Goal: Task Accomplishment & Management: Complete application form

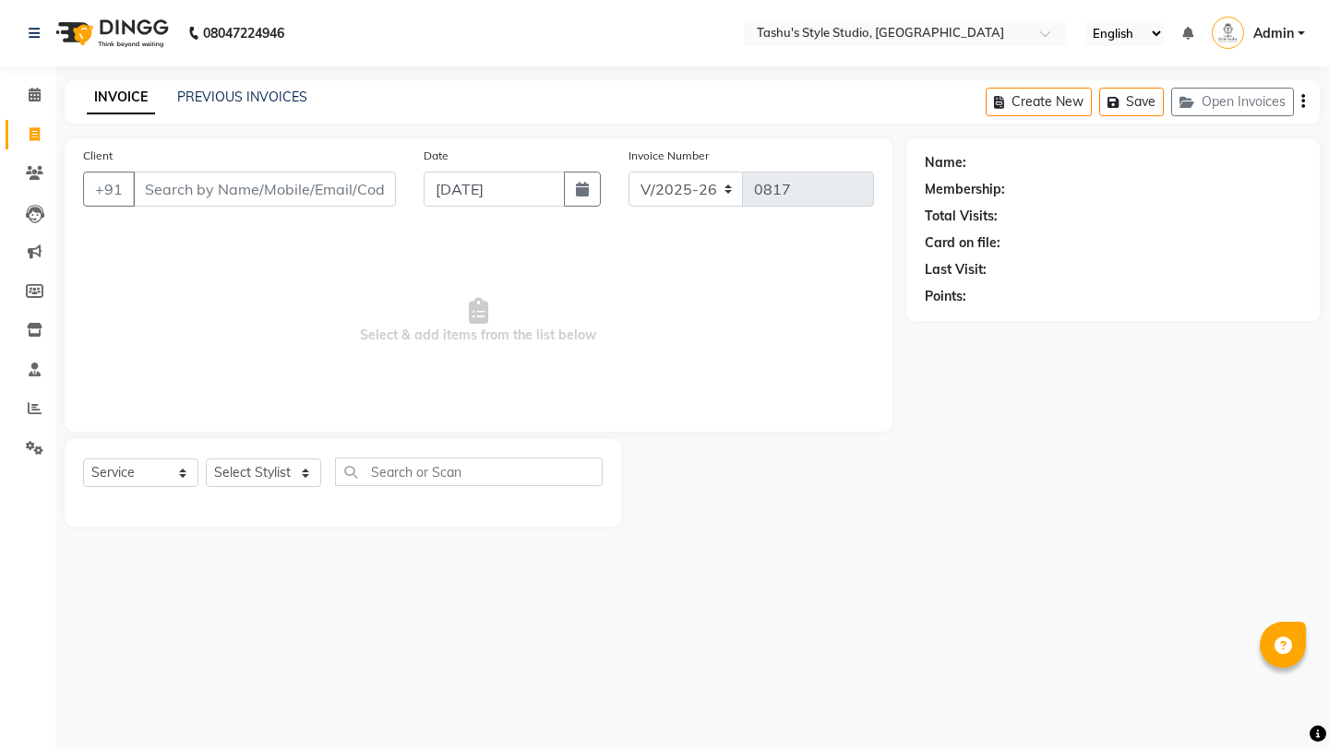
select select "5375"
select select "service"
click at [236, 192] on input "Client" at bounding box center [264, 189] width 263 height 35
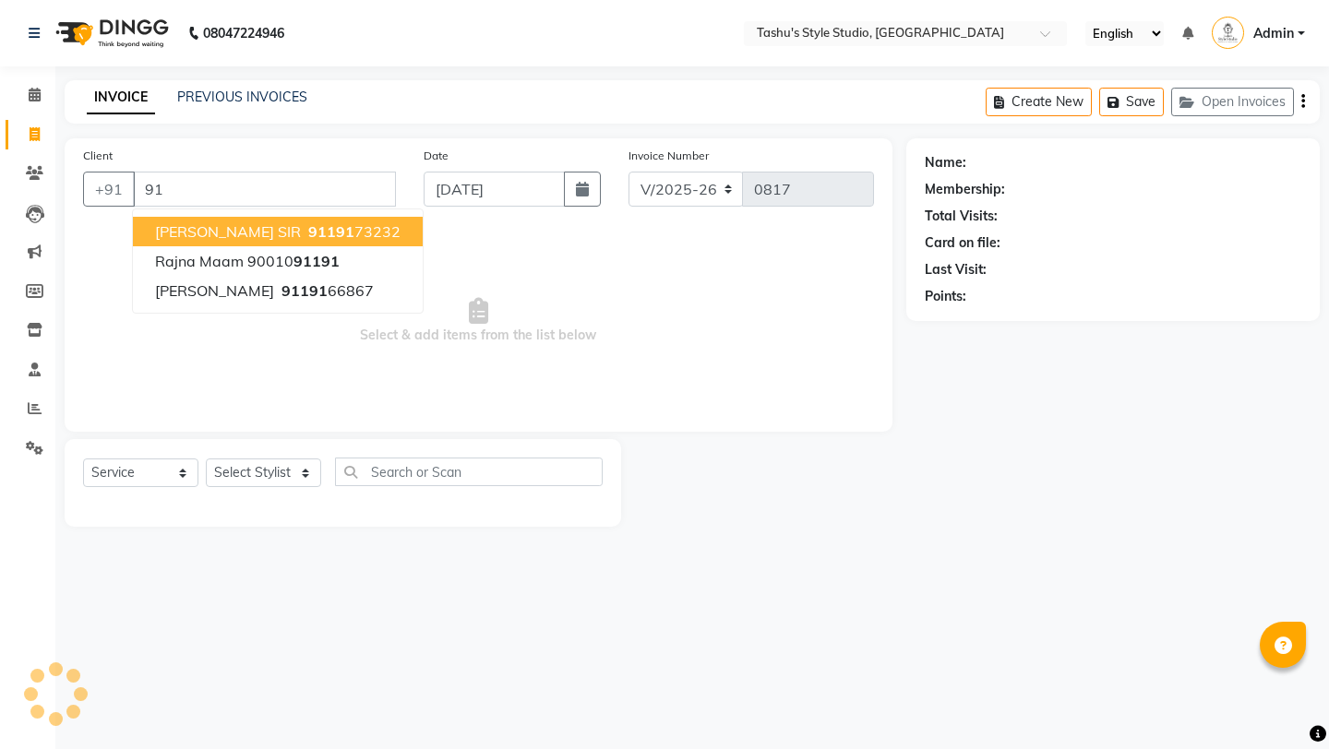
type input "9"
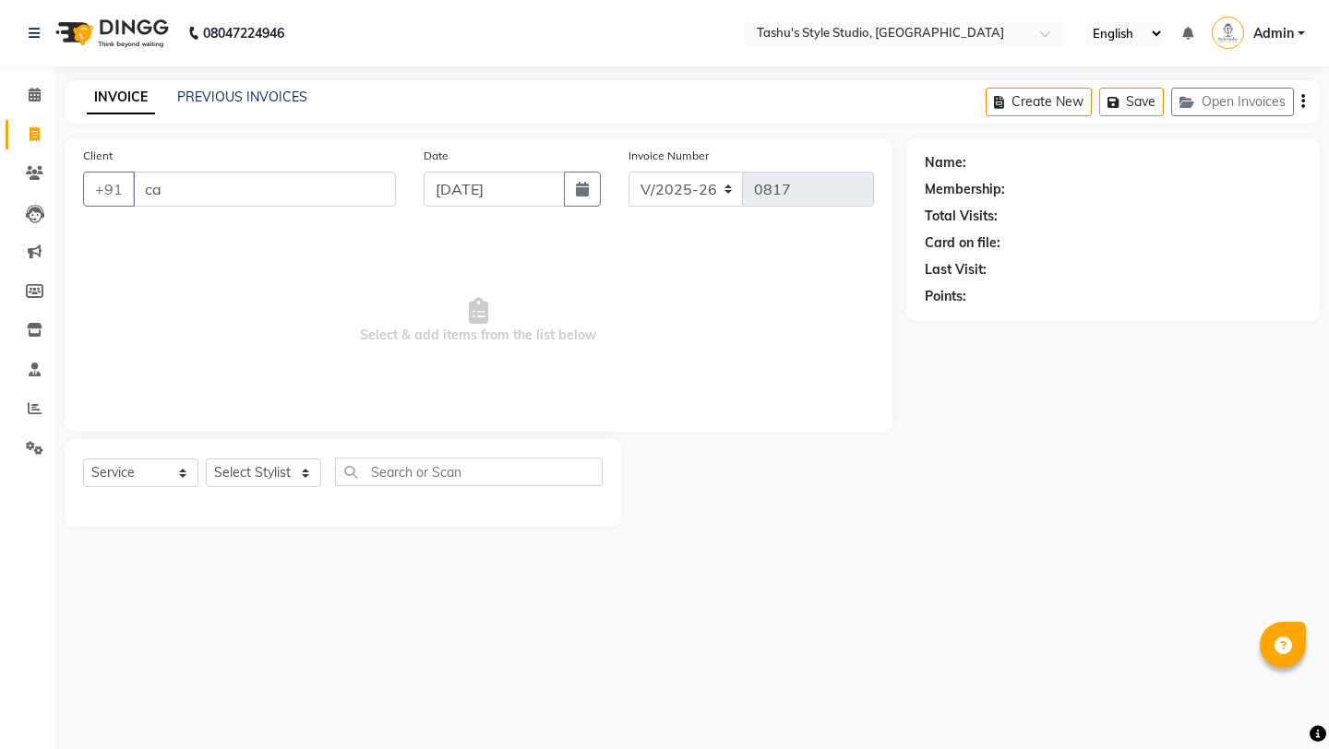
type input "c"
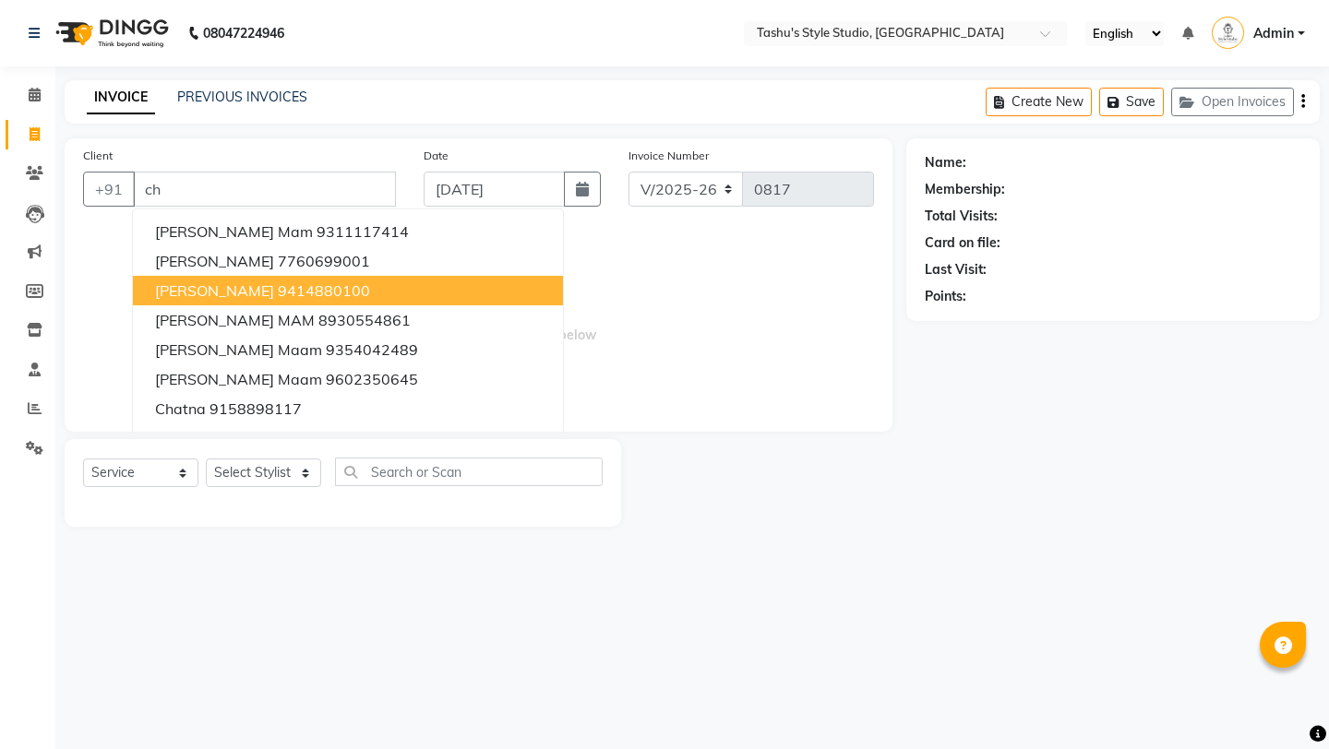
type input "c"
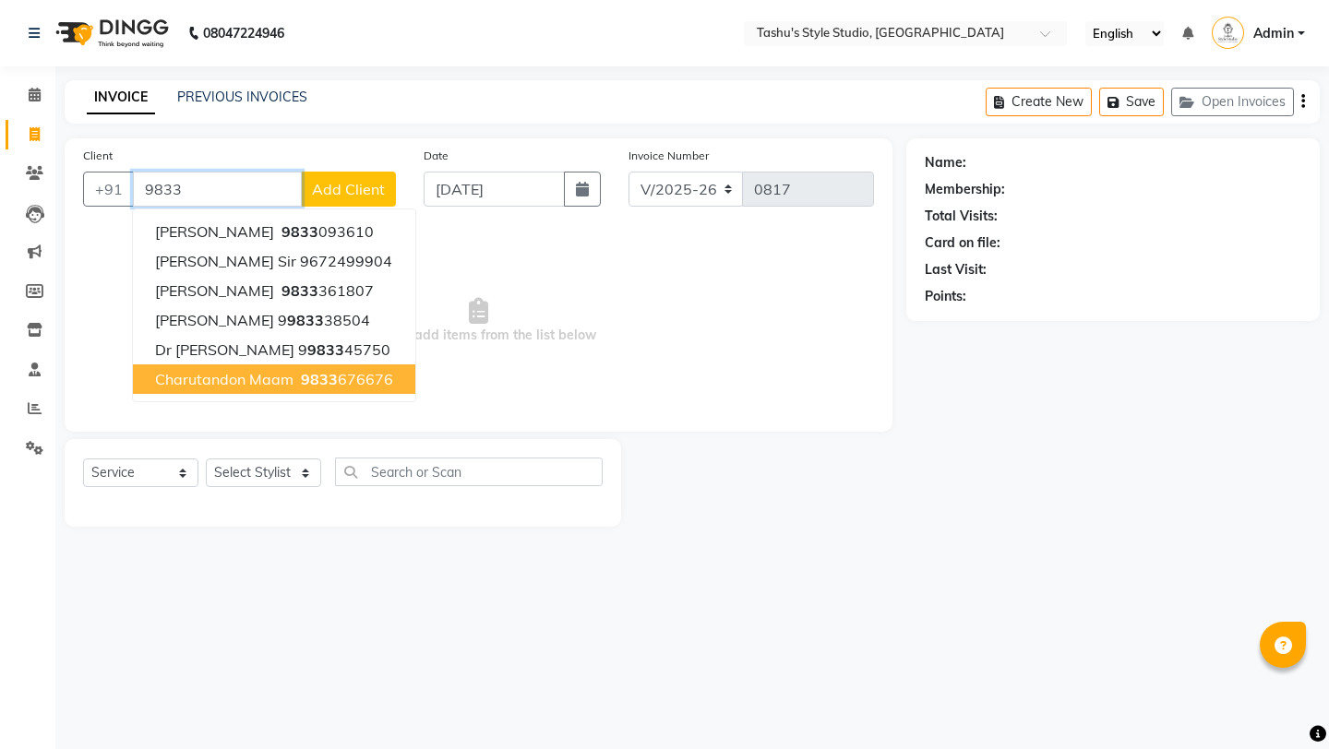
click at [210, 376] on span "Charutandon maam" at bounding box center [224, 379] width 138 height 18
type input "9833676676"
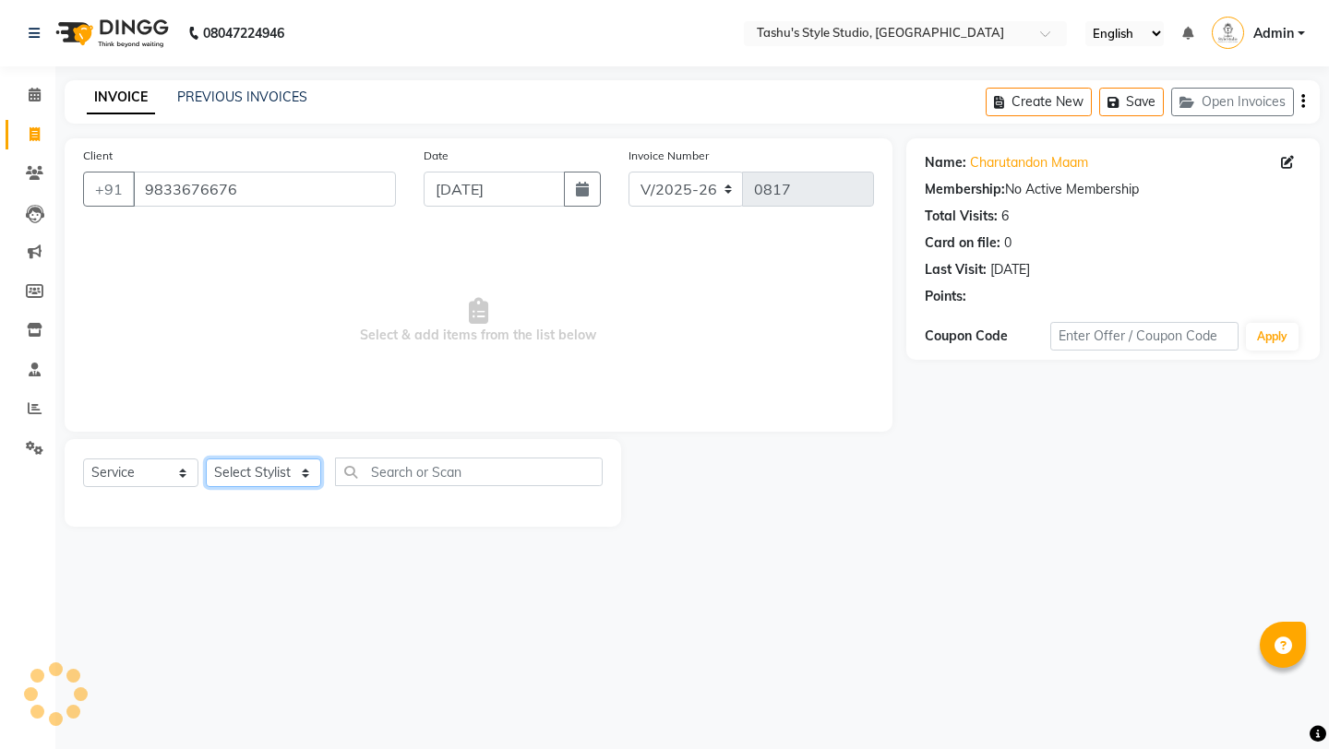
click at [256, 479] on select "Select Stylist [PERSON_NAME] AUNTY bandana manoj [PERSON_NAME] [PERSON_NAME] [P…" at bounding box center [263, 473] width 115 height 29
click at [206, 459] on select "Select Stylist [PERSON_NAME] AUNTY bandana manoj [PERSON_NAME] [PERSON_NAME] [P…" at bounding box center [263, 473] width 115 height 29
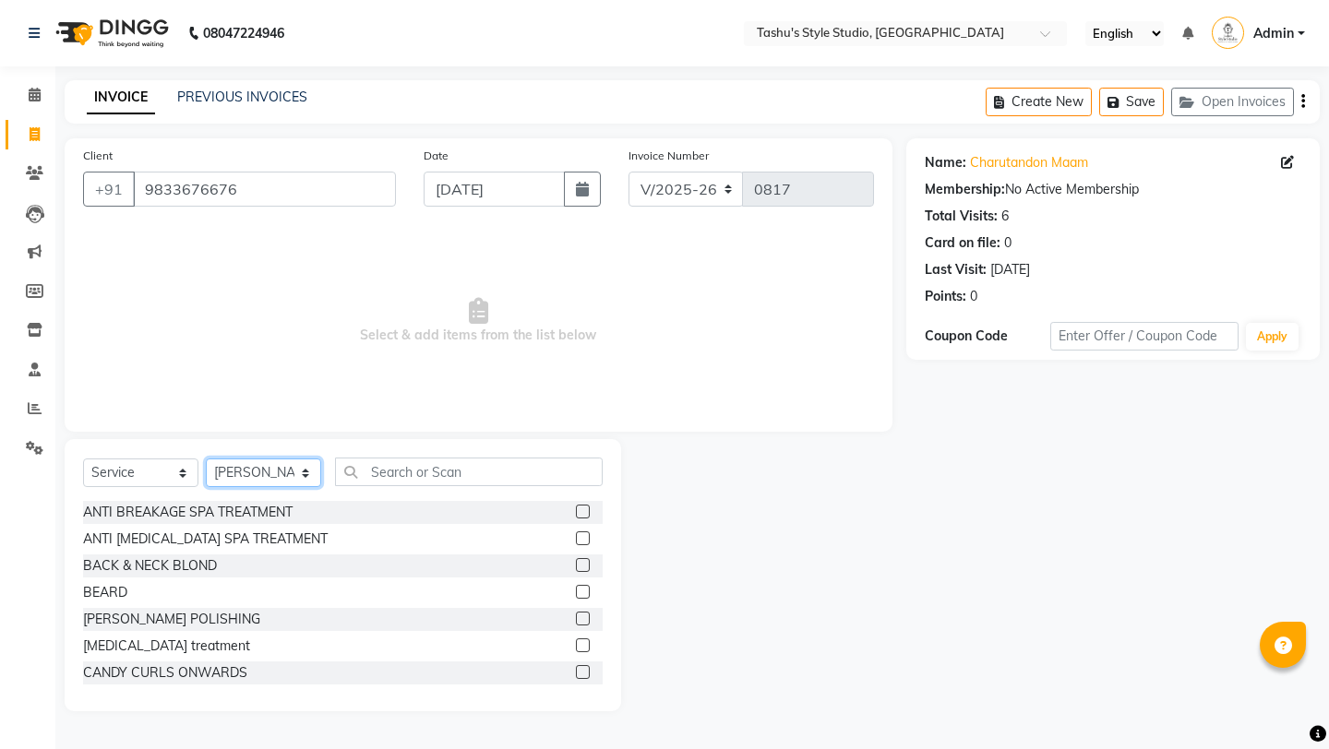
click at [253, 463] on select "Select Stylist [PERSON_NAME] AUNTY bandana manoj [PERSON_NAME] [PERSON_NAME] [P…" at bounding box center [263, 473] width 115 height 29
select select "79407"
click at [206, 459] on select "Select Stylist [PERSON_NAME] AUNTY bandana manoj [PERSON_NAME] [PERSON_NAME] [P…" at bounding box center [263, 473] width 115 height 29
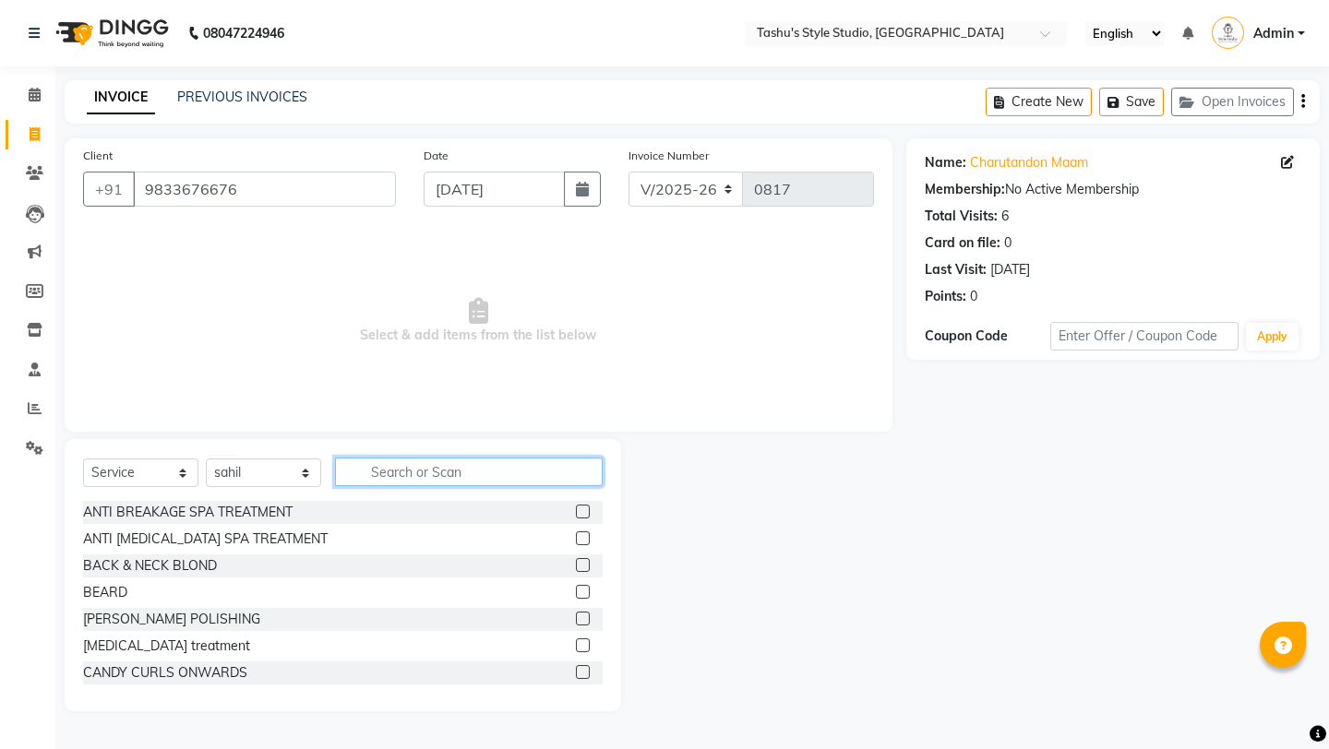
click at [421, 472] on input "text" at bounding box center [469, 472] width 268 height 29
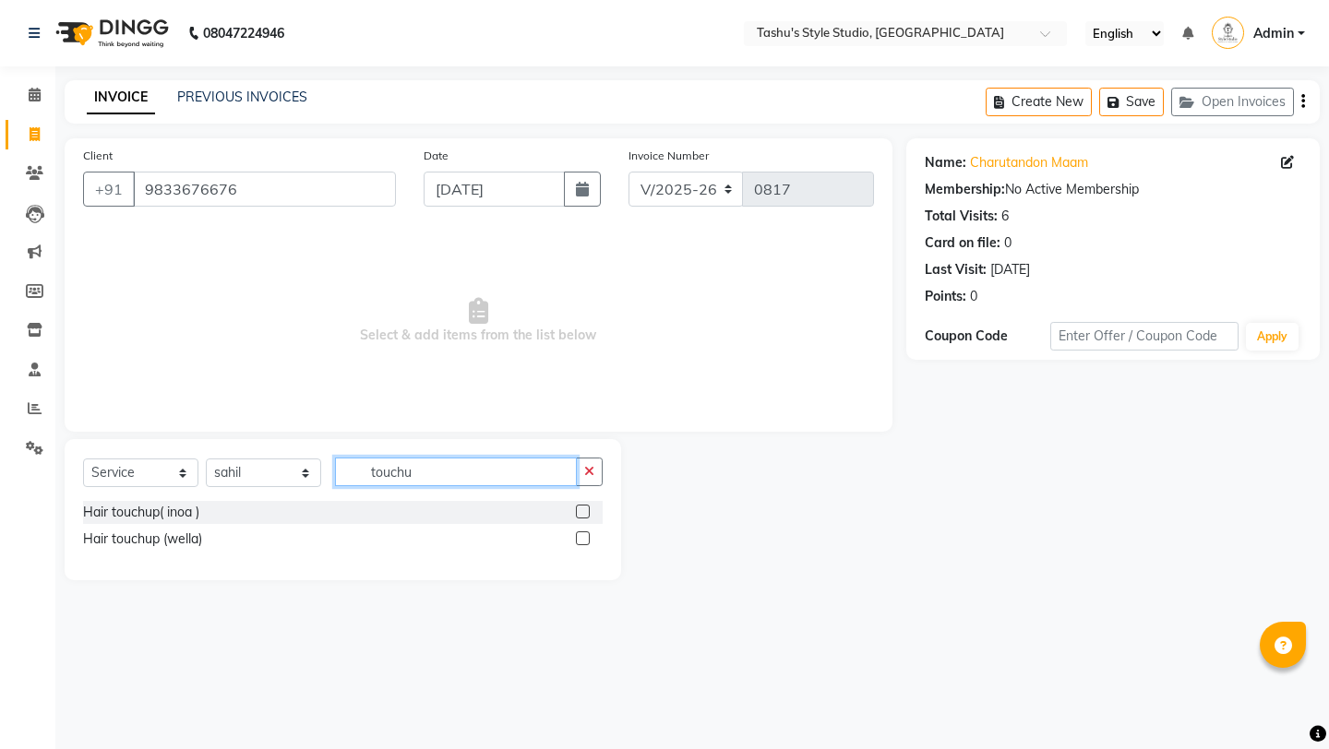
type input "touchu"
click at [570, 541] on div "Hair touchup (wella)" at bounding box center [342, 539] width 519 height 23
click at [577, 541] on label at bounding box center [583, 538] width 14 height 14
click at [577, 541] on input "checkbox" at bounding box center [582, 539] width 12 height 12
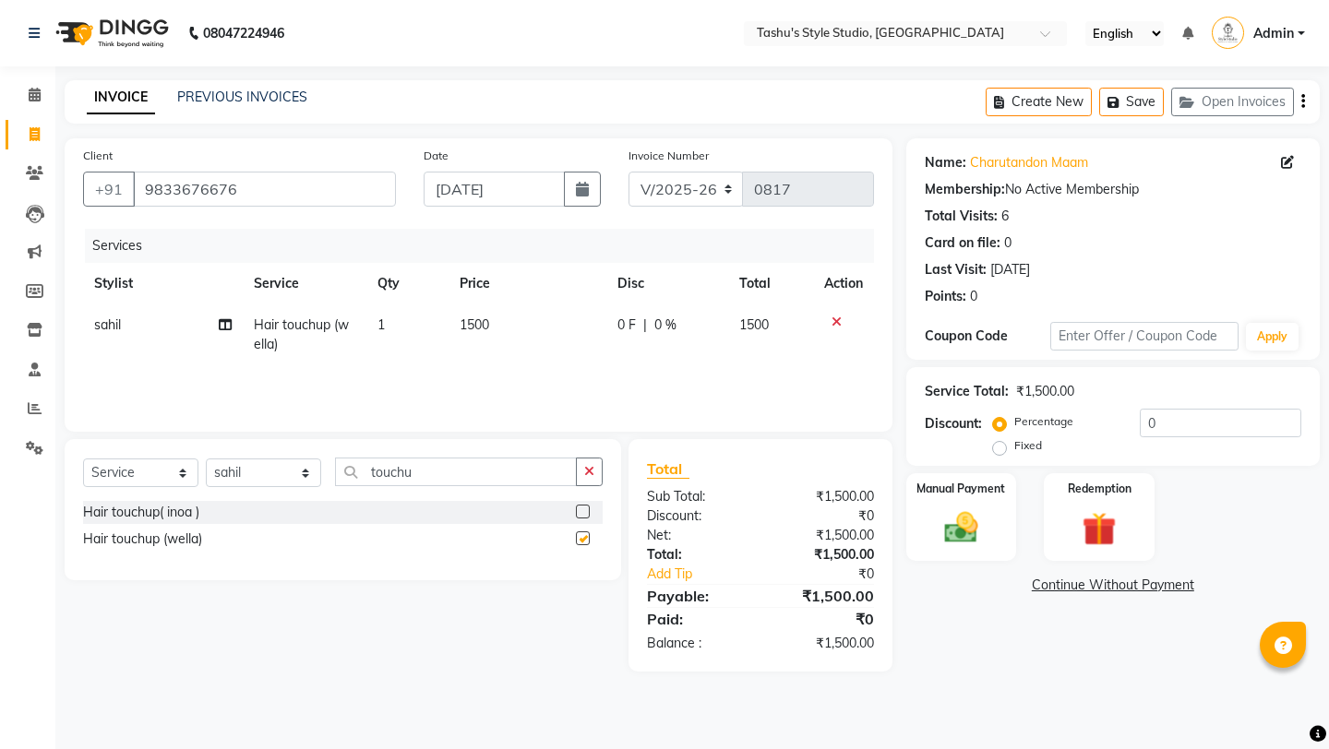
checkbox input "false"
click at [463, 304] on td "1500" at bounding box center [527, 334] width 158 height 61
select select "79407"
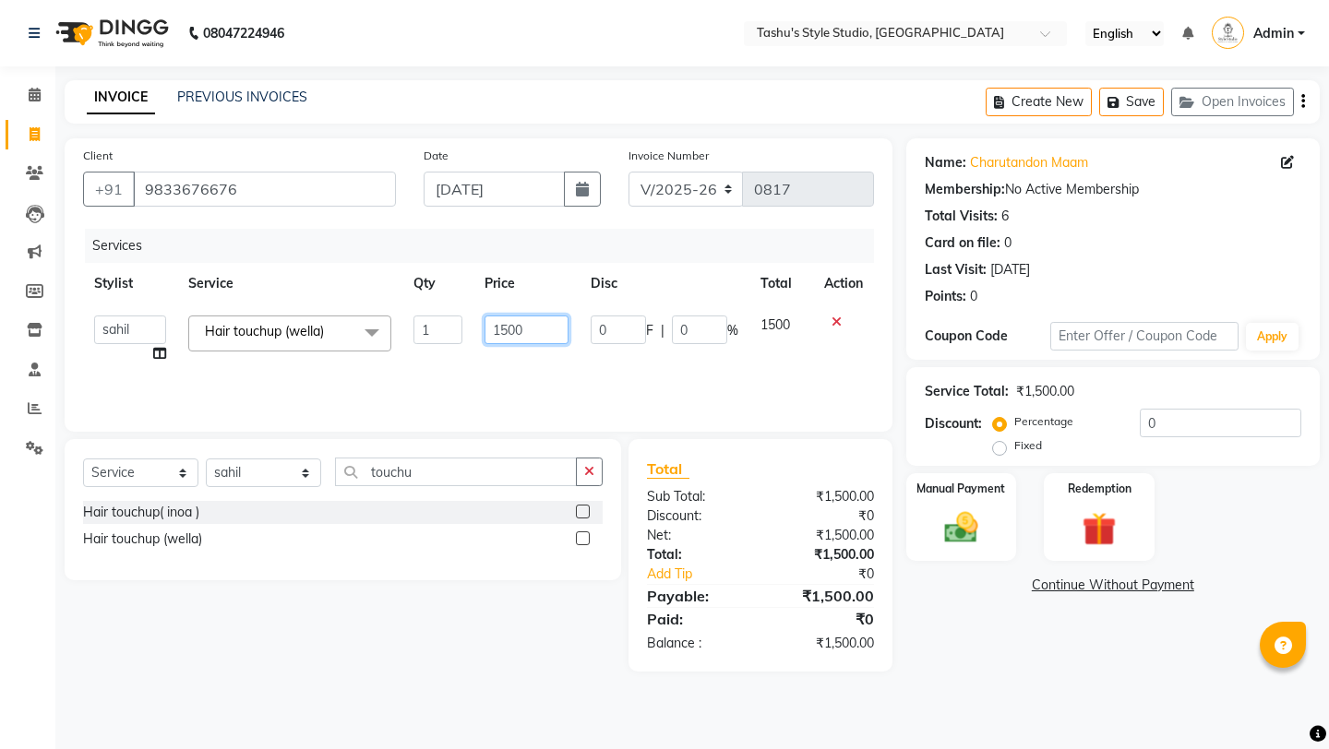
click at [509, 327] on input "1500" at bounding box center [526, 330] width 84 height 29
type input "1200"
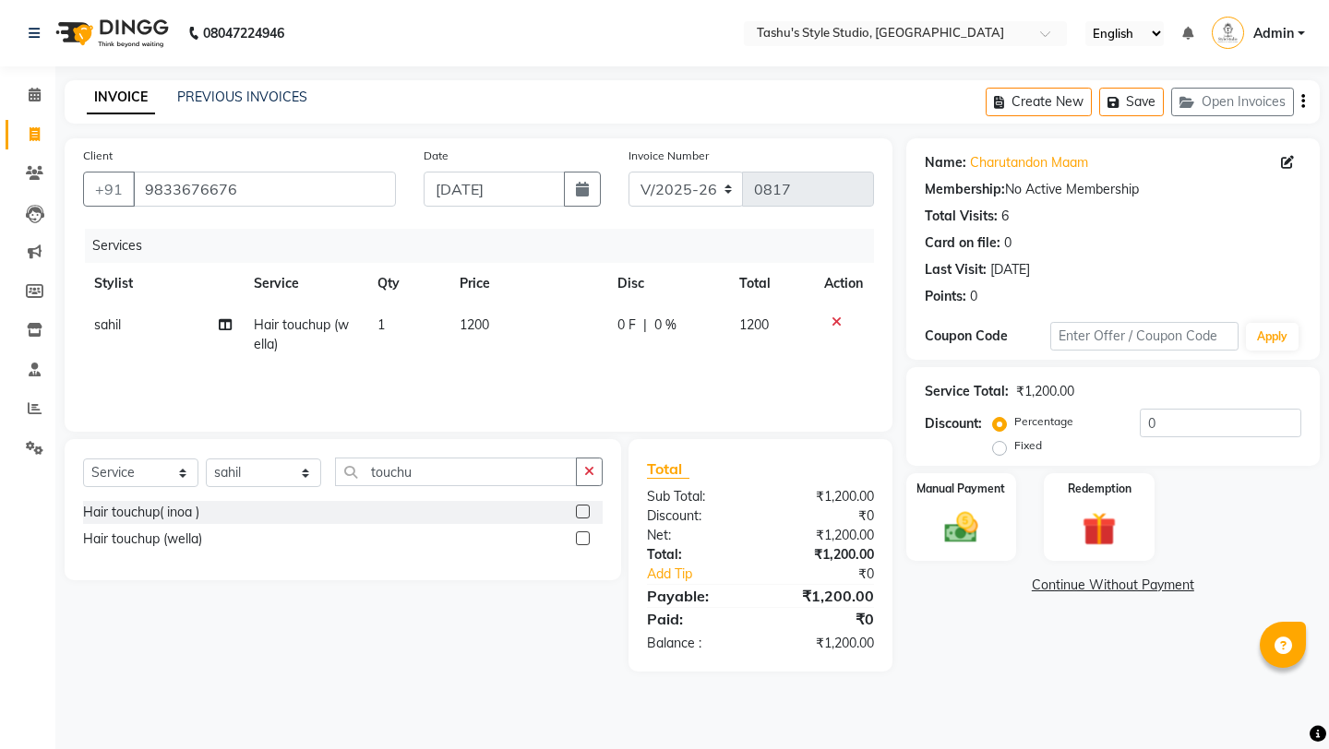
click at [620, 399] on div "Services Stylist Service Qty Price Disc Total Action [PERSON_NAME] Hair touchup…" at bounding box center [478, 321] width 791 height 185
click at [592, 470] on icon "button" at bounding box center [589, 471] width 10 height 13
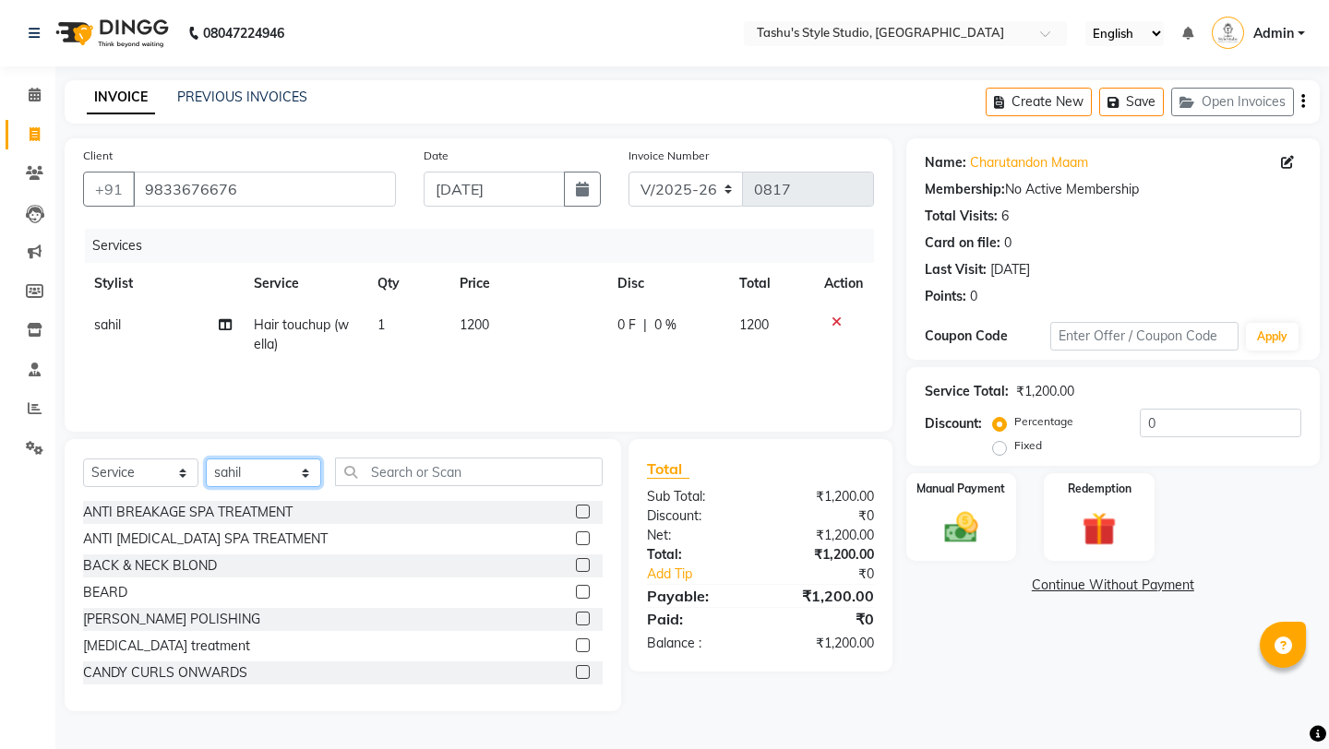
click at [251, 465] on select "Select Stylist [PERSON_NAME] AUNTY bandana manoj [PERSON_NAME] [PERSON_NAME] [P…" at bounding box center [263, 473] width 115 height 29
select select "75874"
click at [206, 459] on select "Select Stylist [PERSON_NAME] AUNTY bandana manoj [PERSON_NAME] [PERSON_NAME] [P…" at bounding box center [263, 473] width 115 height 29
click at [468, 466] on input "text" at bounding box center [469, 472] width 268 height 29
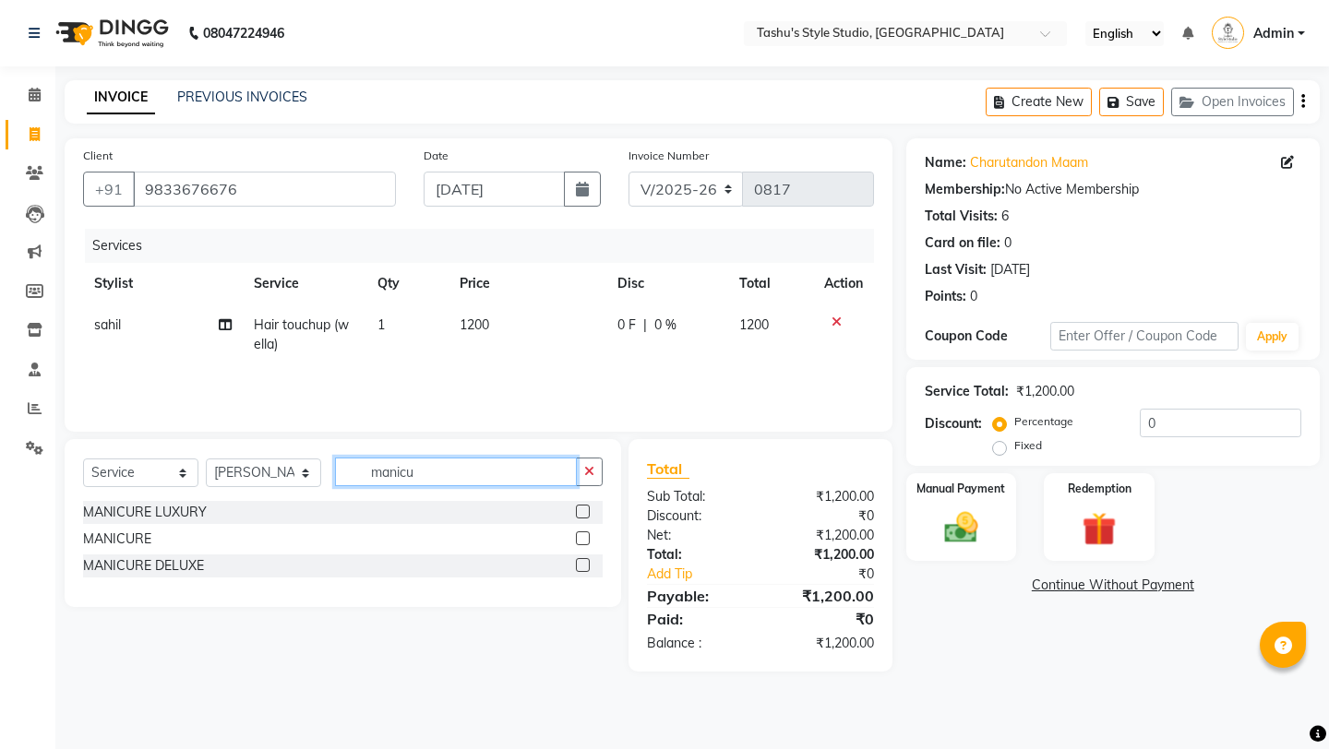
type input "manicu"
click at [585, 538] on label at bounding box center [583, 538] width 14 height 14
click at [585, 538] on input "checkbox" at bounding box center [582, 539] width 12 height 12
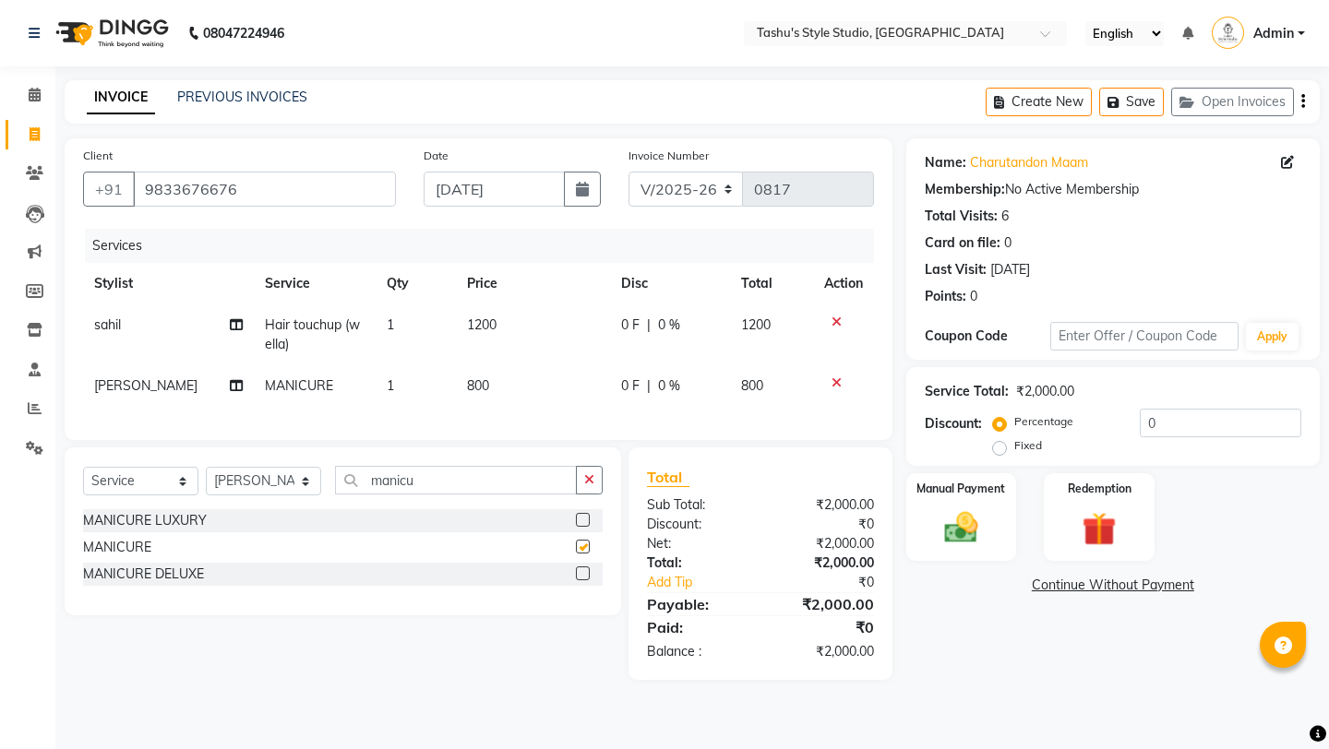
checkbox input "false"
click at [473, 389] on span "800" at bounding box center [478, 385] width 22 height 17
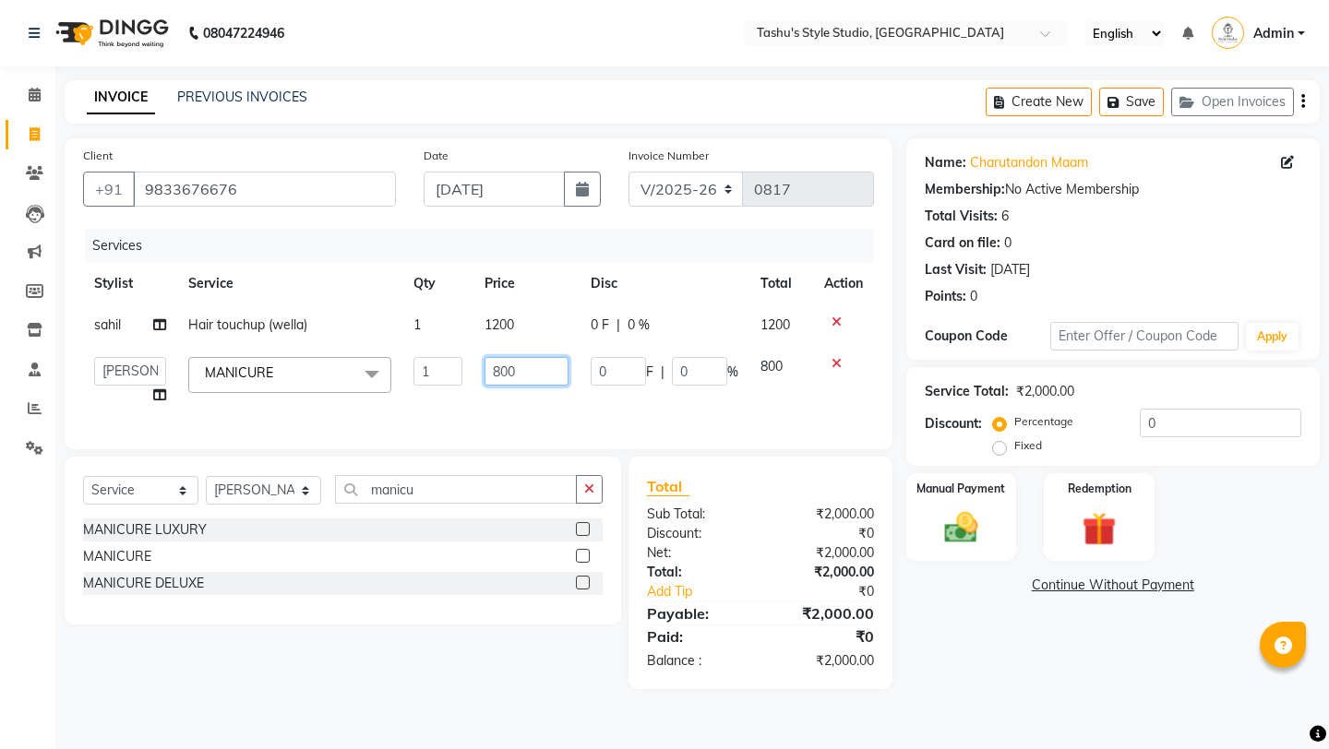
click at [497, 363] on input "800" at bounding box center [526, 371] width 84 height 29
type input "1000"
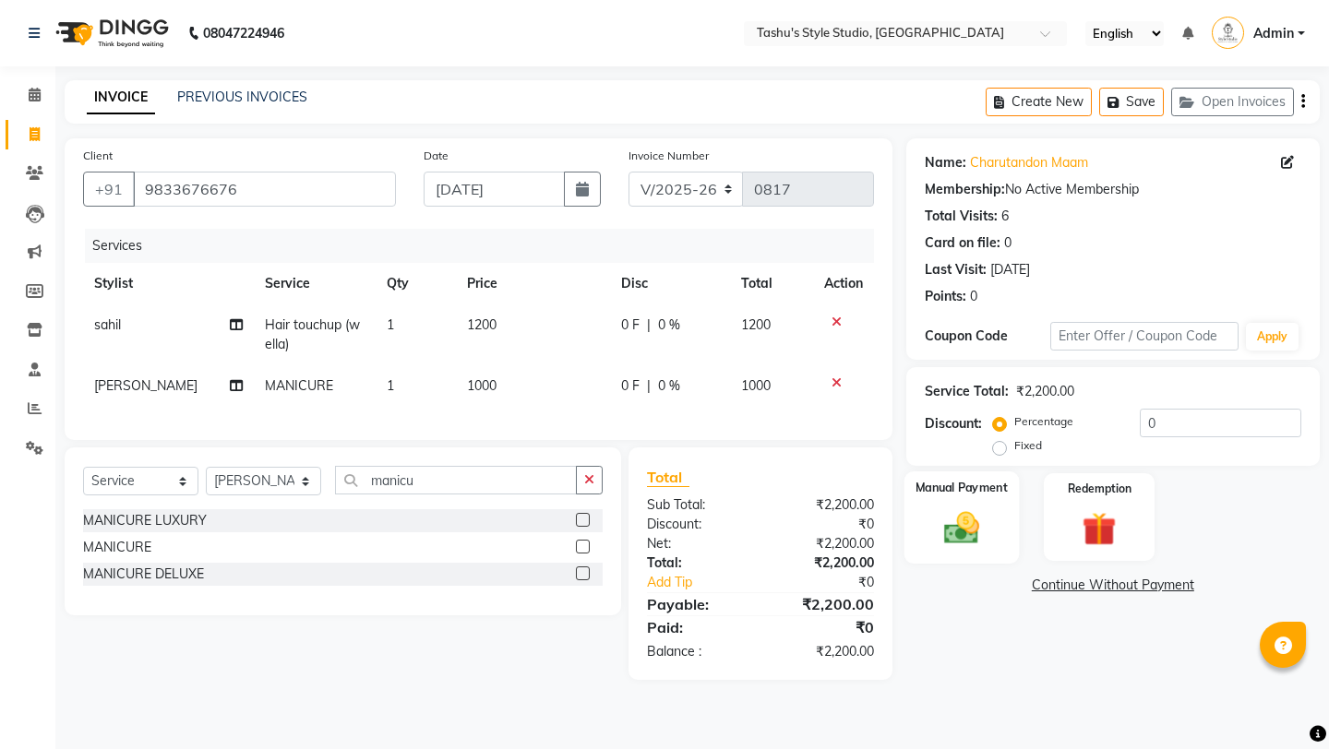
click at [975, 479] on label "Manual Payment" at bounding box center [961, 488] width 92 height 18
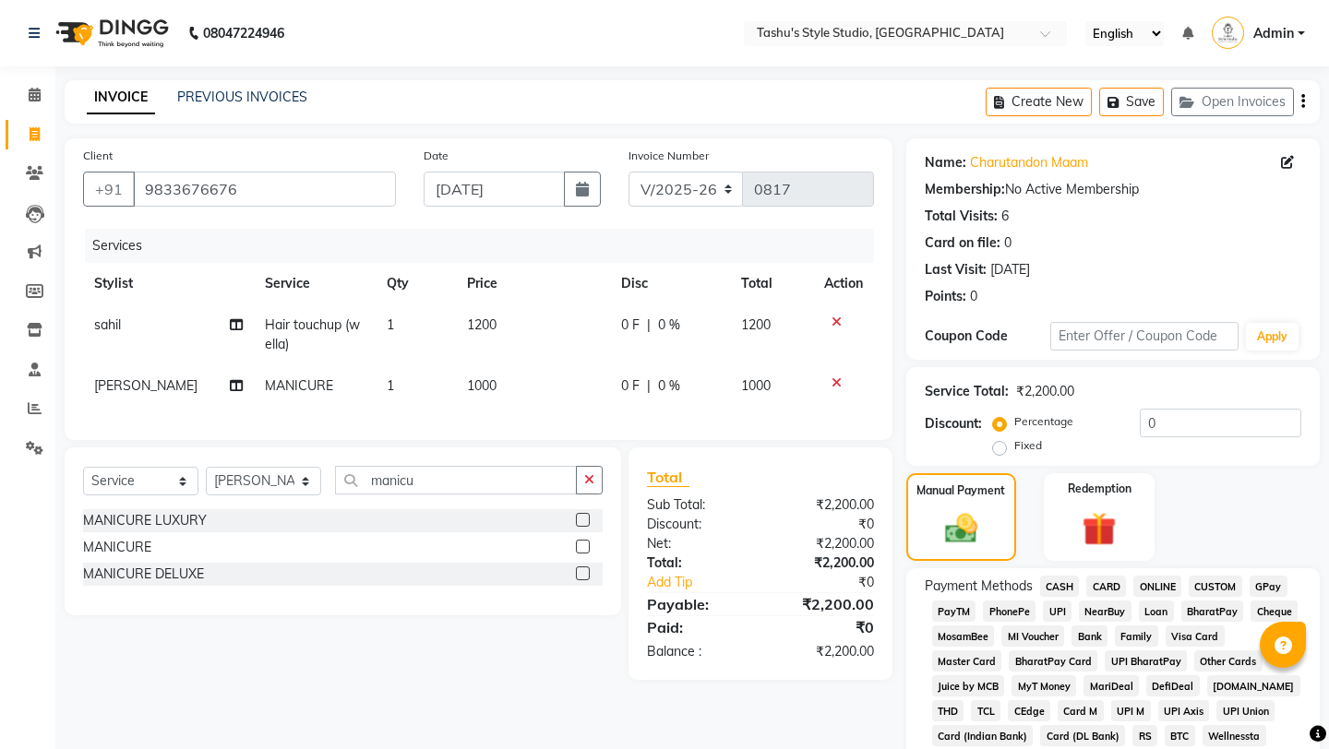
click at [1053, 576] on span "CASH" at bounding box center [1060, 586] width 40 height 21
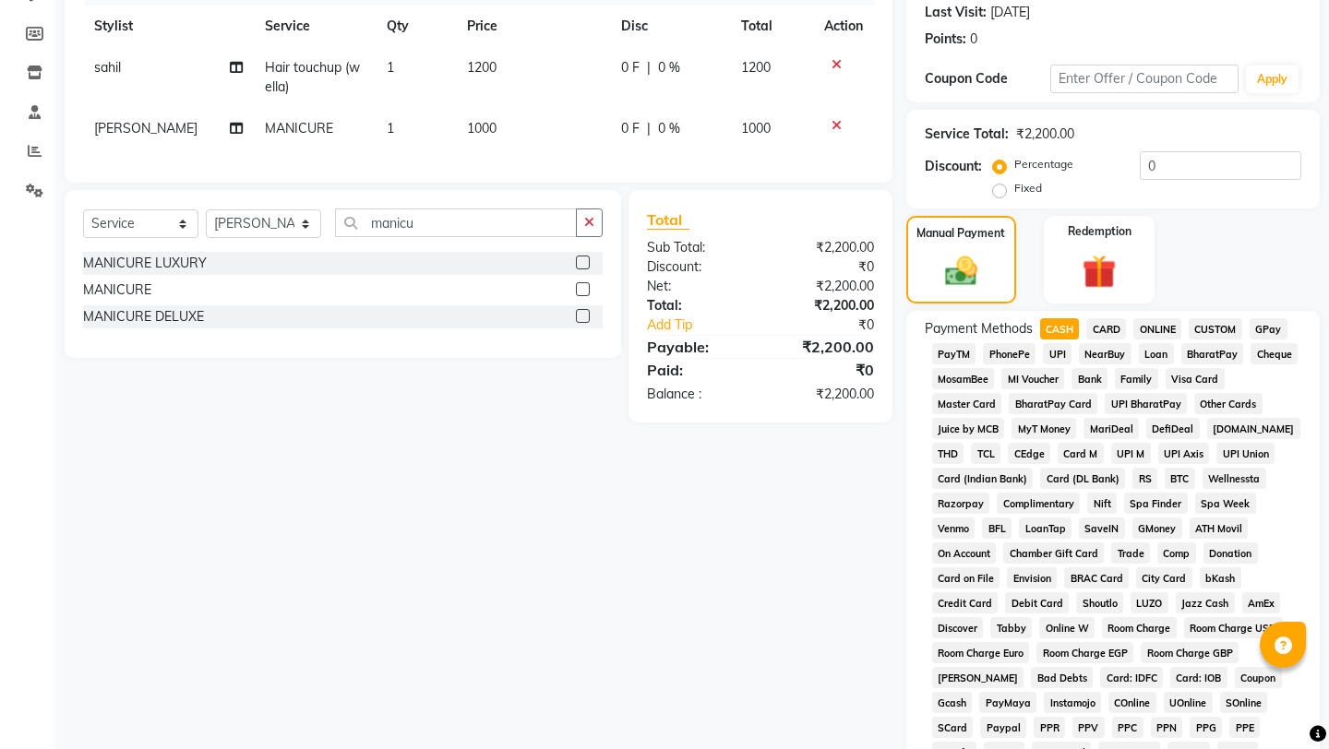
scroll to position [595, 0]
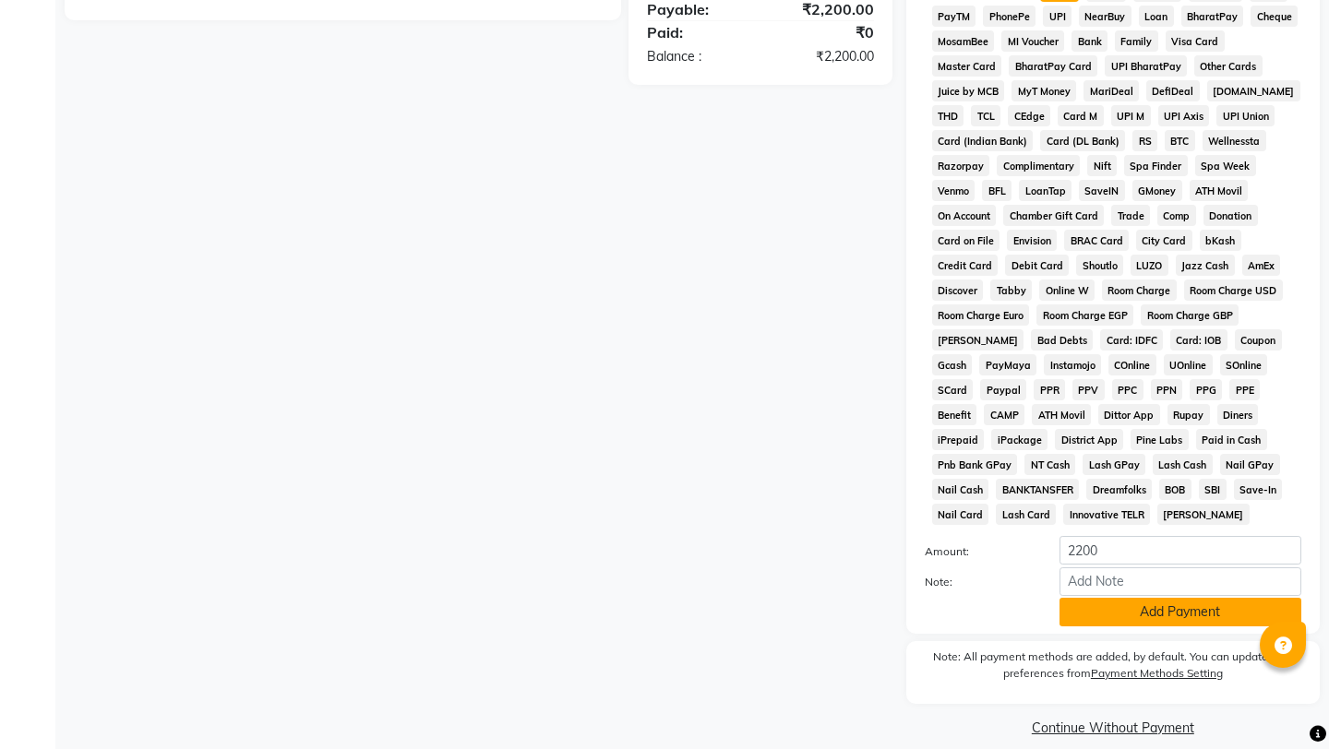
click at [1087, 598] on button "Add Payment" at bounding box center [1180, 612] width 242 height 29
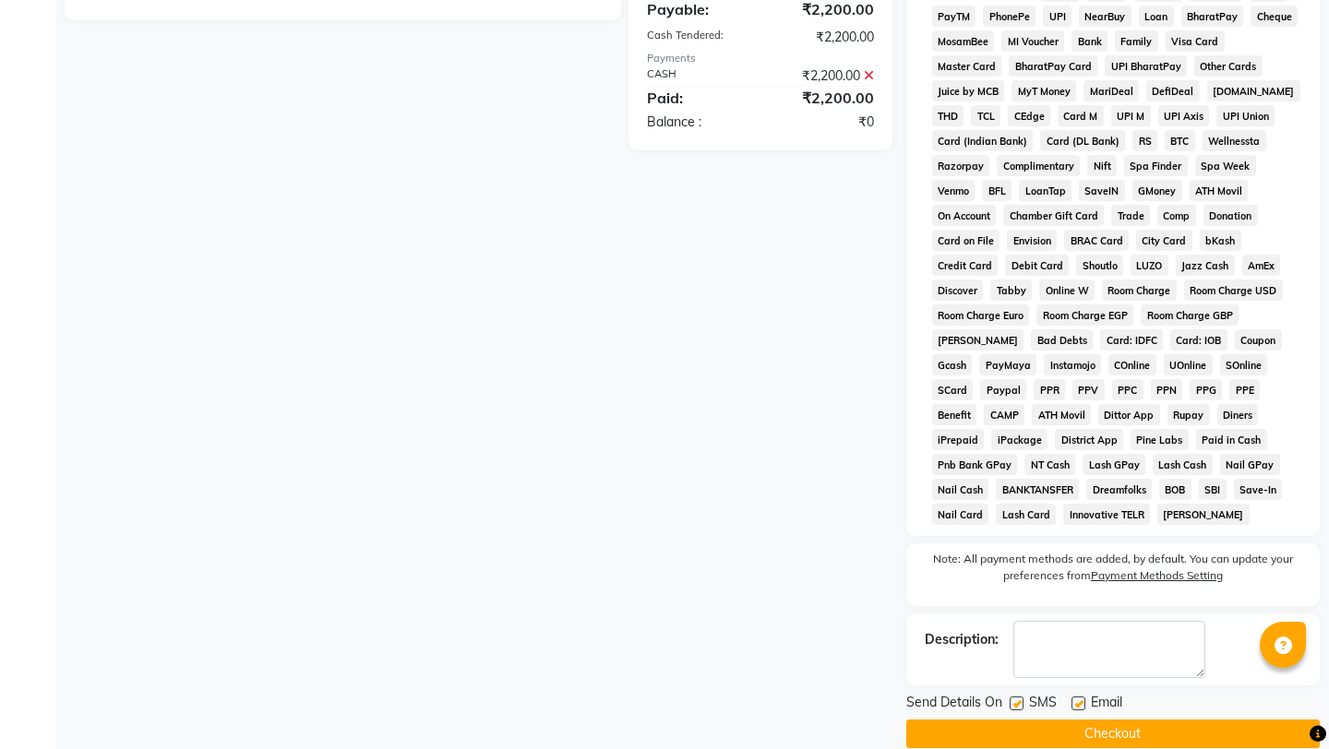
click at [1077, 697] on label at bounding box center [1078, 704] width 14 height 14
click at [1077, 698] on input "checkbox" at bounding box center [1077, 704] width 12 height 12
checkbox input "false"
drag, startPoint x: 1019, startPoint y: 682, endPoint x: 1019, endPoint y: 700, distance: 18.5
click at [1019, 697] on label at bounding box center [1016, 704] width 14 height 14
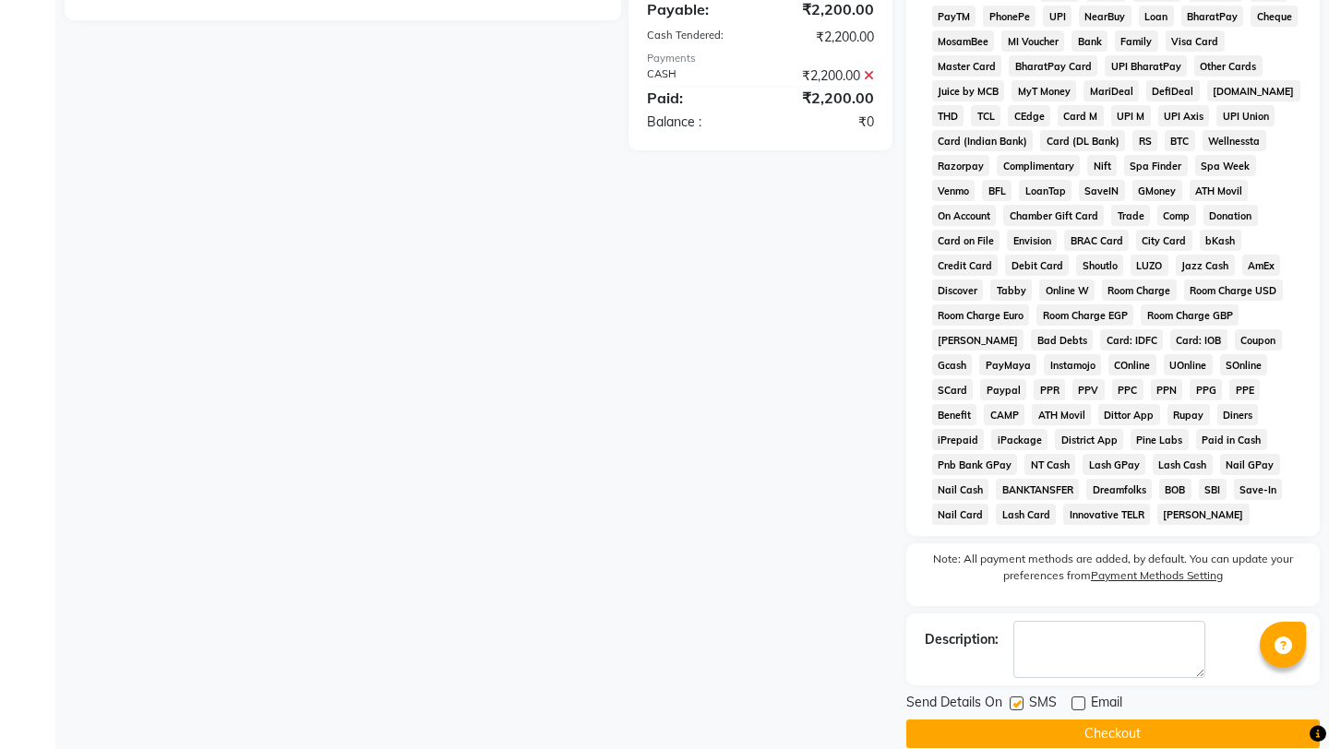
click at [1019, 698] on input "checkbox" at bounding box center [1015, 704] width 12 height 12
checkbox input "false"
click at [1019, 720] on button "Checkout" at bounding box center [1112, 734] width 413 height 29
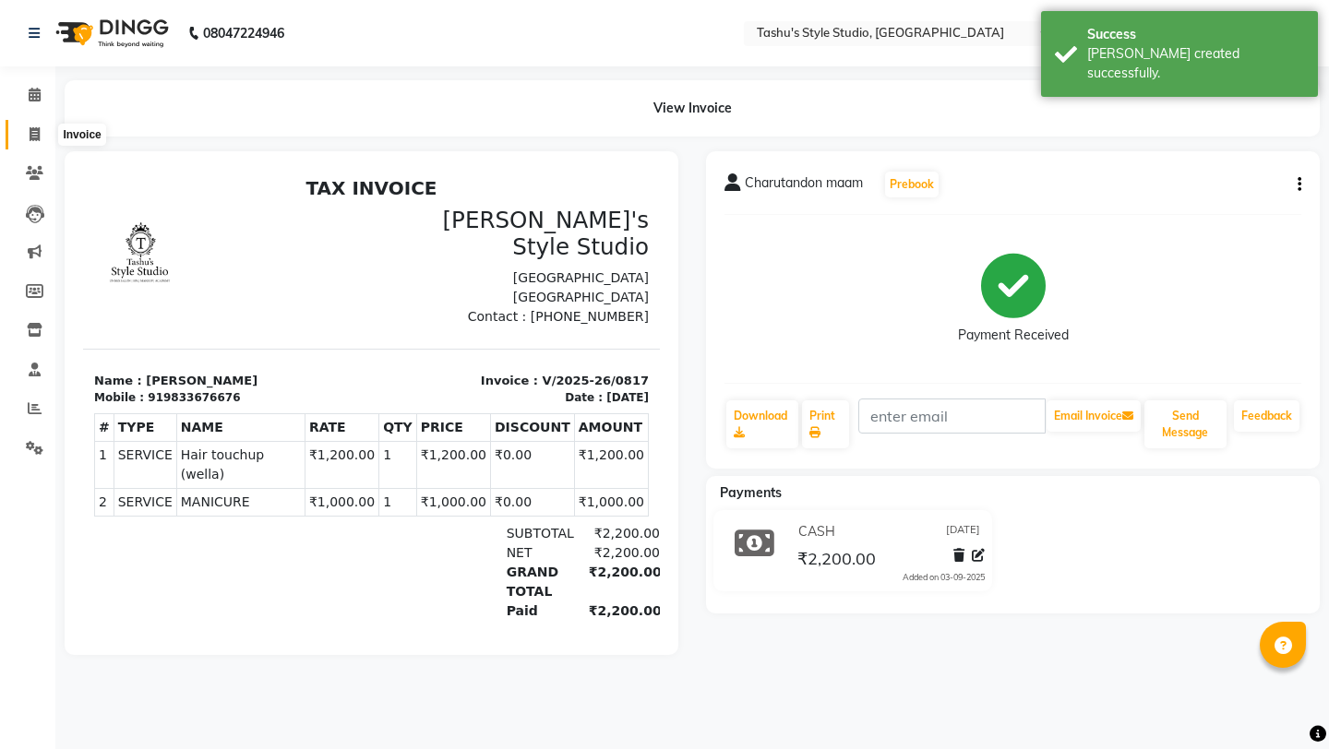
click at [36, 138] on icon at bounding box center [35, 134] width 10 height 14
select select "service"
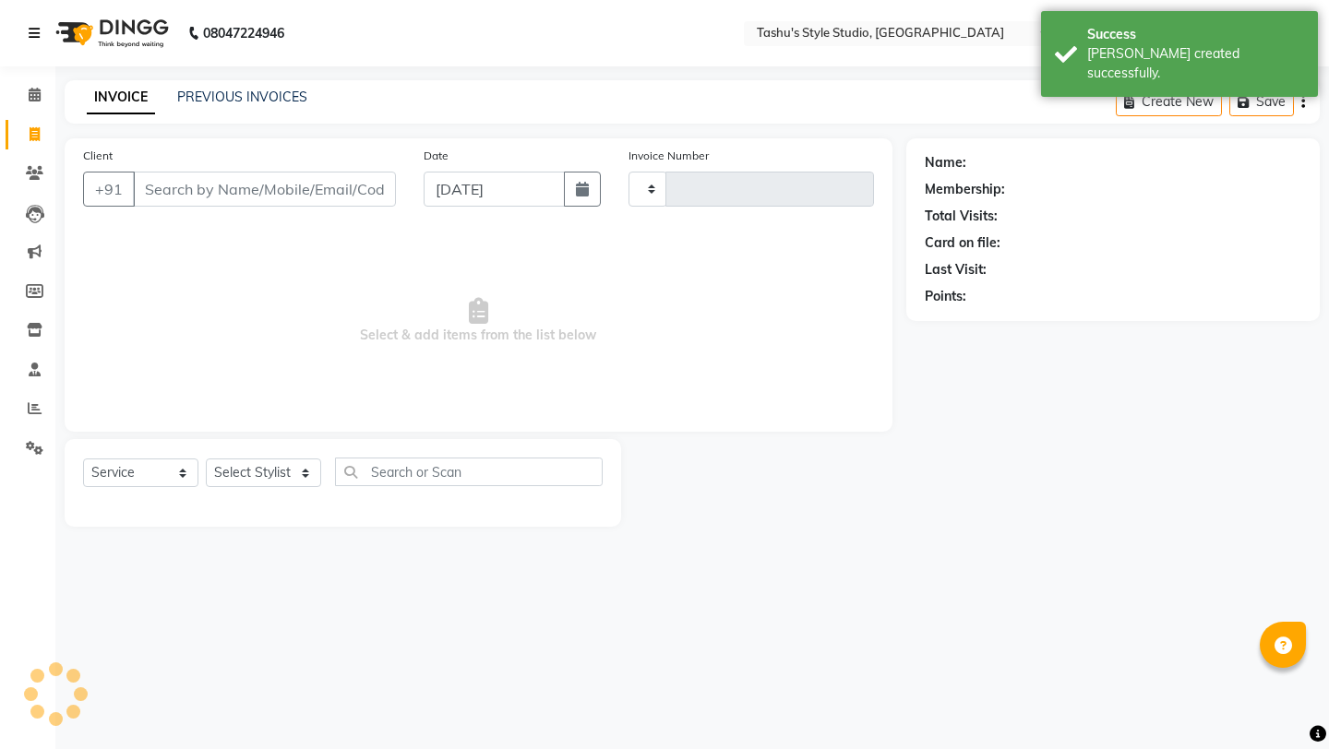
type input "0818"
select select "5375"
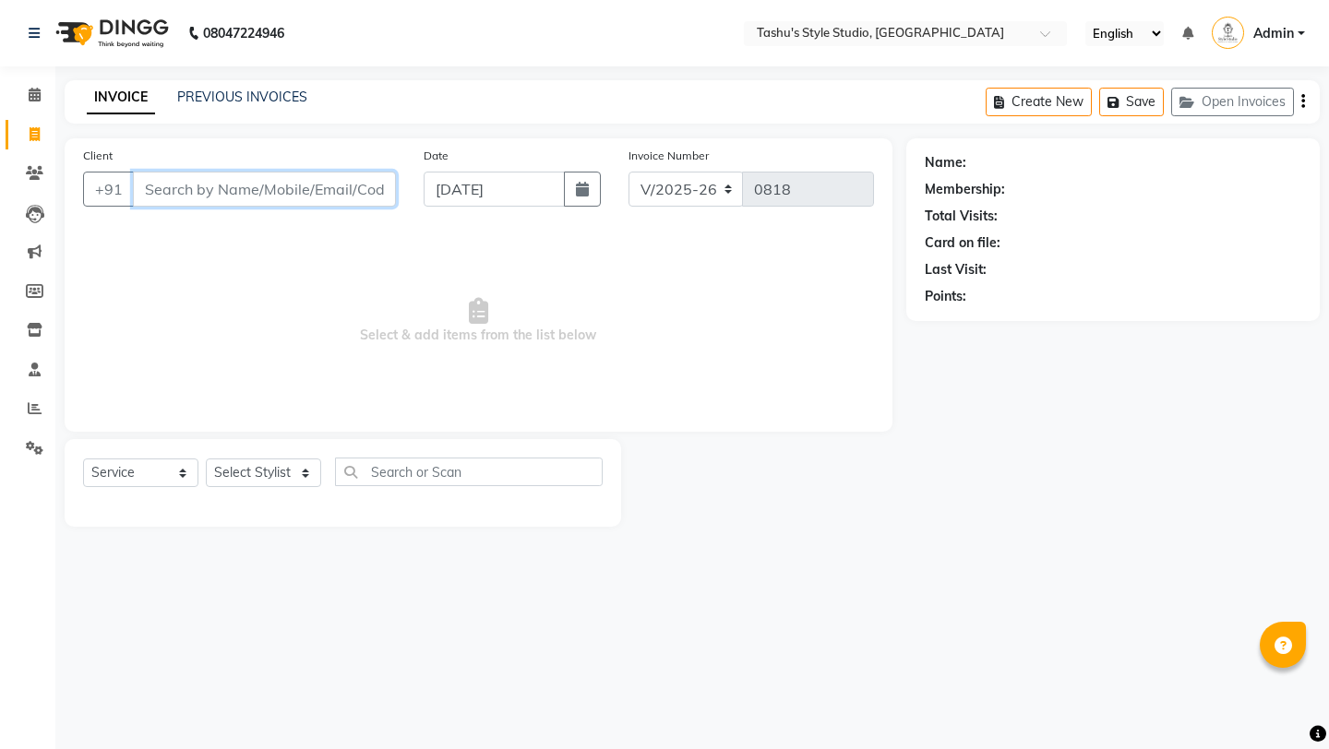
click at [236, 177] on input "Client" at bounding box center [264, 189] width 263 height 35
click at [188, 182] on input "dr [PERSON_NAME]" at bounding box center [217, 189] width 169 height 35
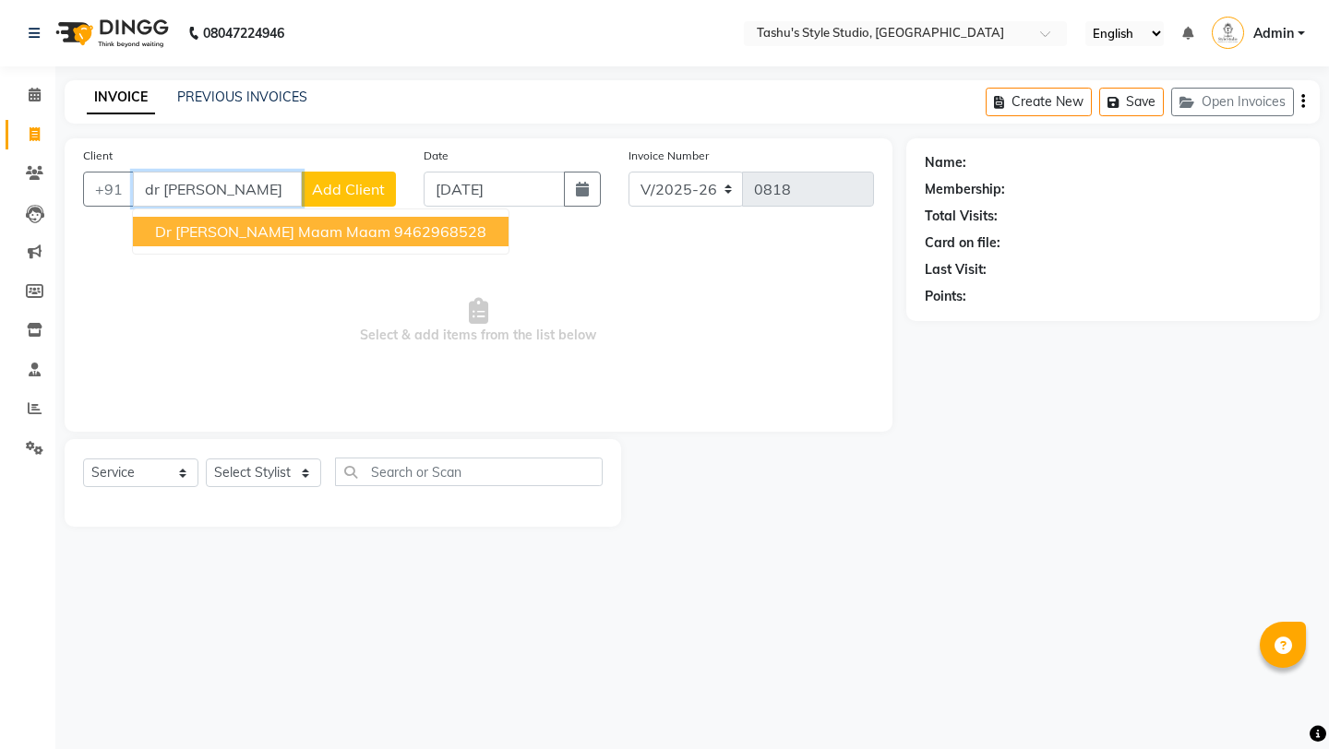
click at [237, 232] on span "Dr [PERSON_NAME] maam maam" at bounding box center [272, 231] width 235 height 18
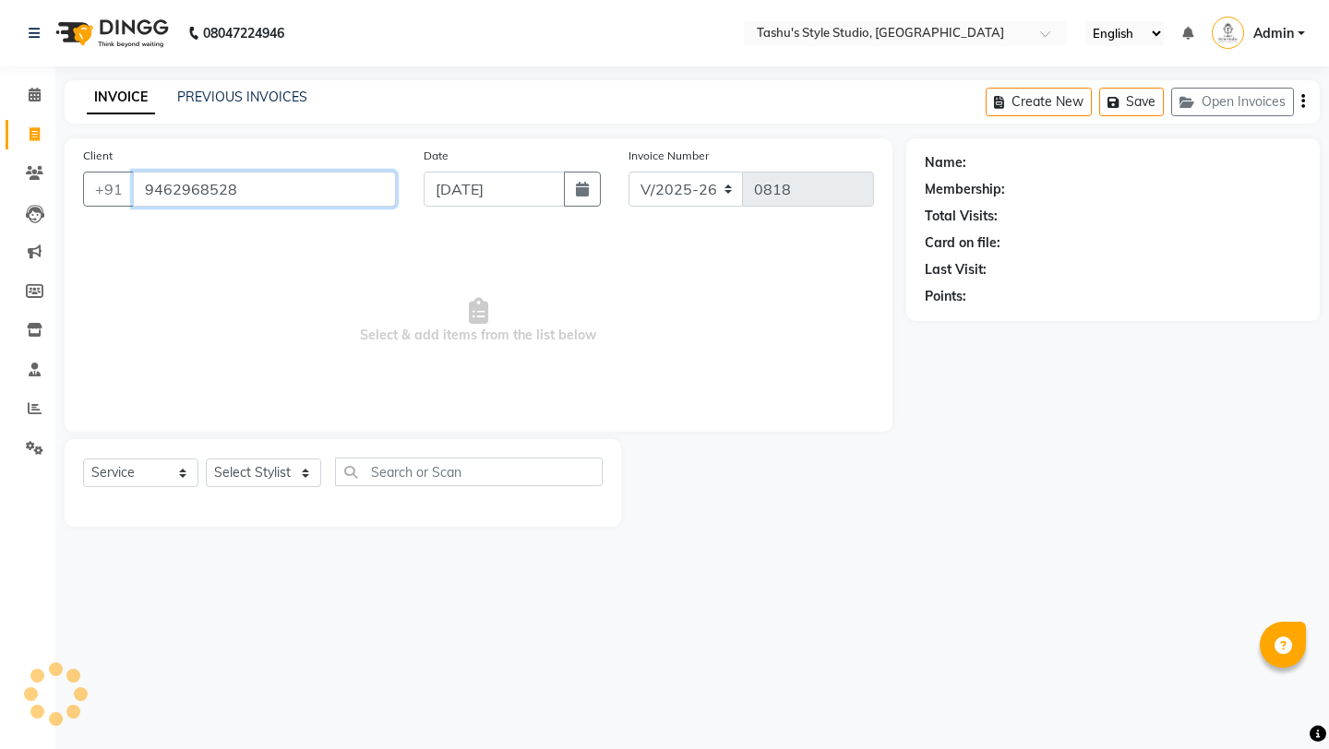
type input "9462968528"
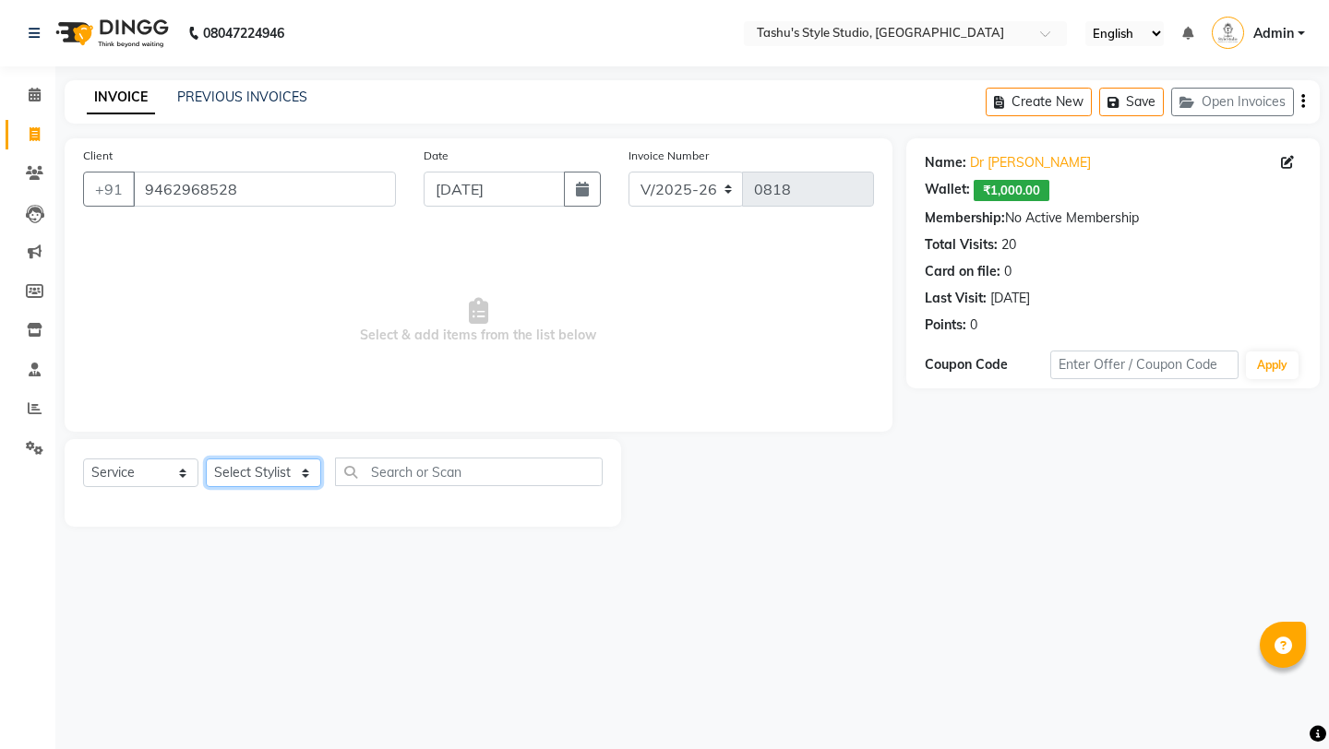
click at [251, 462] on select "Select Stylist [PERSON_NAME] AUNTY bandana manoj [PERSON_NAME] [PERSON_NAME] [P…" at bounding box center [263, 473] width 115 height 29
select select "75874"
click at [206, 459] on select "Select Stylist [PERSON_NAME] AUNTY bandana manoj [PERSON_NAME] [PERSON_NAME] [P…" at bounding box center [263, 473] width 115 height 29
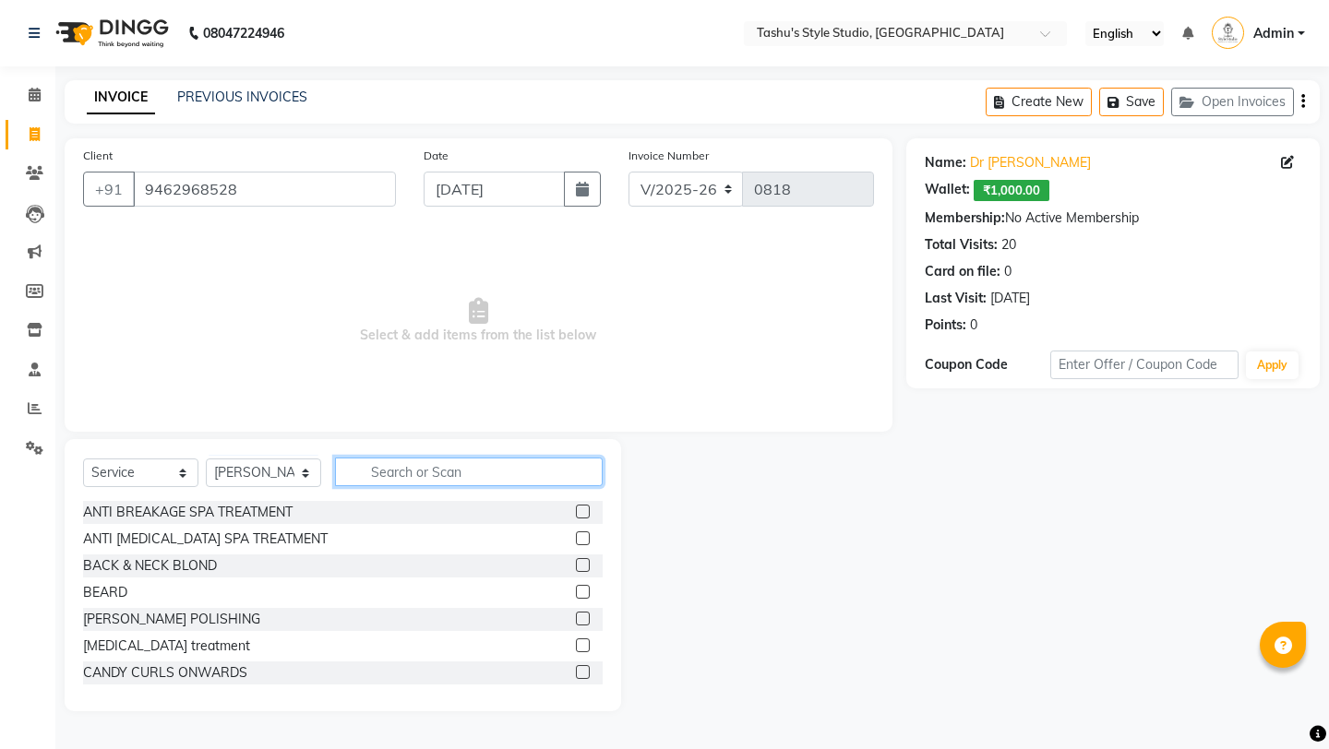
click at [394, 471] on input "text" at bounding box center [469, 472] width 268 height 29
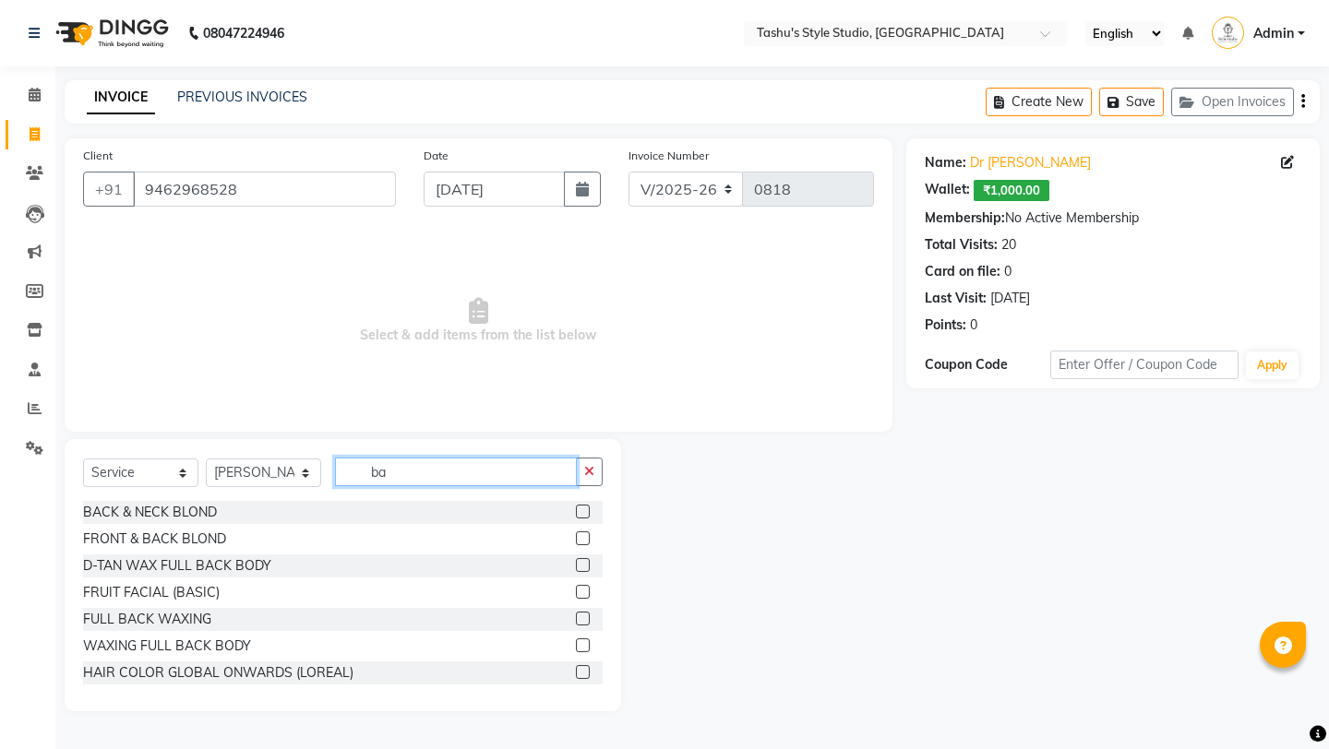
type input "b"
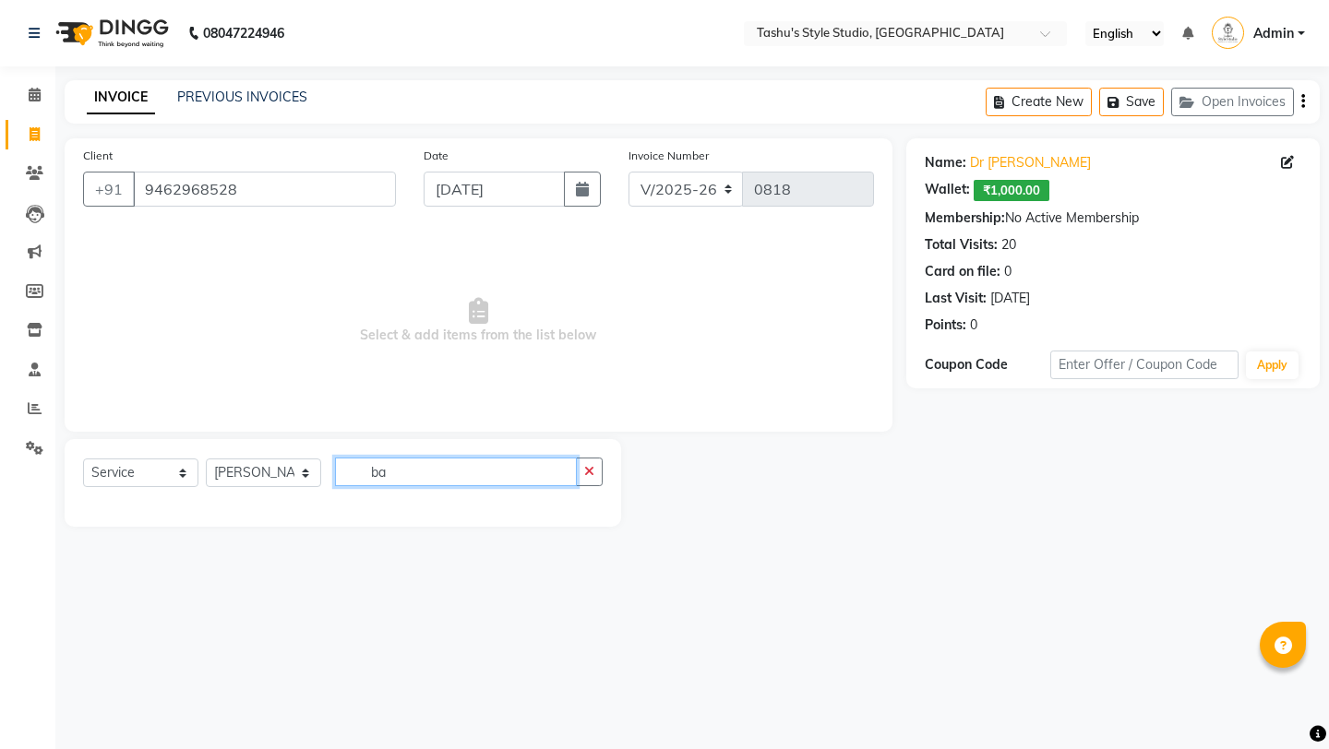
type input "b"
type input "foo"
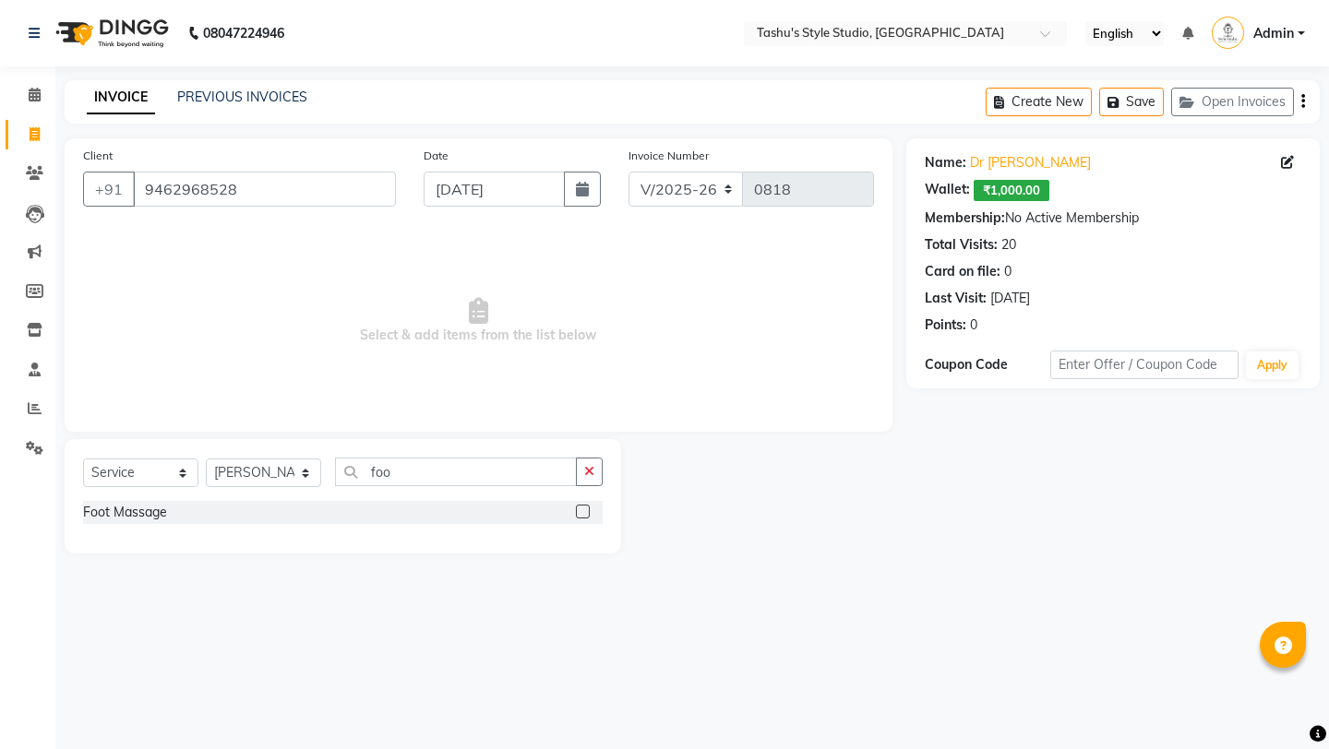
click at [588, 509] on label at bounding box center [583, 512] width 14 height 14
click at [588, 509] on input "checkbox" at bounding box center [582, 512] width 12 height 12
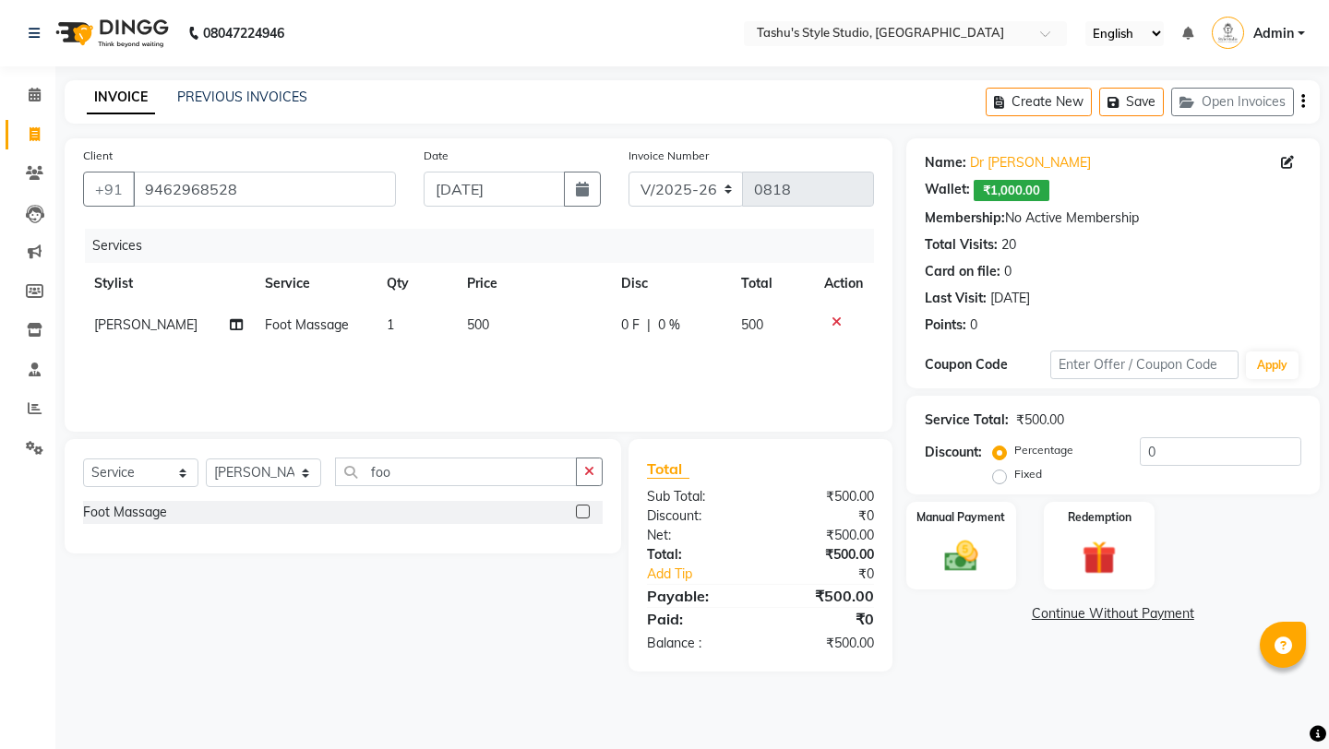
click at [585, 509] on label at bounding box center [583, 512] width 14 height 14
click at [585, 509] on input "checkbox" at bounding box center [582, 512] width 12 height 12
checkbox input "false"
click at [591, 465] on icon "button" at bounding box center [589, 471] width 10 height 13
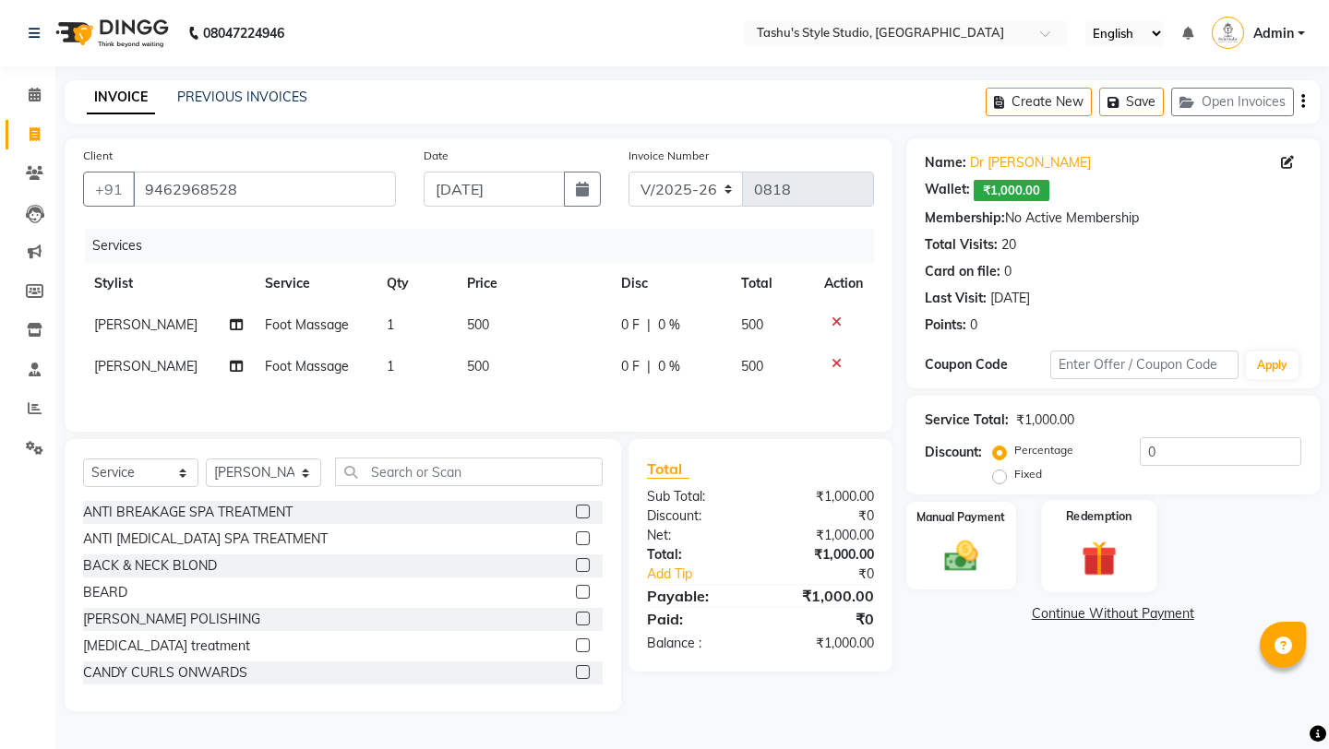
click at [1066, 522] on div "Redemption" at bounding box center [1099, 545] width 114 height 91
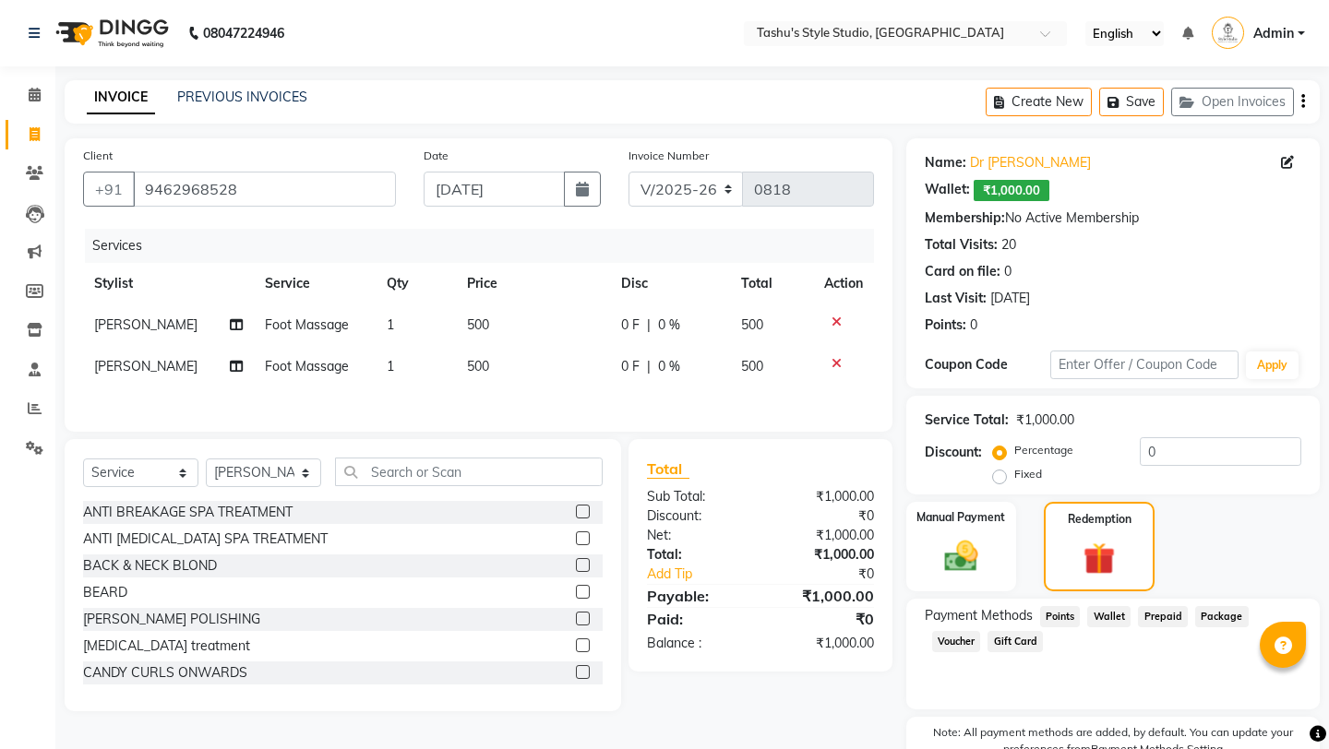
click at [1103, 606] on span "Wallet" at bounding box center [1108, 616] width 43 height 21
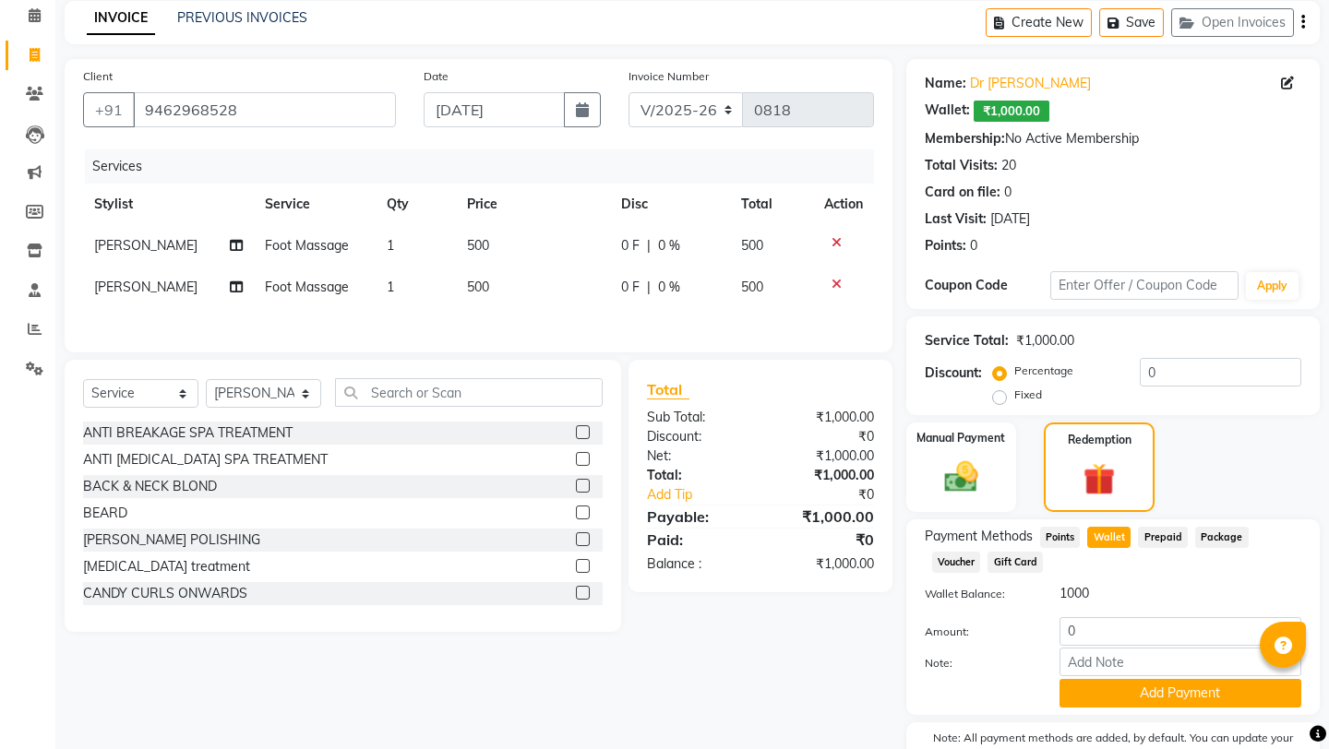
scroll to position [160, 0]
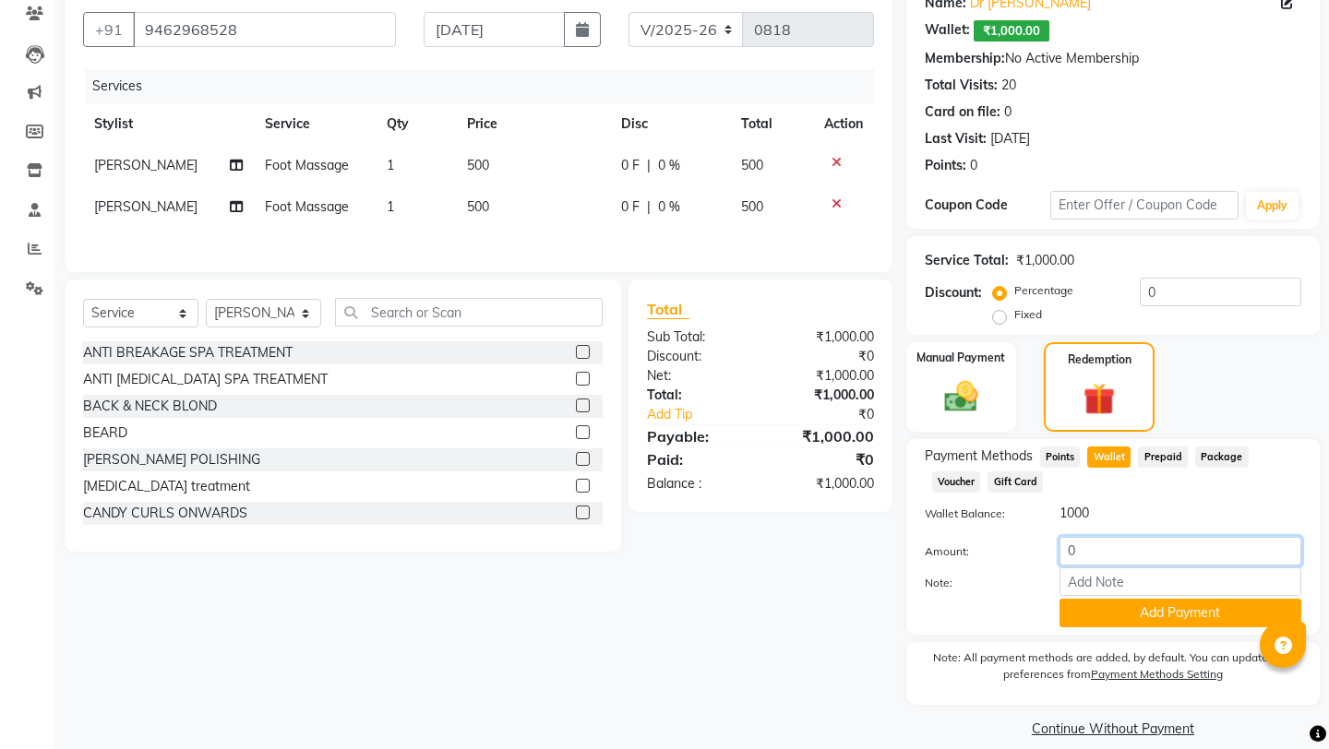
click at [1088, 538] on input "0" at bounding box center [1180, 551] width 242 height 29
type input "1000"
click at [1092, 599] on button "Add Payment" at bounding box center [1180, 613] width 242 height 29
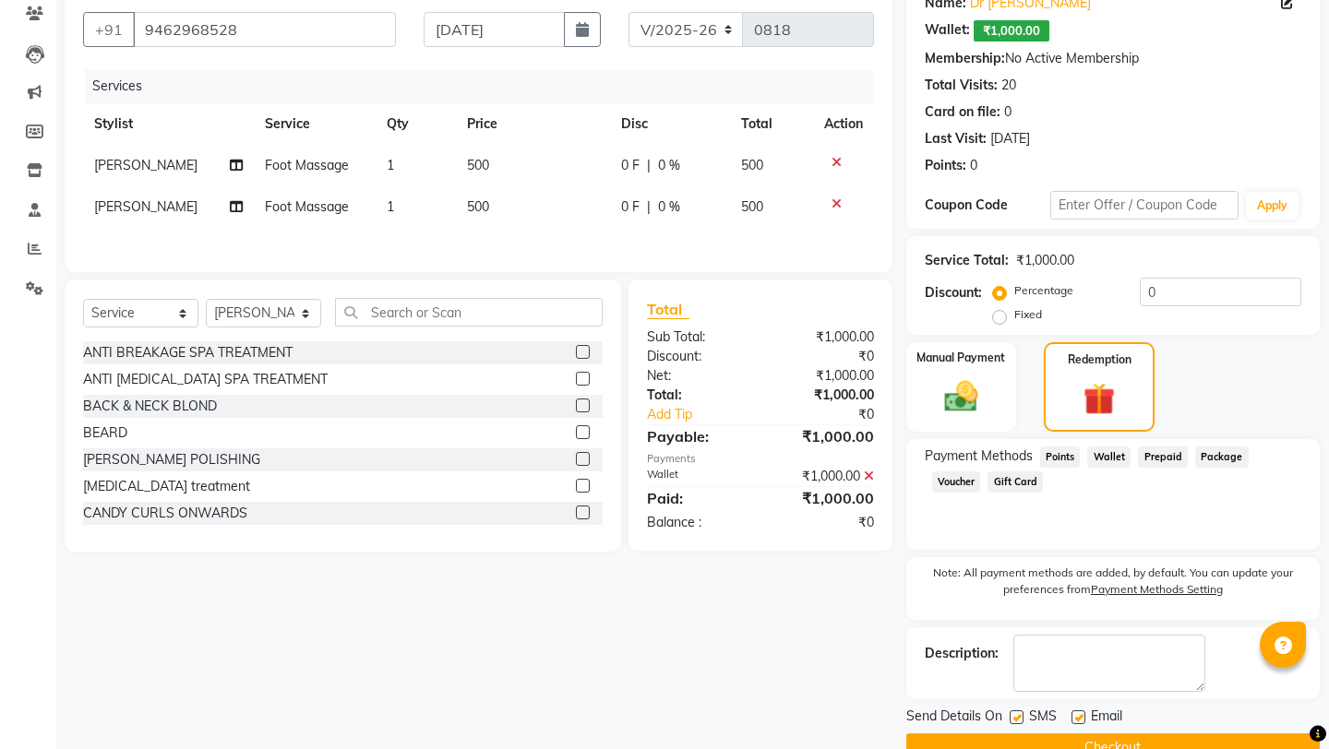
click at [1079, 710] on label at bounding box center [1078, 717] width 14 height 14
click at [1079, 712] on input "checkbox" at bounding box center [1077, 718] width 12 height 12
checkbox input "false"
click at [1015, 710] on label at bounding box center [1016, 717] width 14 height 14
click at [1015, 712] on input "checkbox" at bounding box center [1015, 718] width 12 height 12
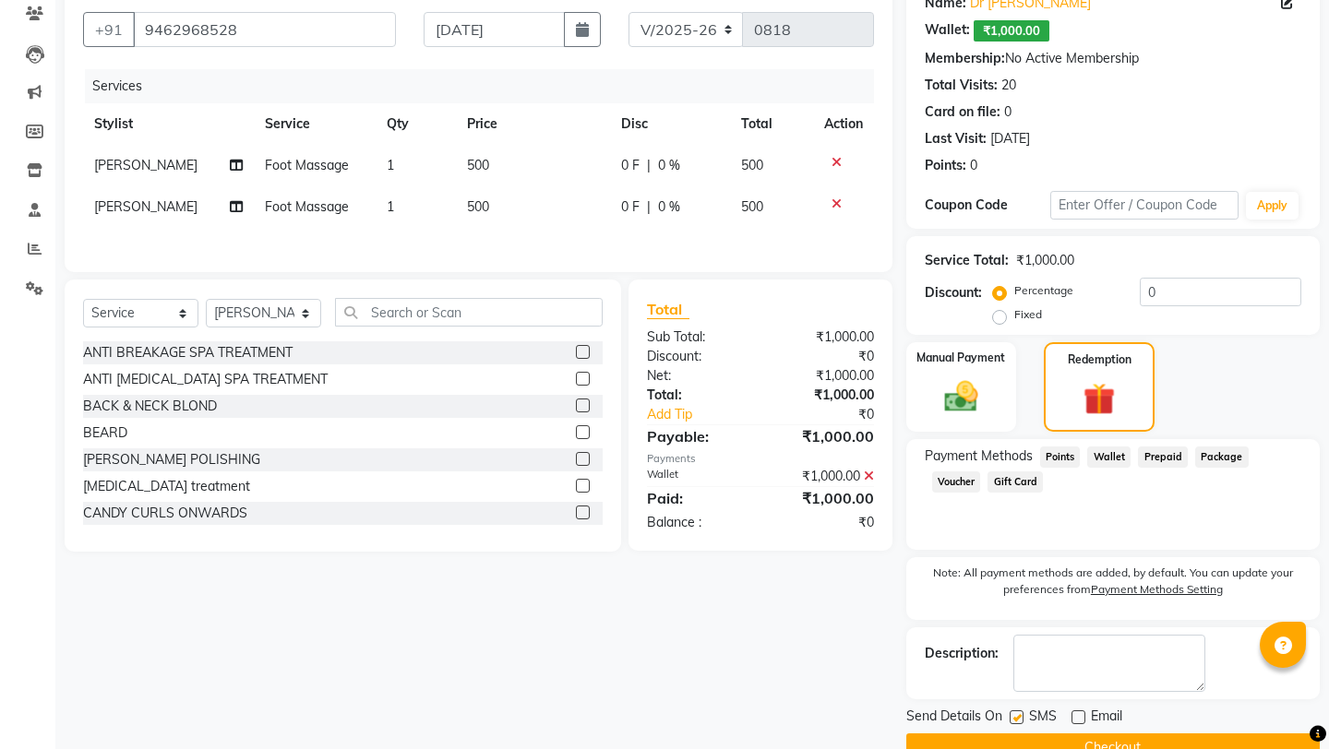
checkbox input "false"
click at [1015, 733] on button "Checkout" at bounding box center [1112, 747] width 413 height 29
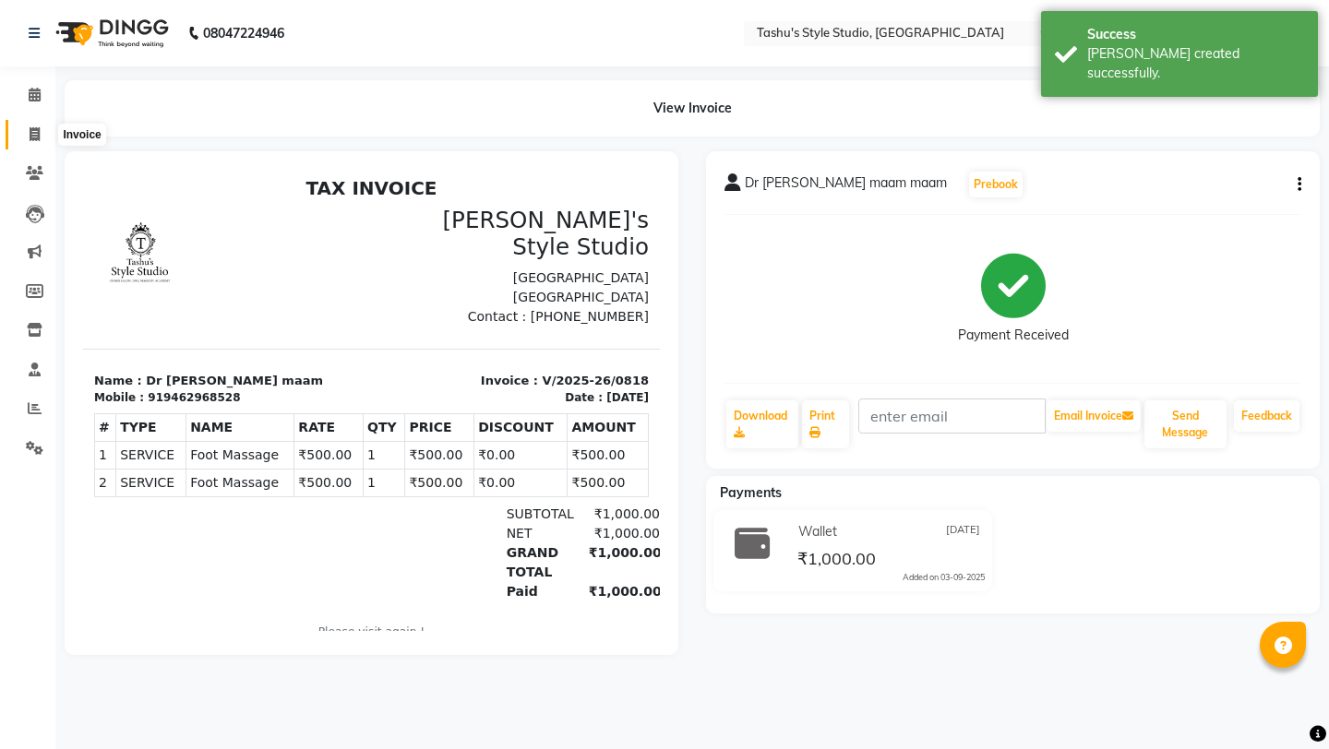
click at [34, 130] on icon at bounding box center [35, 134] width 10 height 14
select select "service"
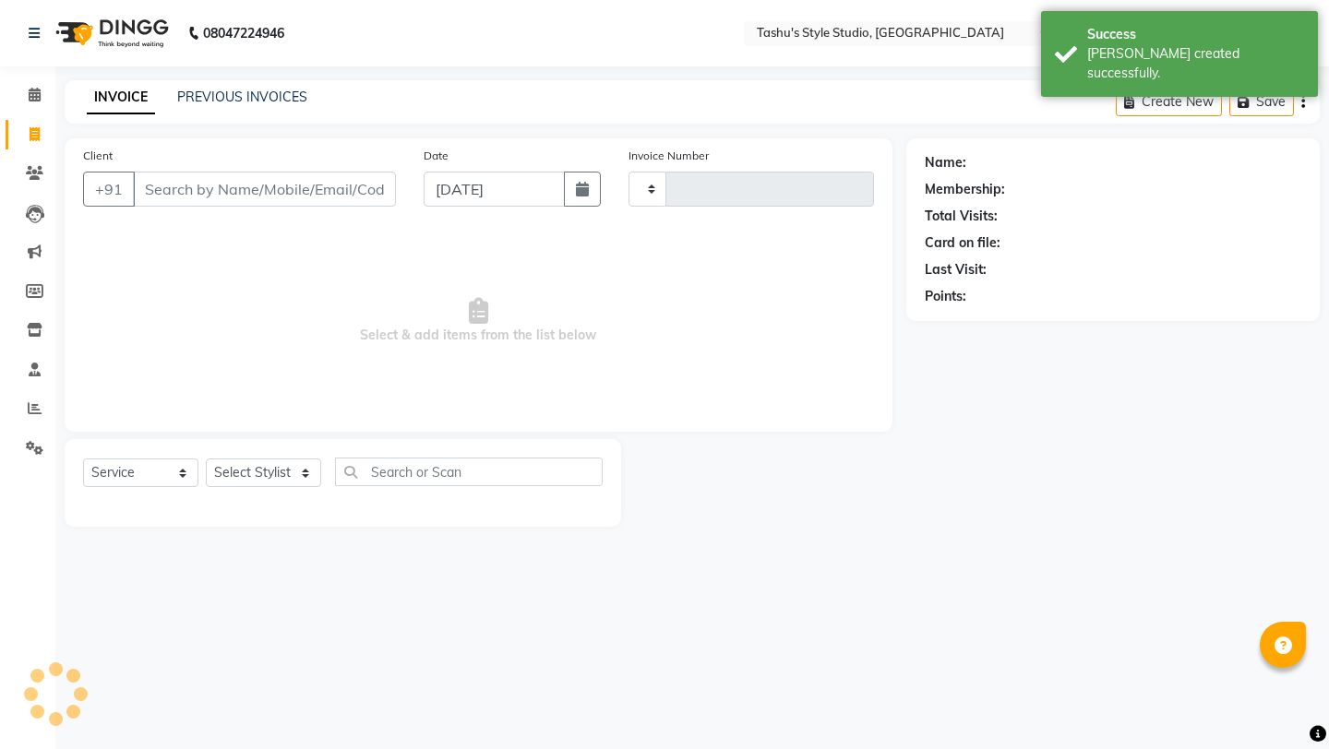
type input "0819"
select select "5375"
click at [180, 202] on input "Client" at bounding box center [264, 189] width 263 height 35
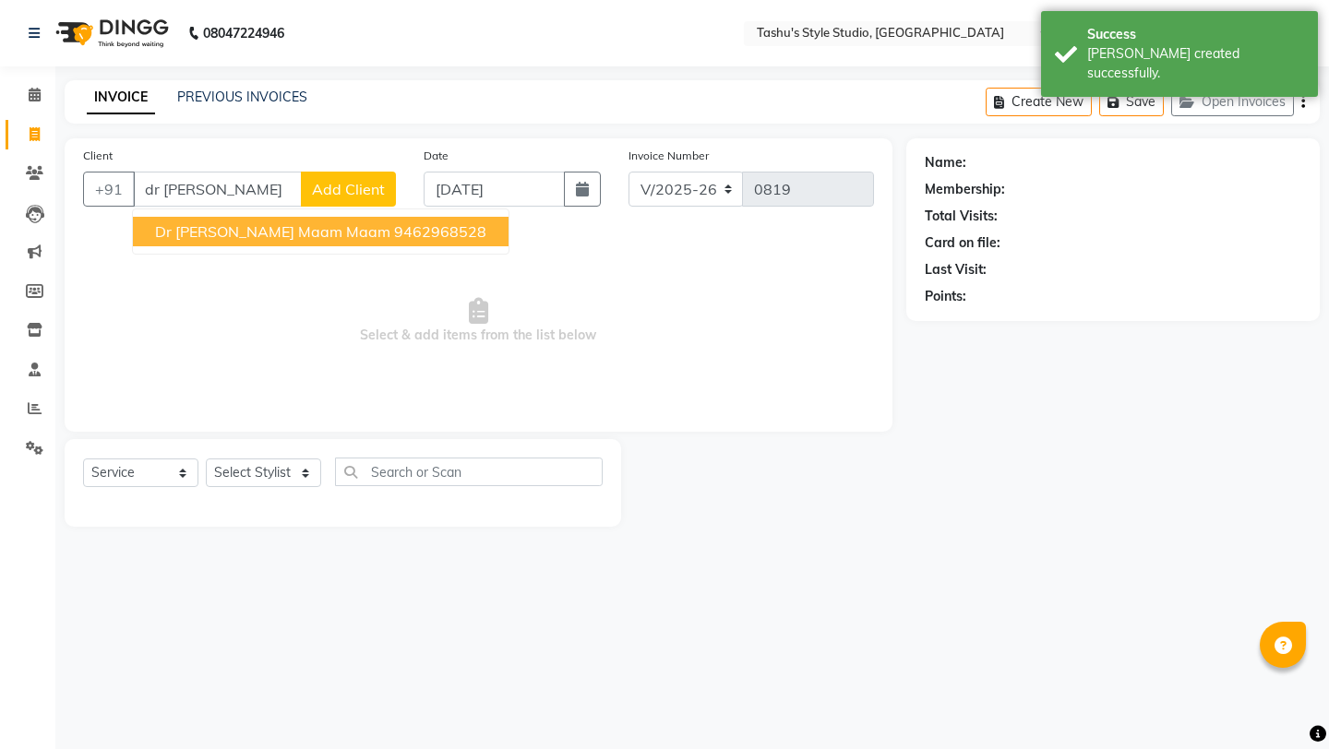
click at [189, 225] on span "Dr [PERSON_NAME] maam maam" at bounding box center [272, 231] width 235 height 18
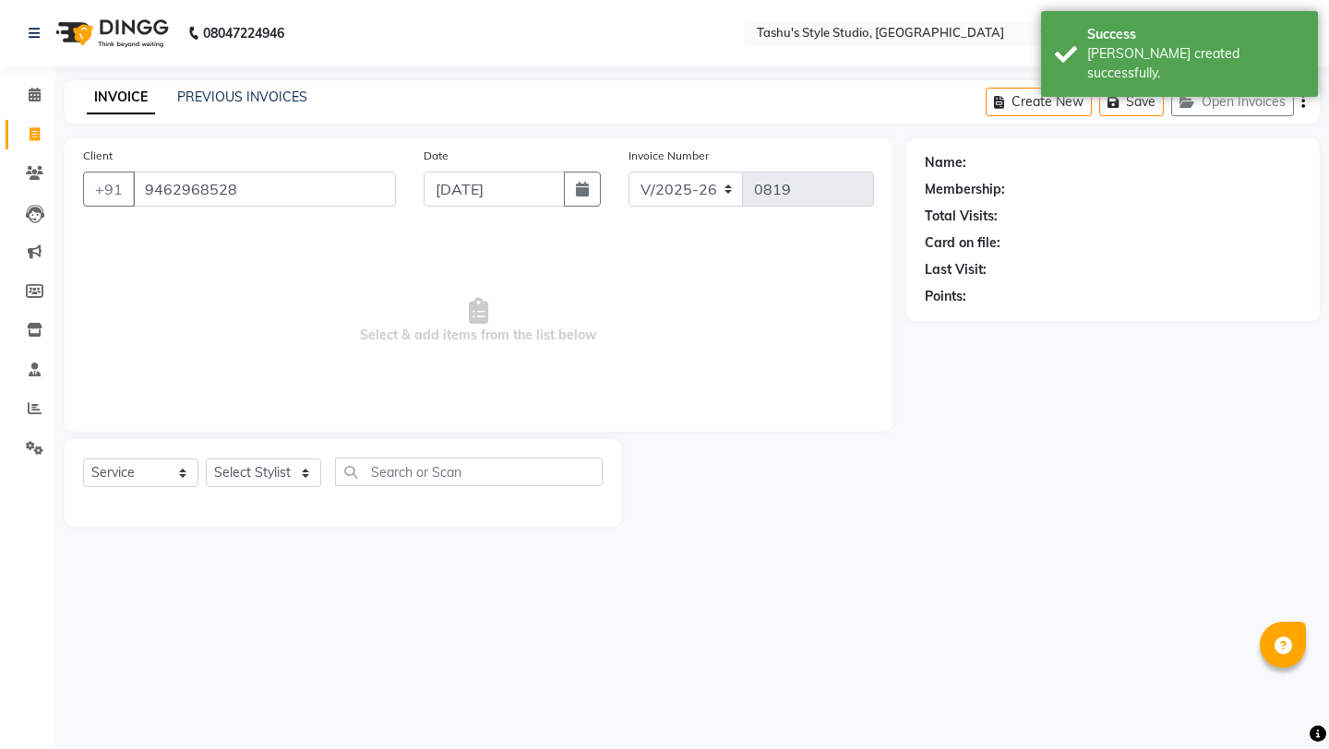
type input "9462968528"
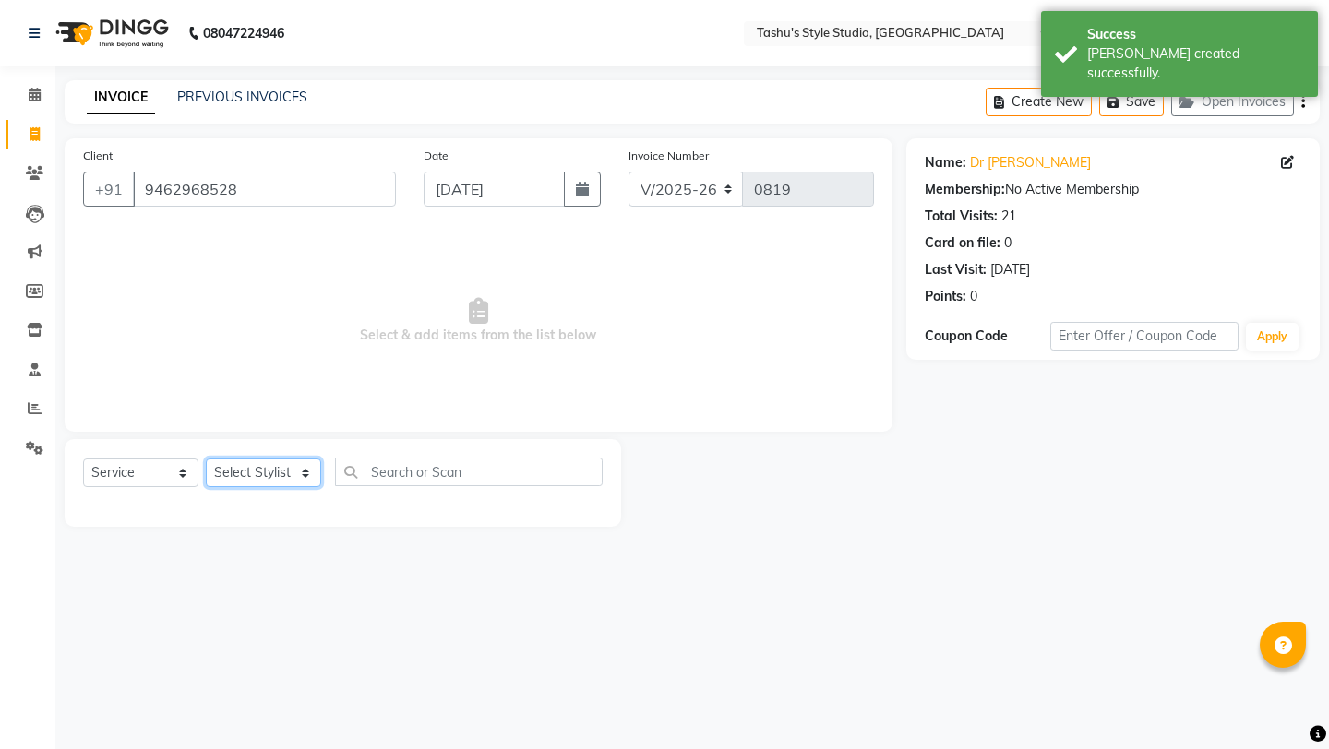
click at [245, 469] on select "Select Stylist [PERSON_NAME] AUNTY bandana manoj [PERSON_NAME] [PERSON_NAME] [P…" at bounding box center [263, 473] width 115 height 29
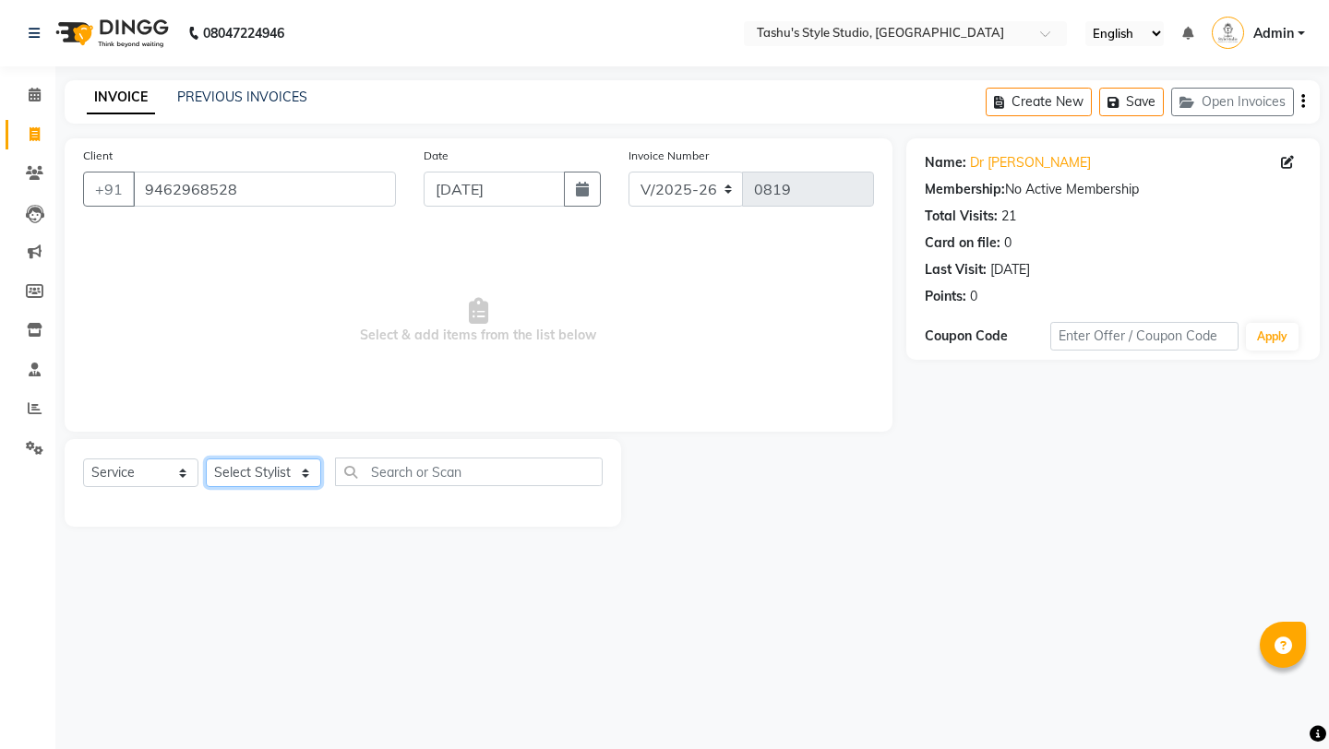
select select "75873"
click at [206, 459] on select "Select Stylist [PERSON_NAME] AUNTY bandana manoj [PERSON_NAME] [PERSON_NAME] [P…" at bounding box center [263, 473] width 115 height 29
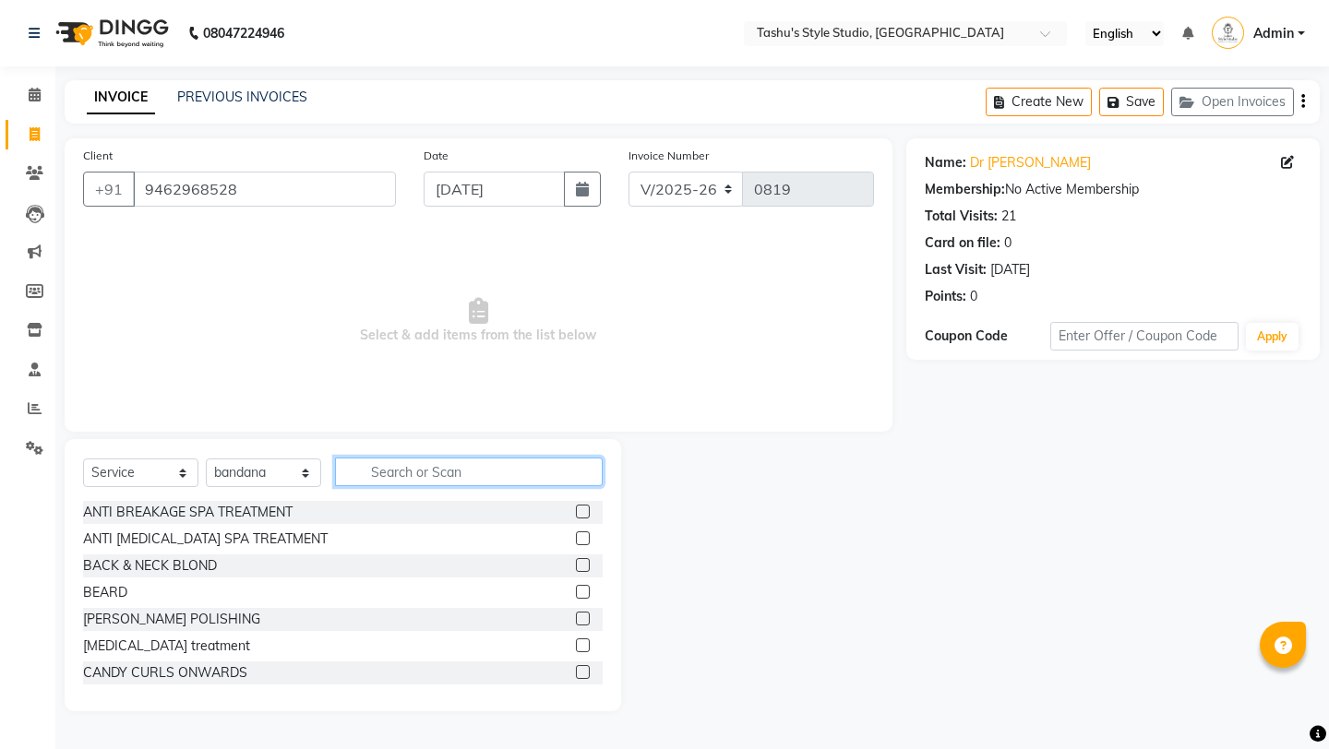
click at [432, 464] on input "text" at bounding box center [469, 472] width 268 height 29
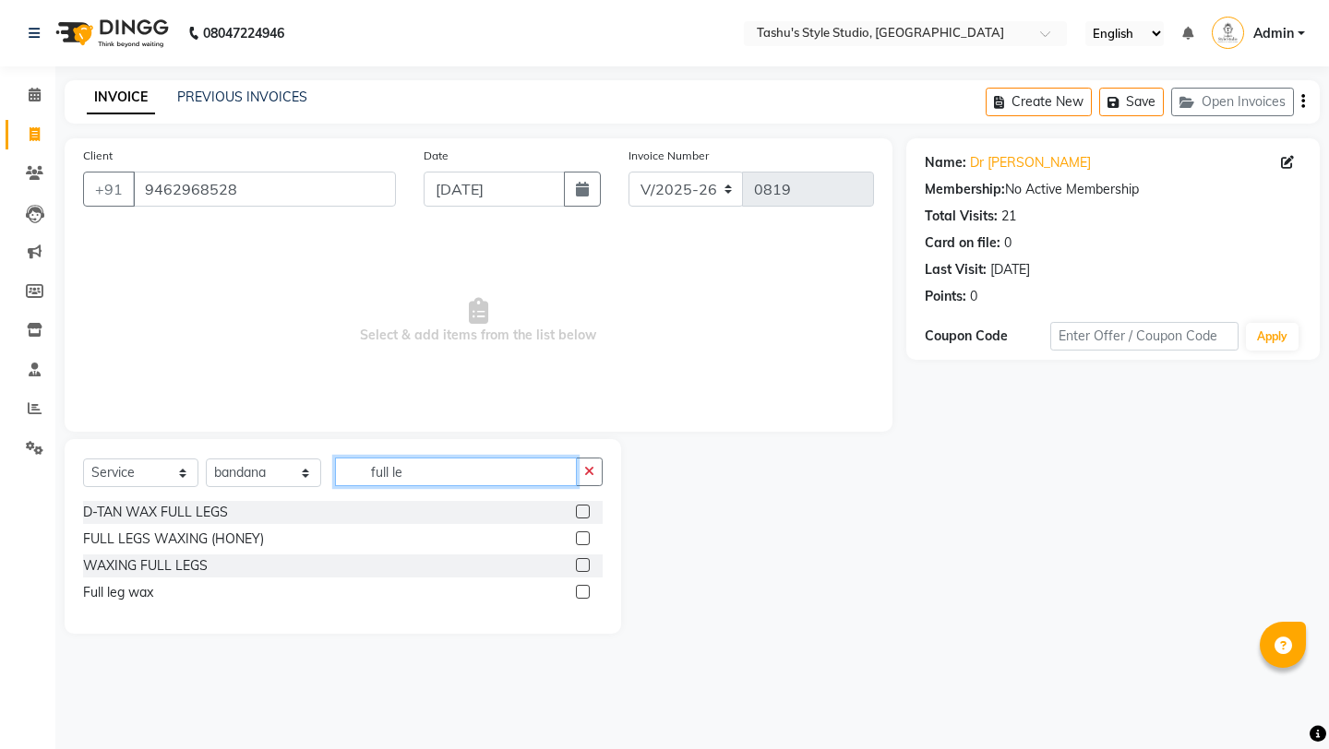
type input "full le"
click at [582, 597] on label at bounding box center [583, 592] width 14 height 14
click at [582, 597] on input "checkbox" at bounding box center [582, 593] width 12 height 12
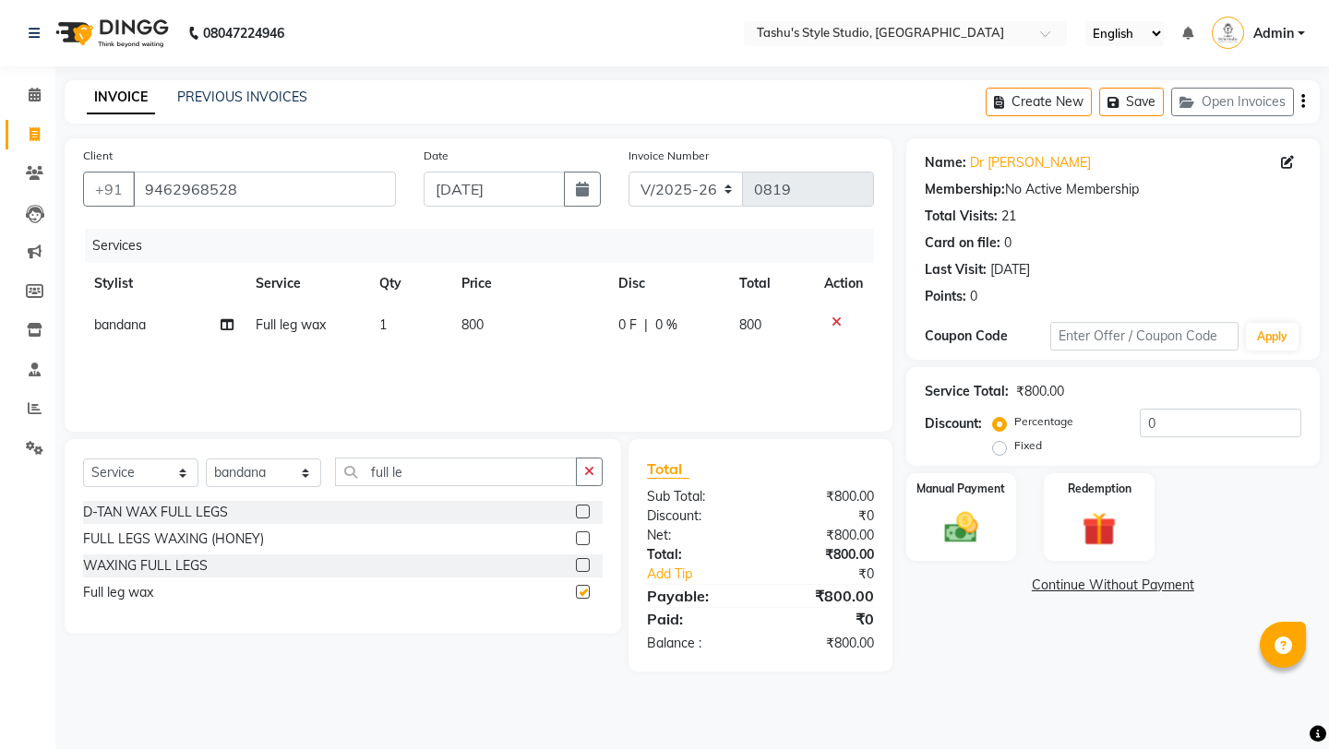
checkbox input "false"
click at [602, 476] on div "Select Service Product Membership Package Voucher Prepaid Gift Card Select Styl…" at bounding box center [343, 536] width 556 height 195
click at [575, 471] on input "full le" at bounding box center [456, 472] width 242 height 29
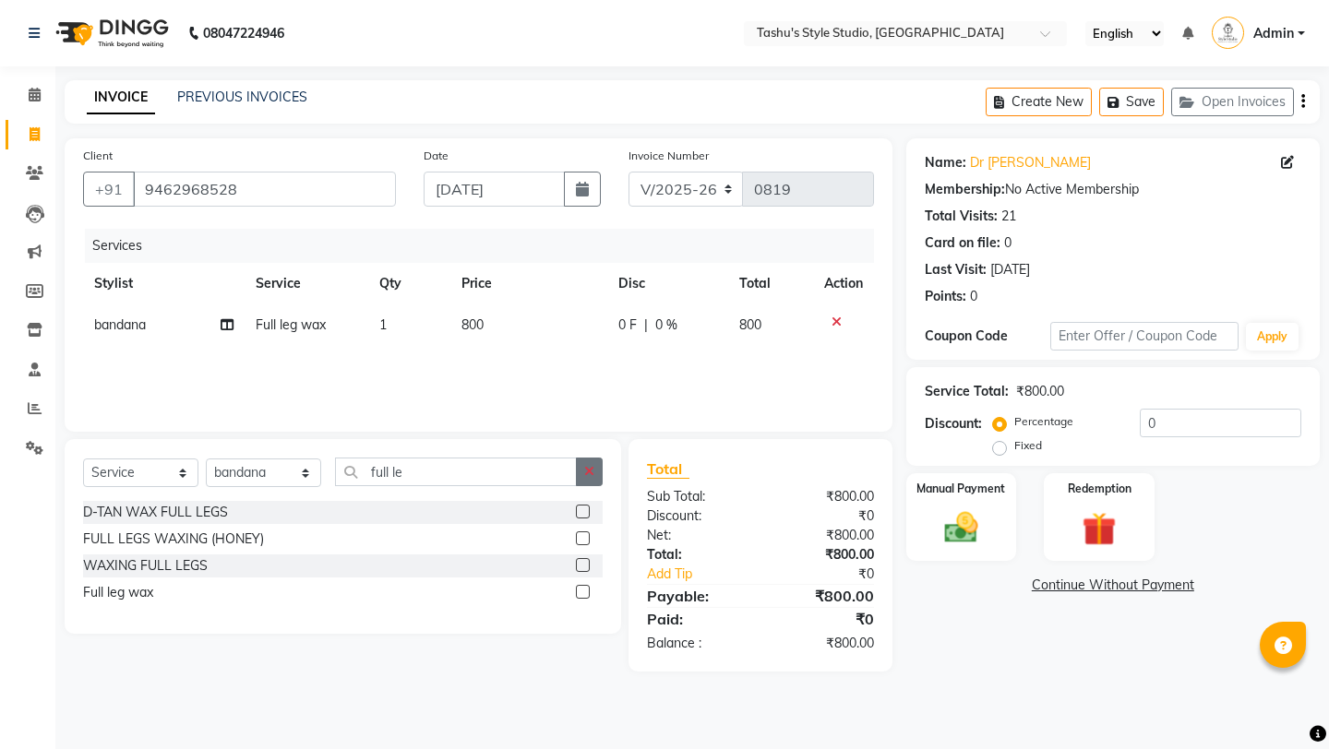
click at [584, 471] on icon "button" at bounding box center [589, 471] width 10 height 13
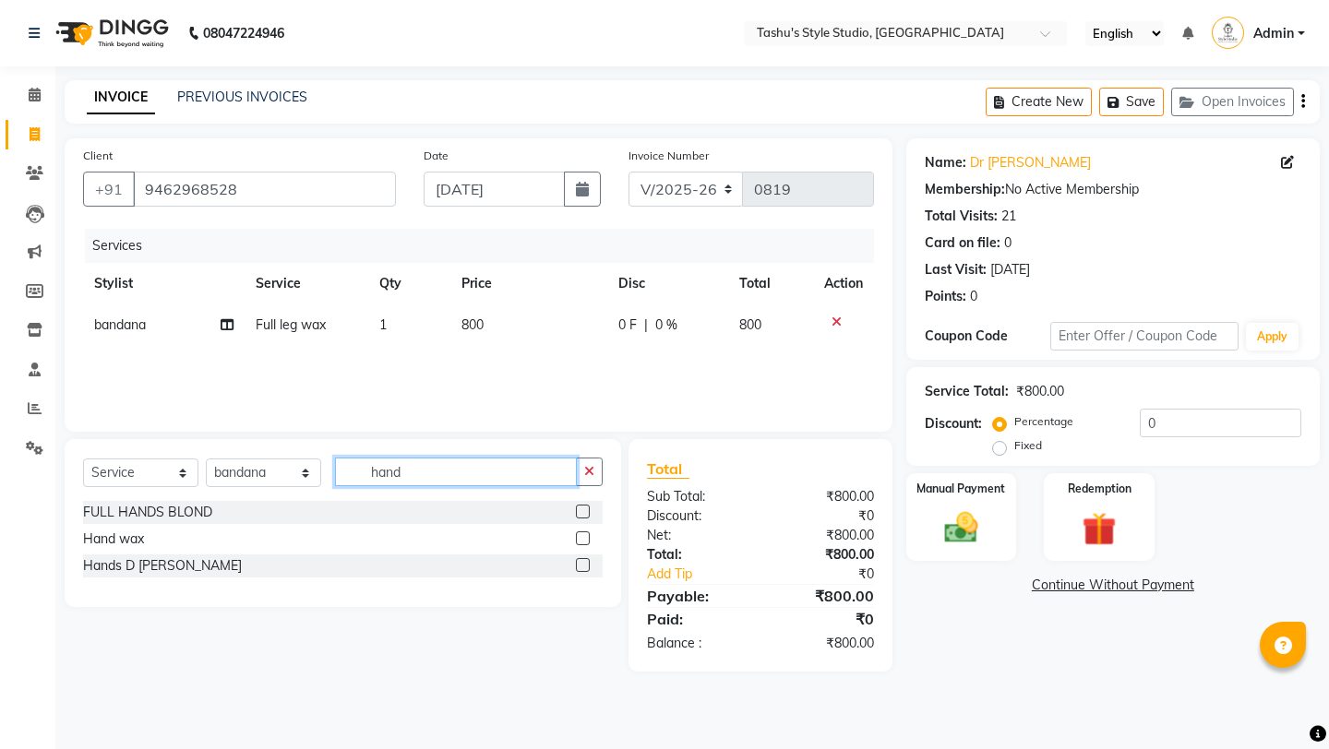
type input "hand"
click at [582, 539] on label at bounding box center [583, 538] width 14 height 14
click at [582, 539] on input "checkbox" at bounding box center [582, 539] width 12 height 12
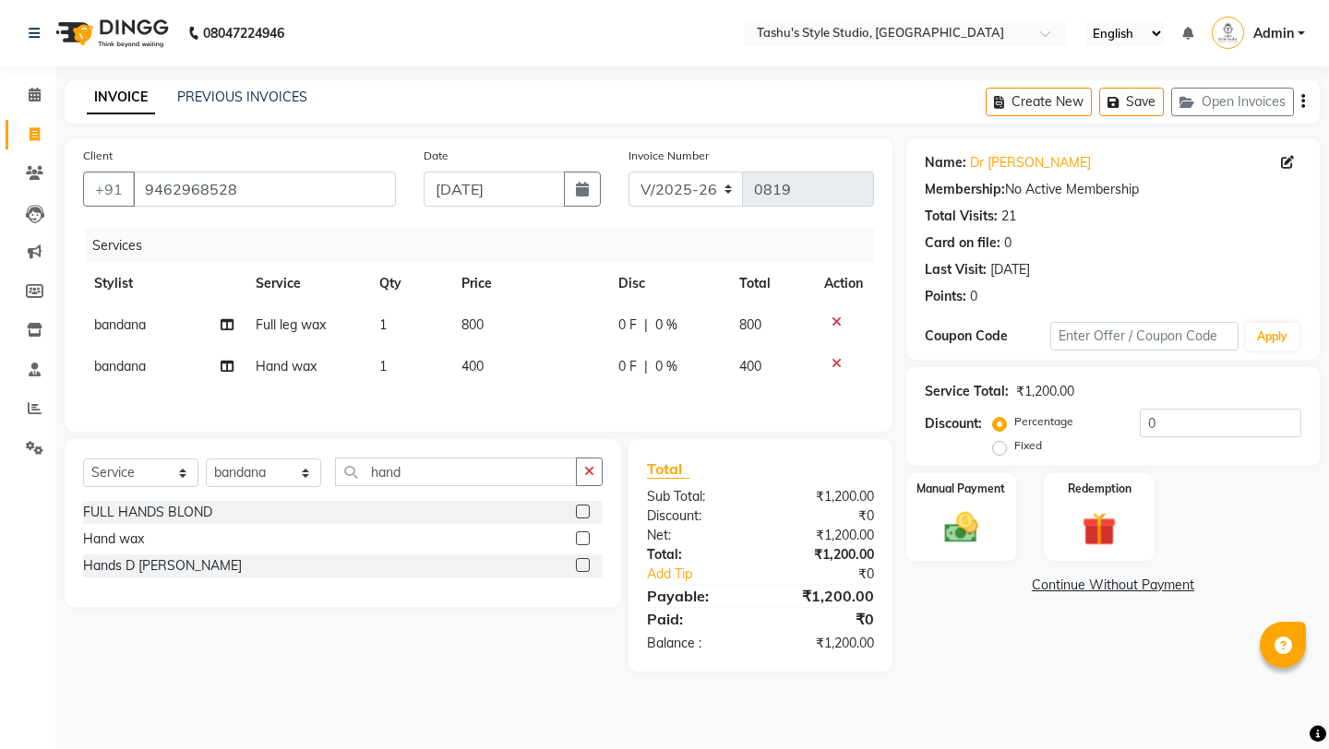
click at [582, 538] on label at bounding box center [583, 538] width 14 height 14
click at [582, 538] on input "checkbox" at bounding box center [582, 539] width 12 height 12
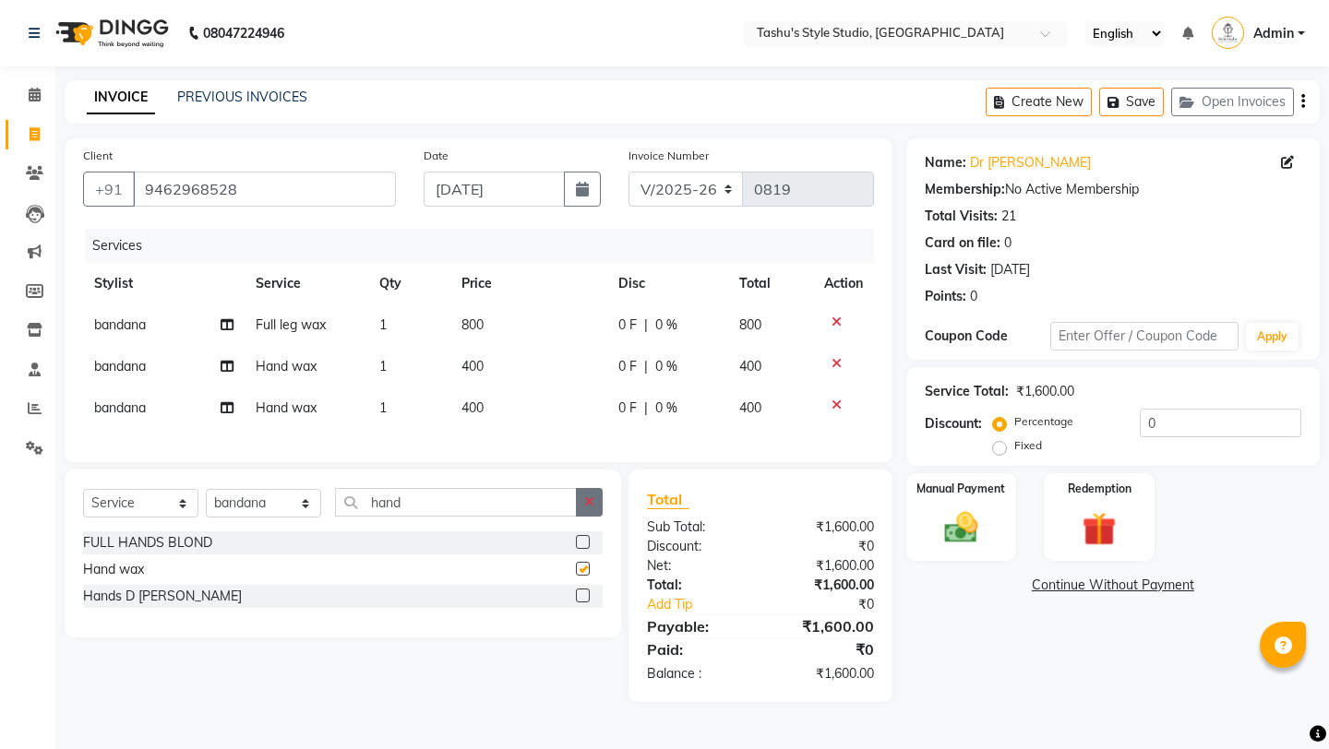
checkbox input "false"
click at [587, 502] on icon "button" at bounding box center [589, 501] width 10 height 13
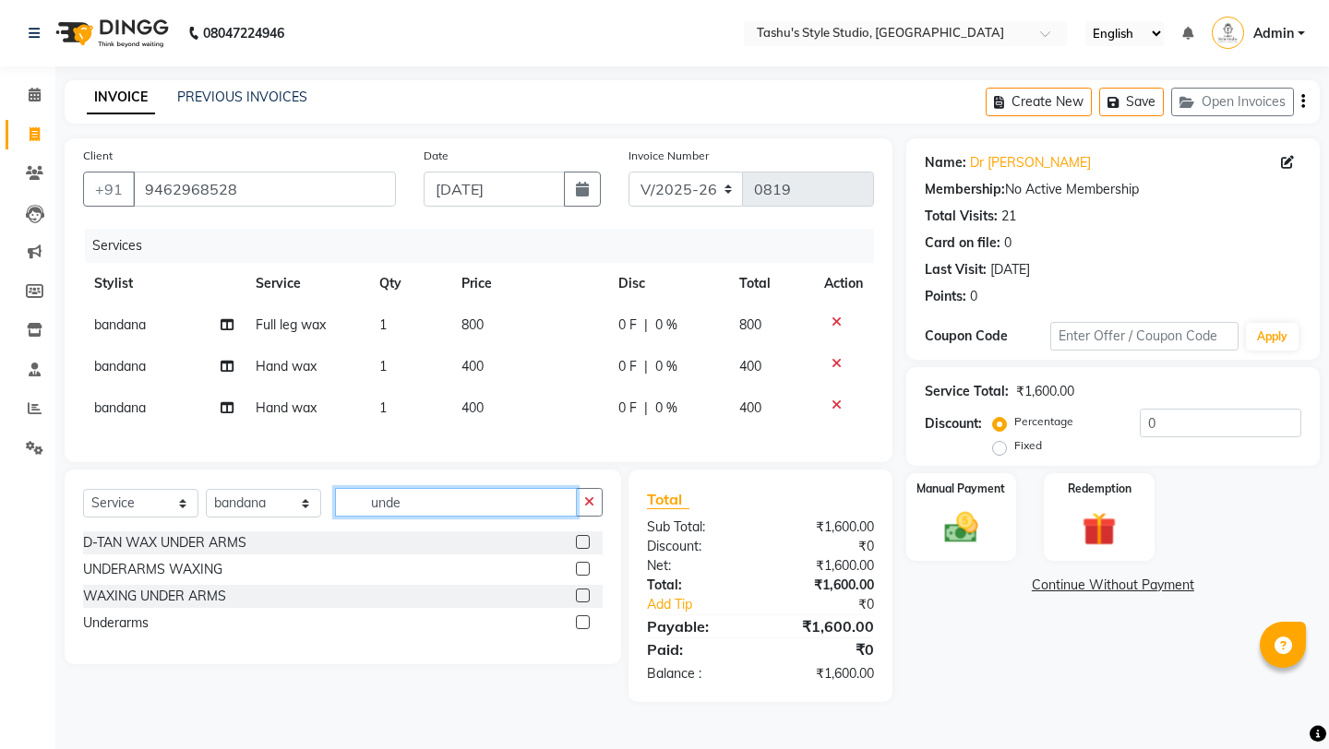
type input "unde"
click at [581, 622] on label at bounding box center [583, 622] width 14 height 14
click at [581, 622] on input "checkbox" at bounding box center [582, 623] width 12 height 12
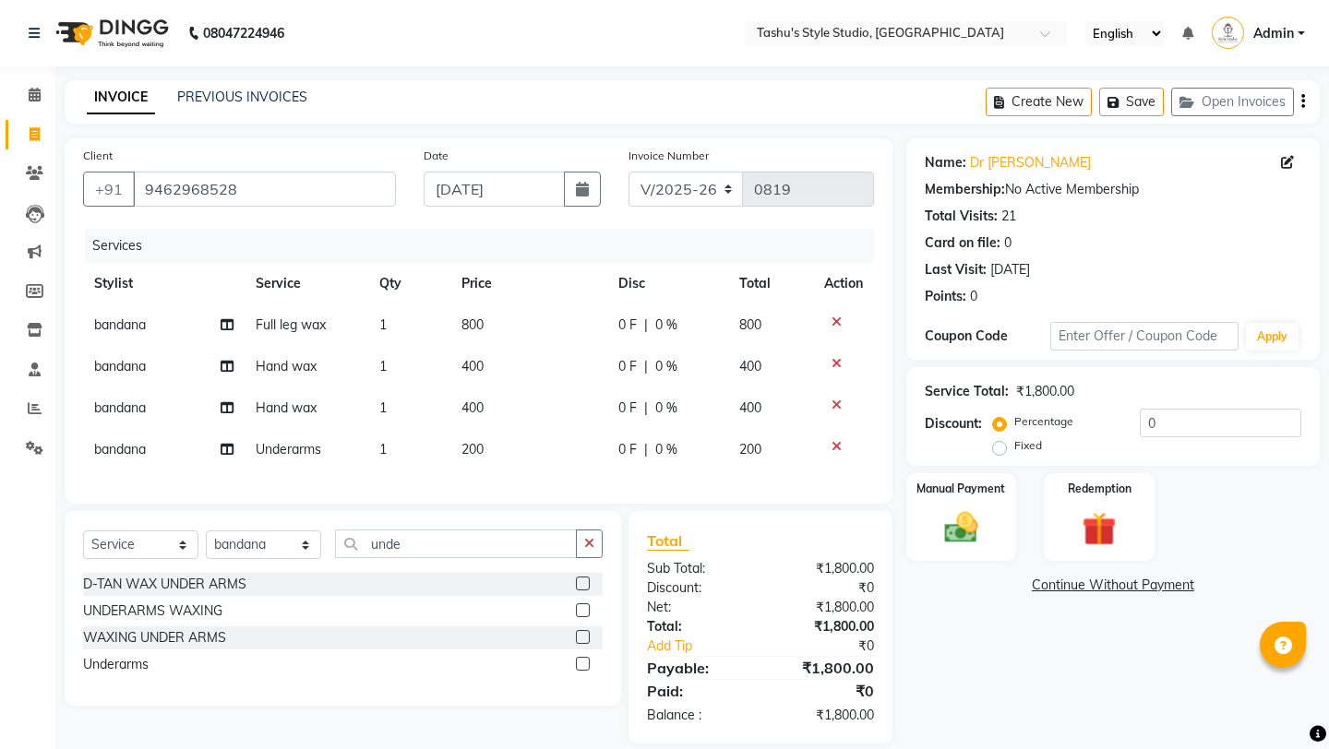
click at [580, 663] on label at bounding box center [583, 664] width 14 height 14
click at [580, 663] on input "checkbox" at bounding box center [582, 665] width 12 height 12
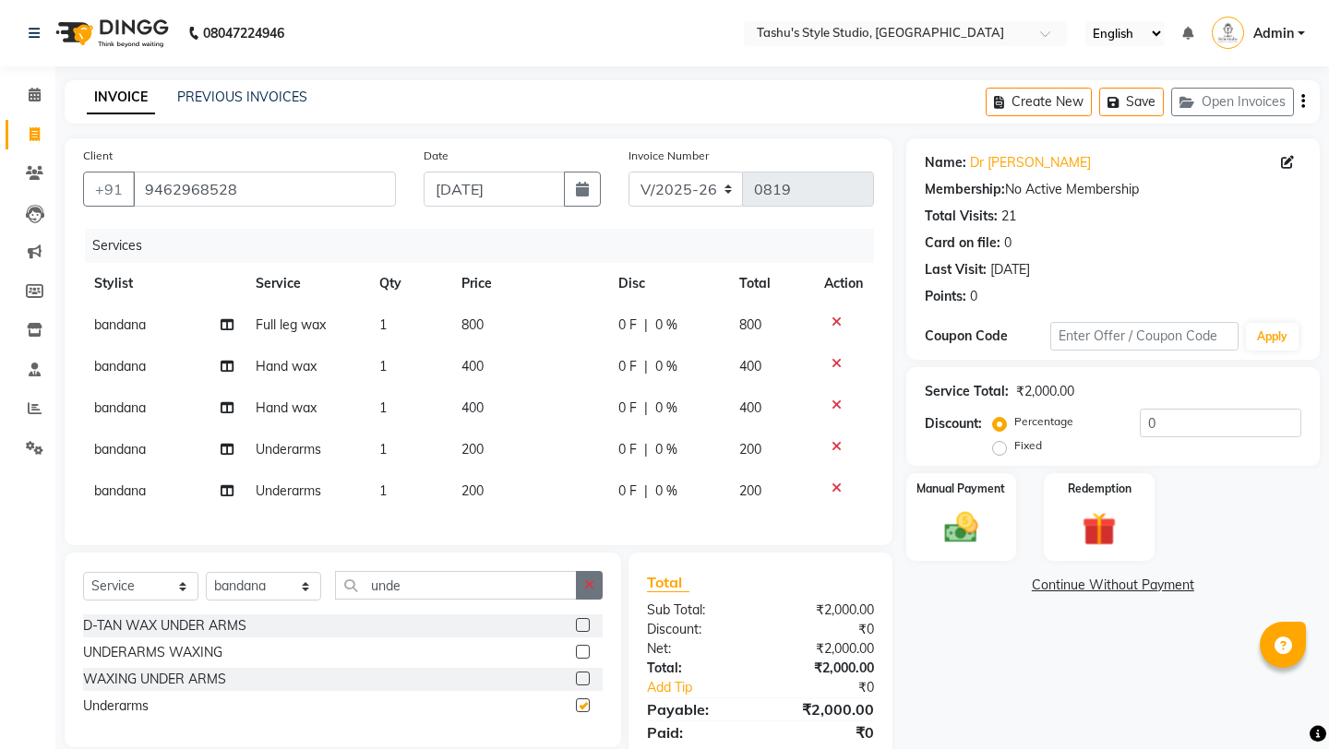
checkbox input "false"
click at [597, 577] on button "button" at bounding box center [589, 585] width 27 height 29
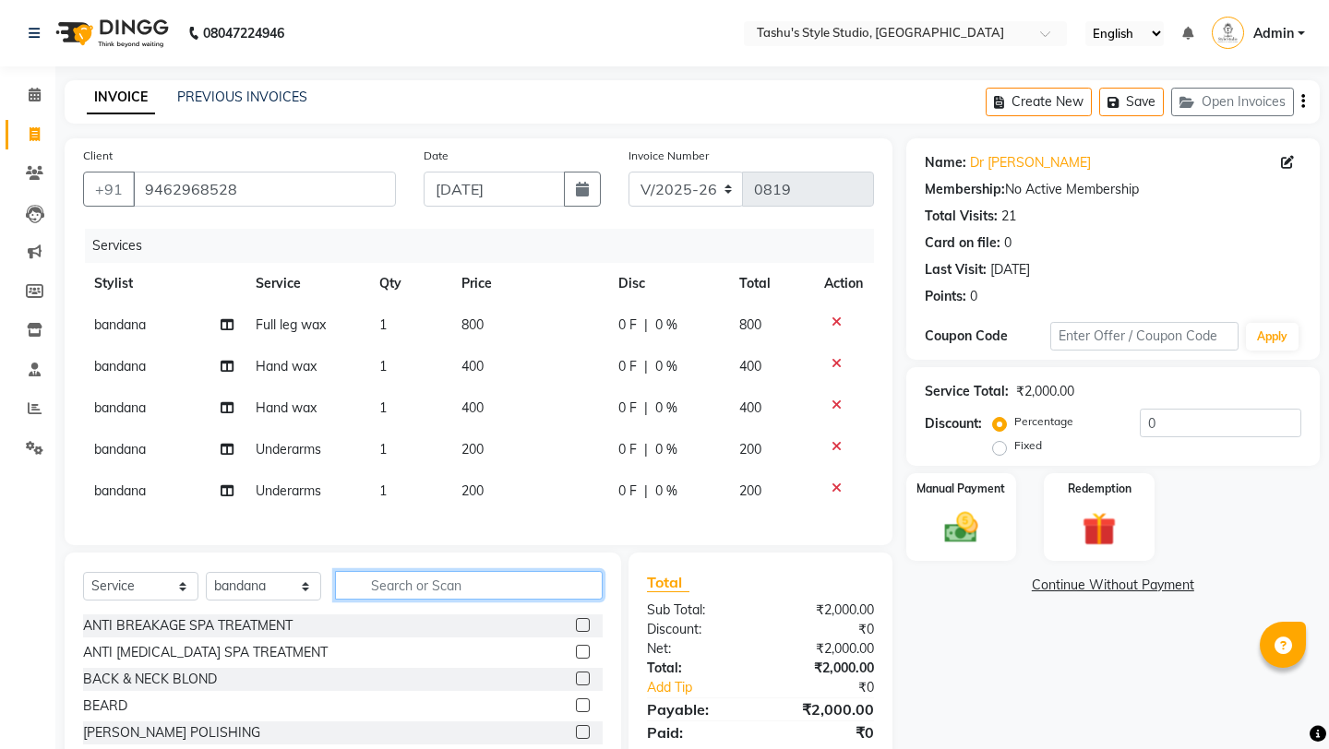
click at [597, 577] on input "text" at bounding box center [469, 585] width 268 height 29
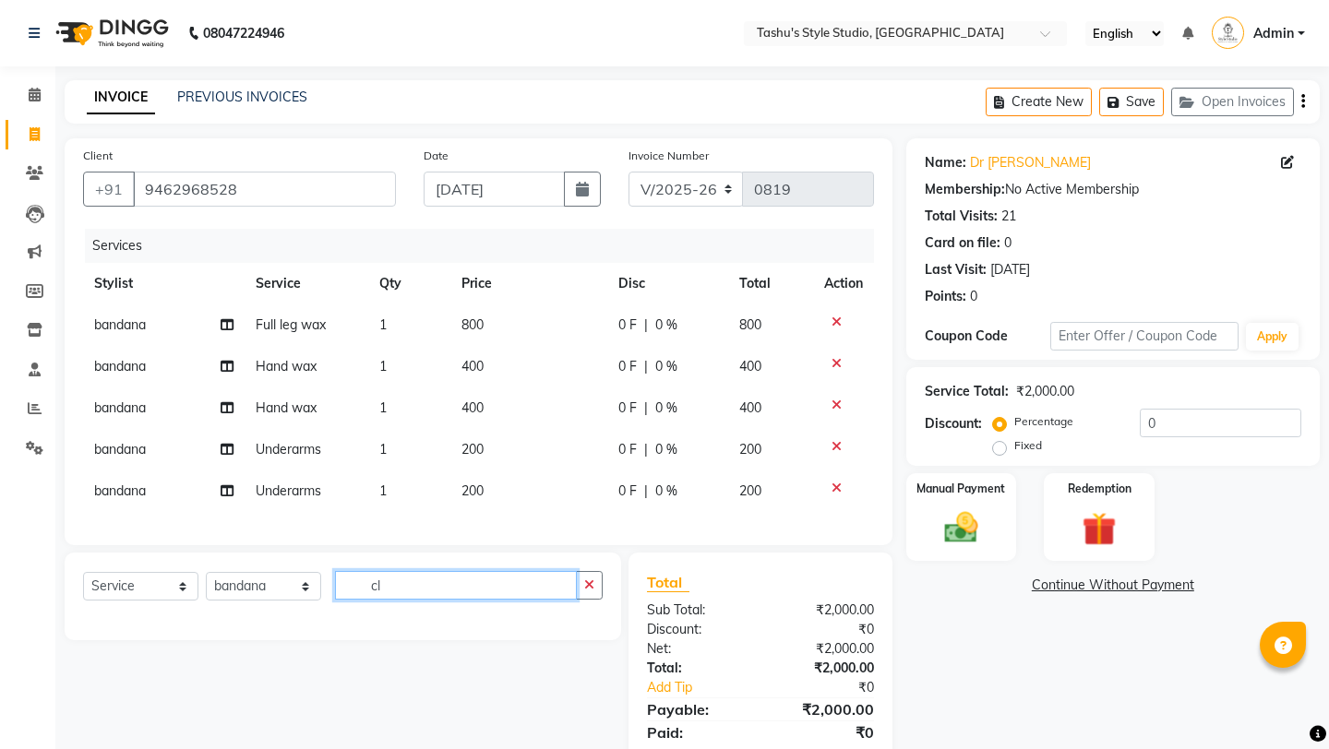
type input "c"
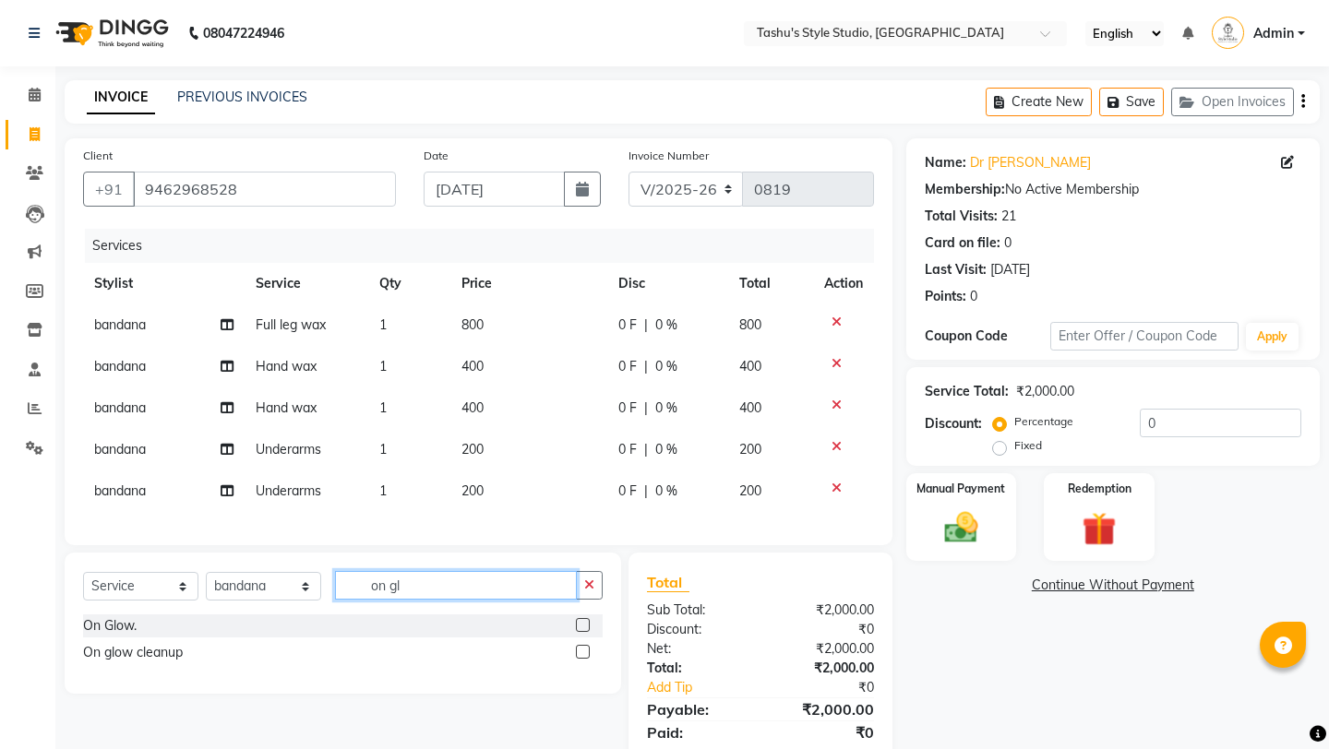
type input "on gl"
click at [583, 652] on label at bounding box center [583, 652] width 14 height 14
click at [583, 652] on input "checkbox" at bounding box center [582, 653] width 12 height 12
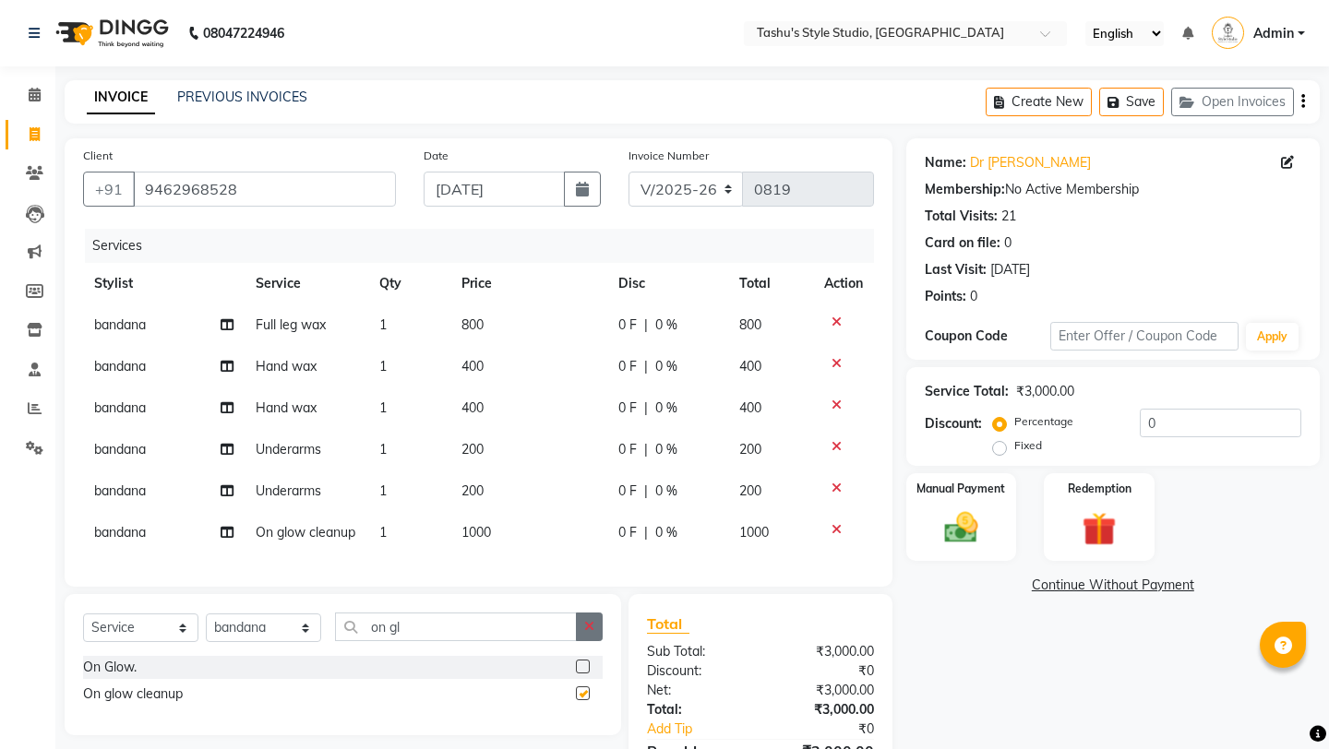
checkbox input "false"
click at [589, 631] on icon "button" at bounding box center [589, 626] width 10 height 13
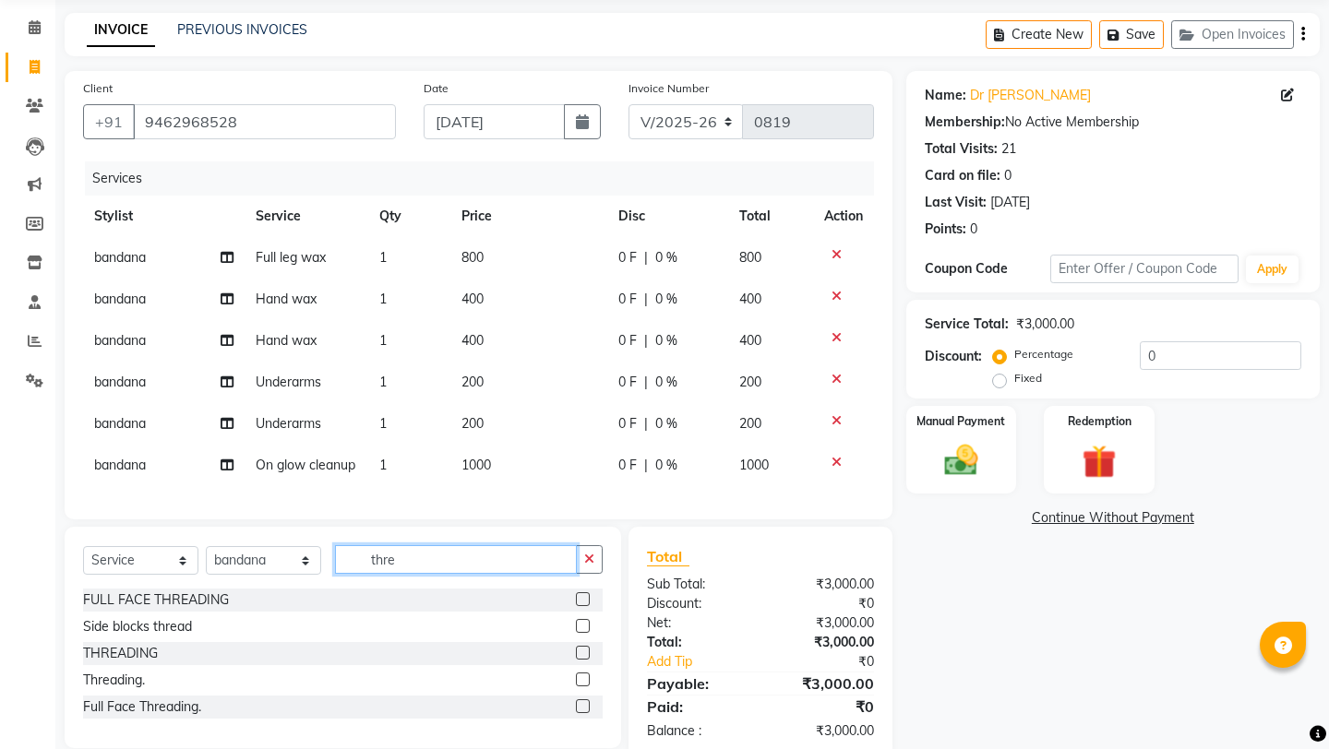
scroll to position [72, 0]
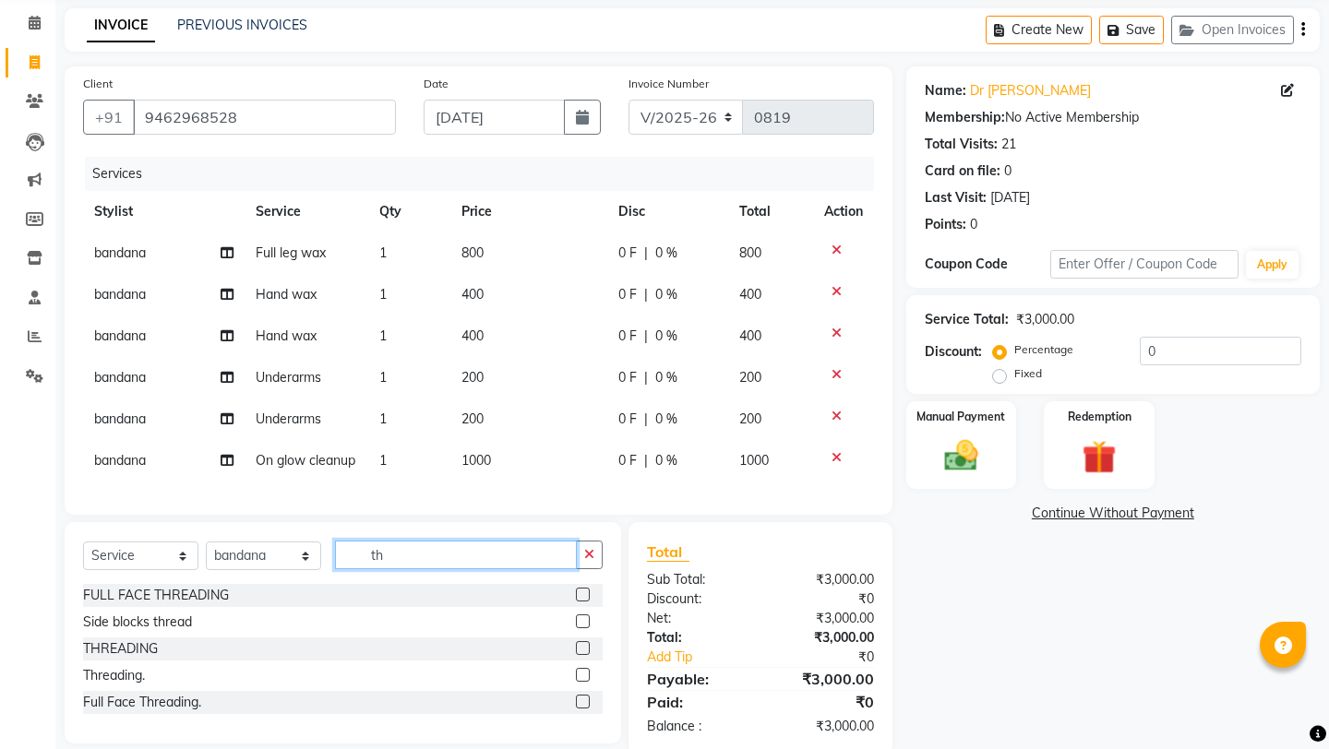
type input "t"
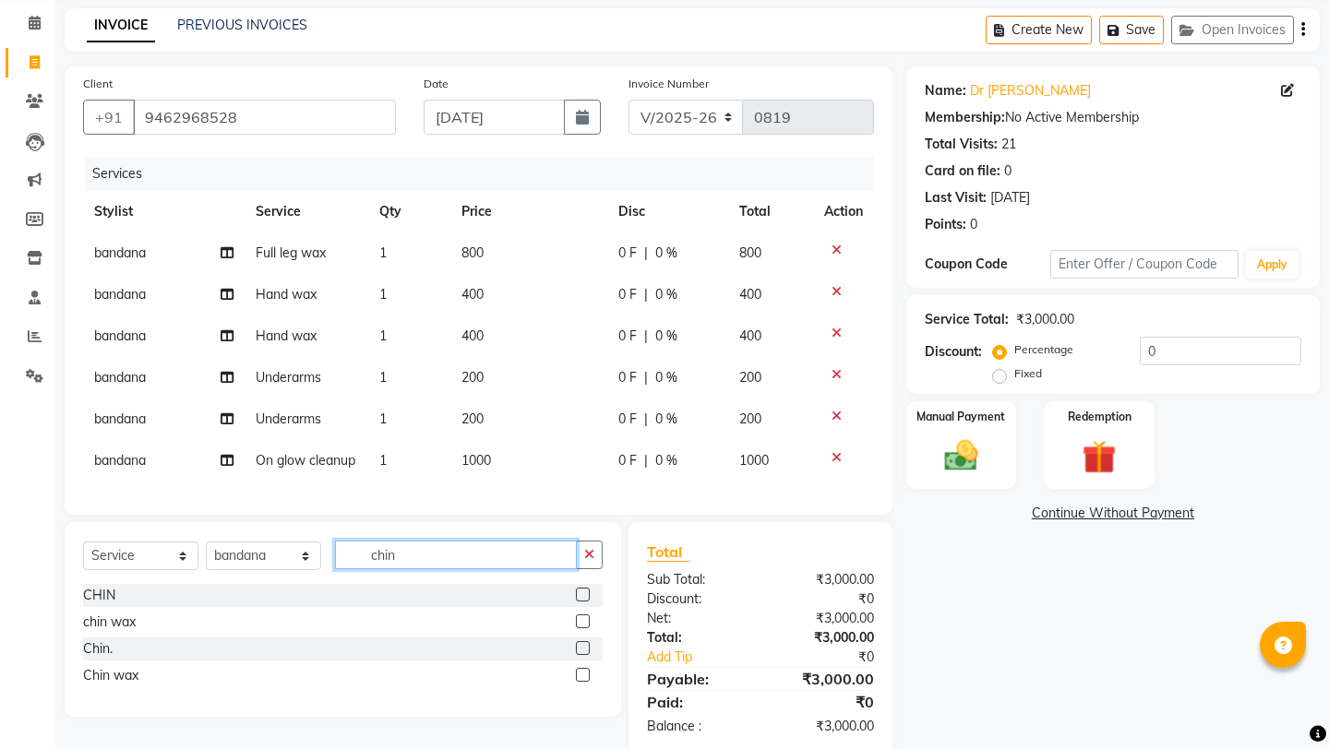
type input "chin"
click at [583, 592] on label at bounding box center [583, 595] width 14 height 14
click at [583, 592] on input "checkbox" at bounding box center [582, 596] width 12 height 12
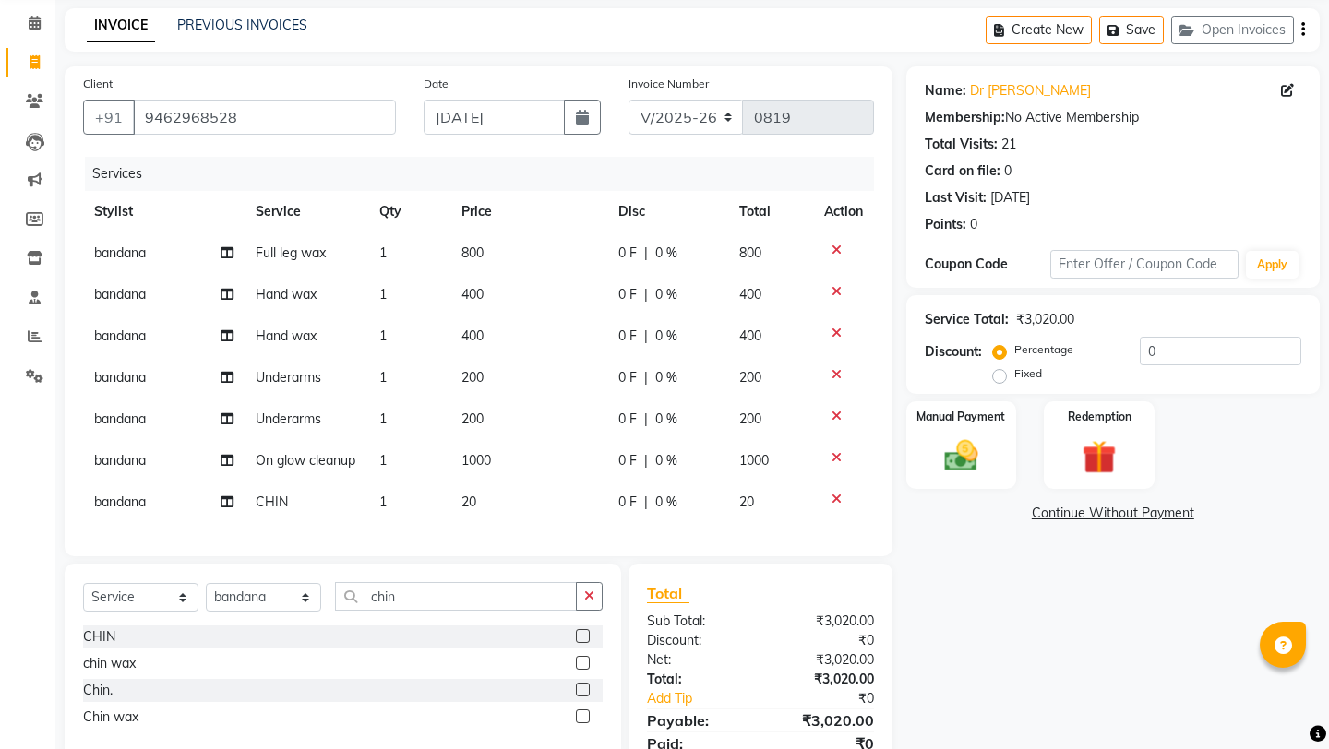
click at [583, 634] on label at bounding box center [583, 636] width 14 height 14
click at [583, 634] on input "checkbox" at bounding box center [582, 637] width 12 height 12
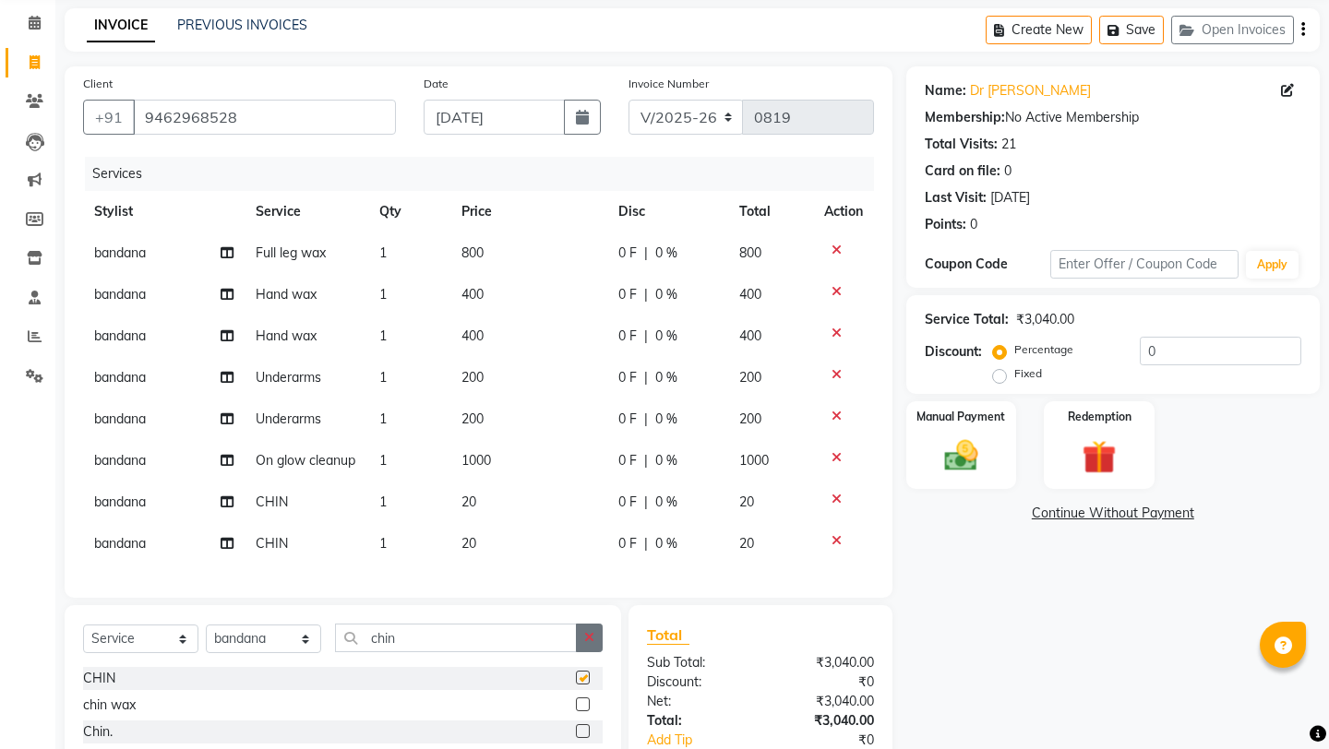
checkbox input "false"
click at [584, 633] on icon "button" at bounding box center [589, 637] width 10 height 13
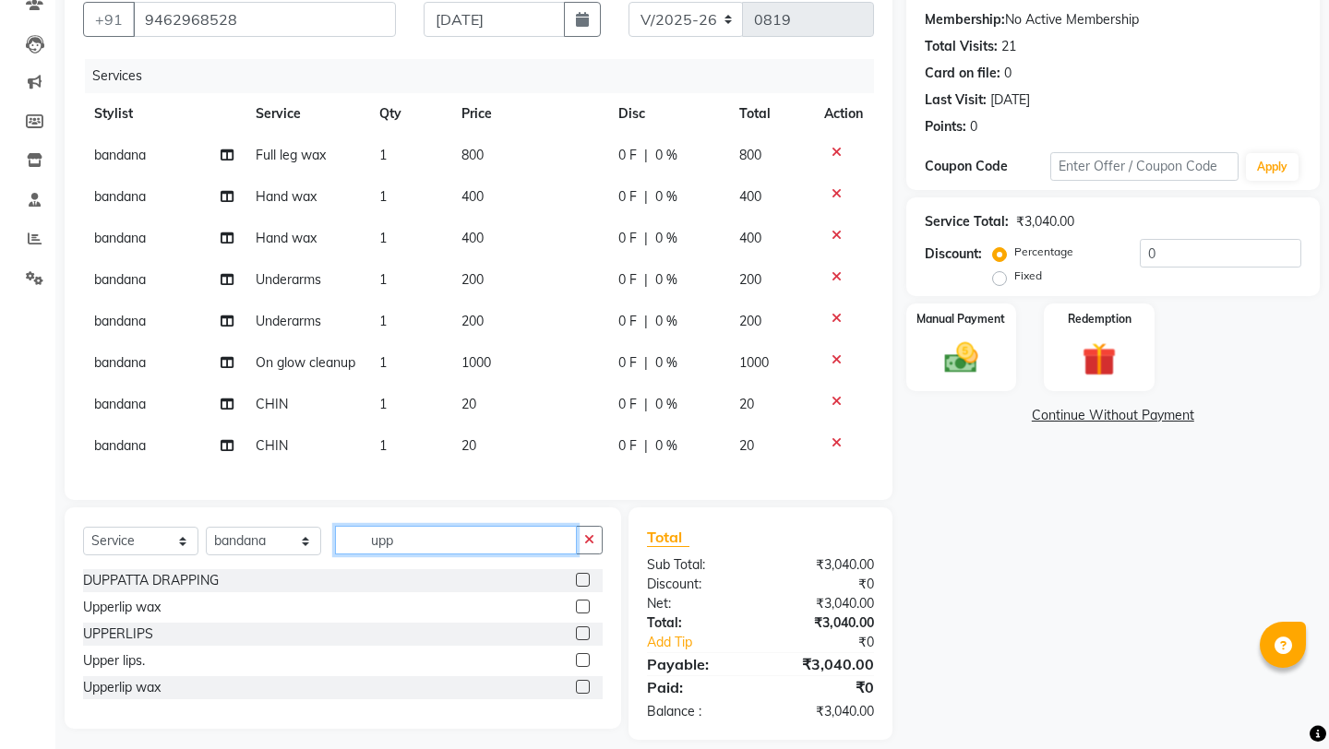
scroll to position [174, 0]
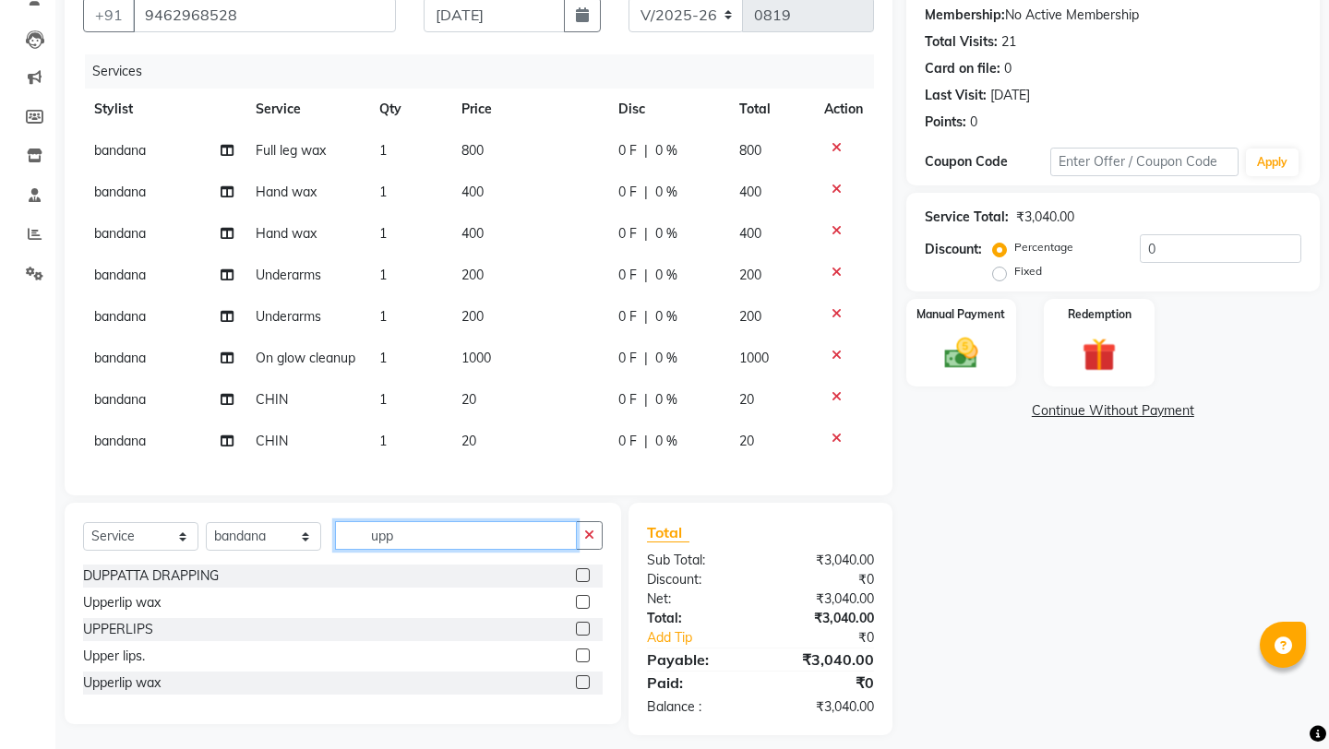
type input "upp"
click at [581, 626] on label at bounding box center [583, 629] width 14 height 14
click at [581, 626] on input "checkbox" at bounding box center [582, 630] width 12 height 12
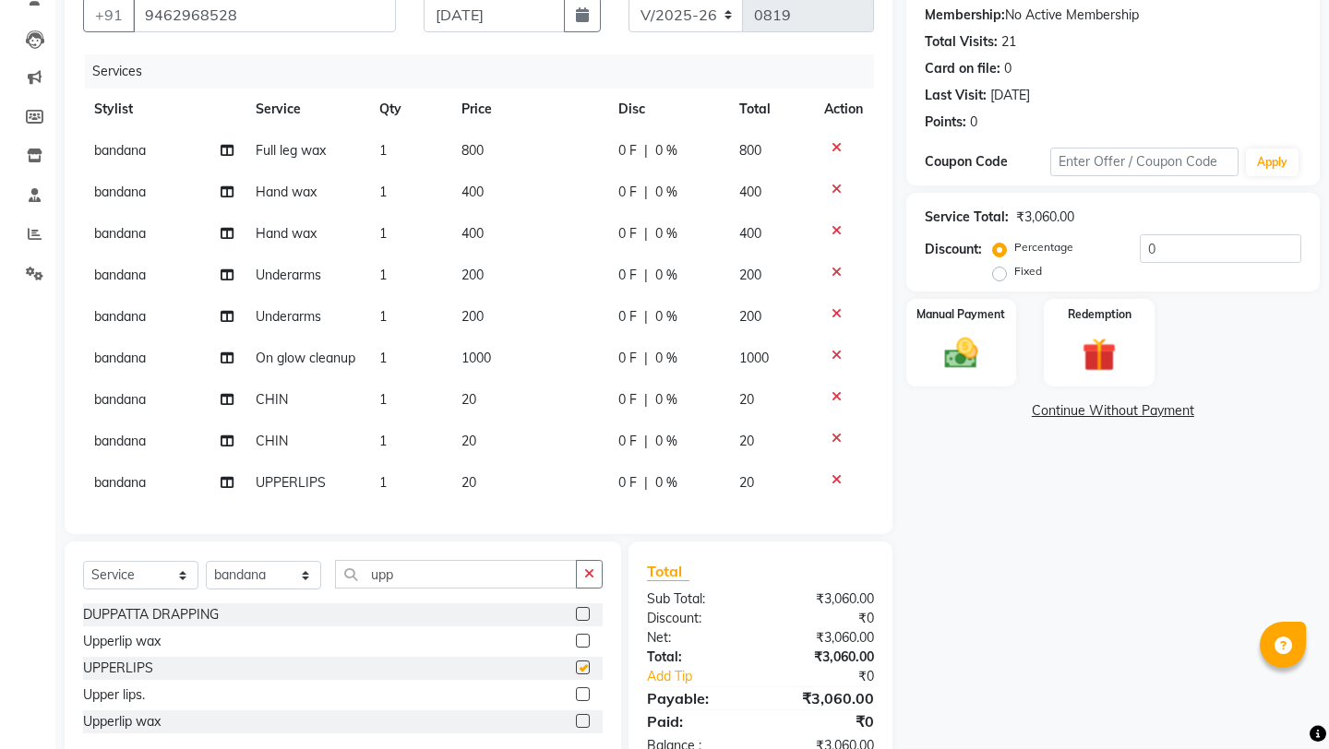
checkbox input "false"
click at [960, 333] on img at bounding box center [960, 353] width 57 height 41
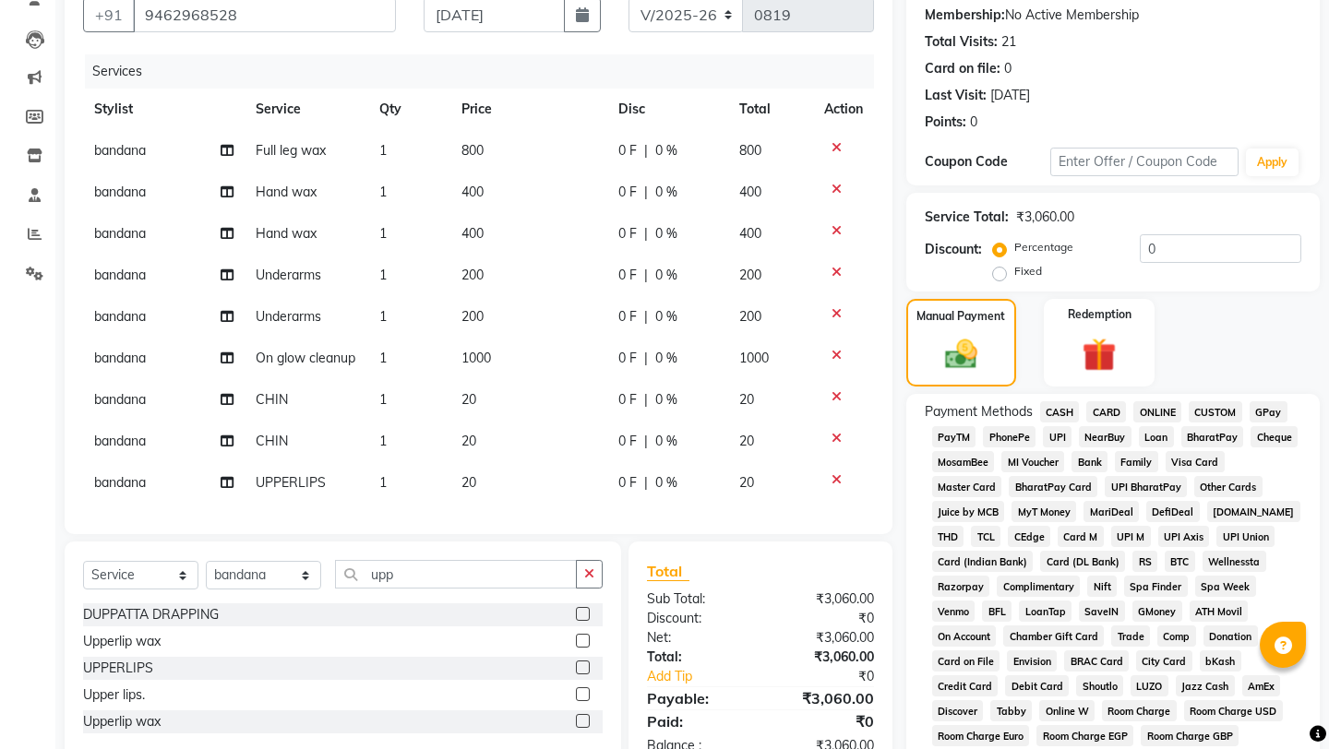
click at [1054, 426] on span "UPI" at bounding box center [1057, 436] width 29 height 21
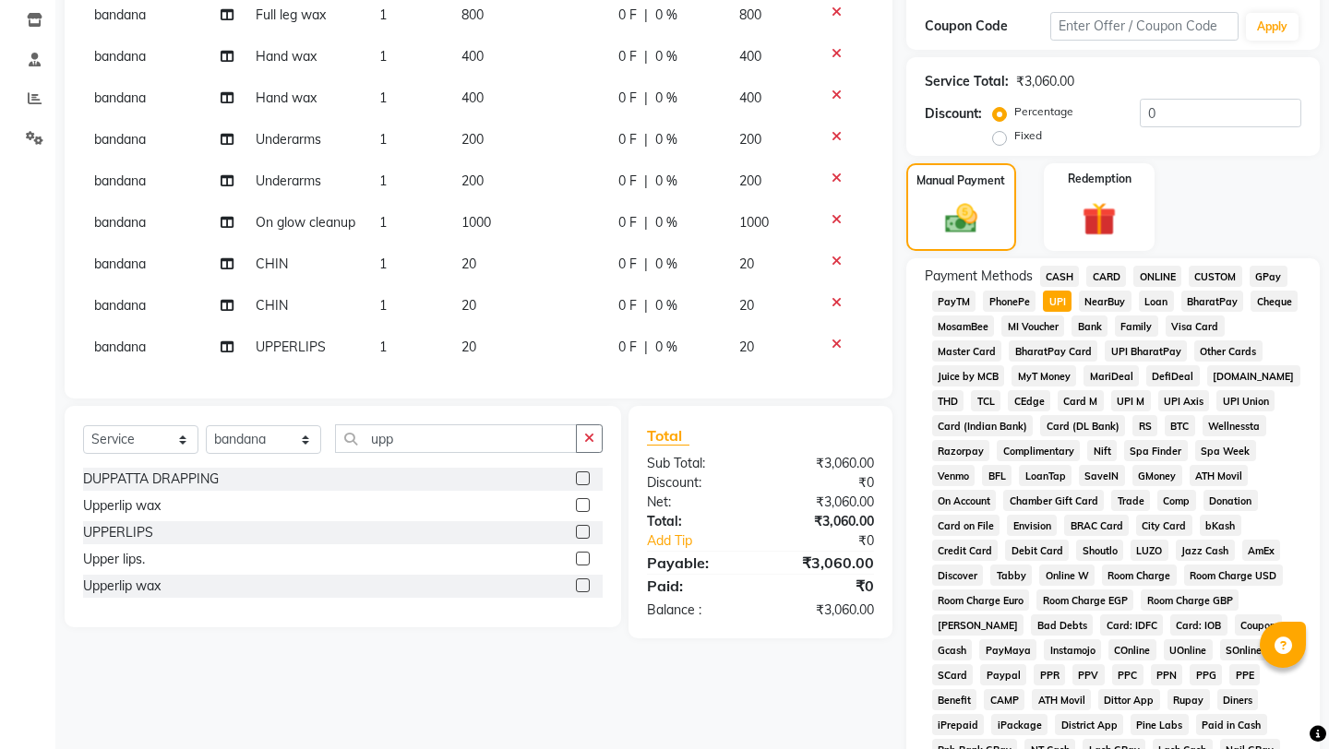
scroll to position [595, 0]
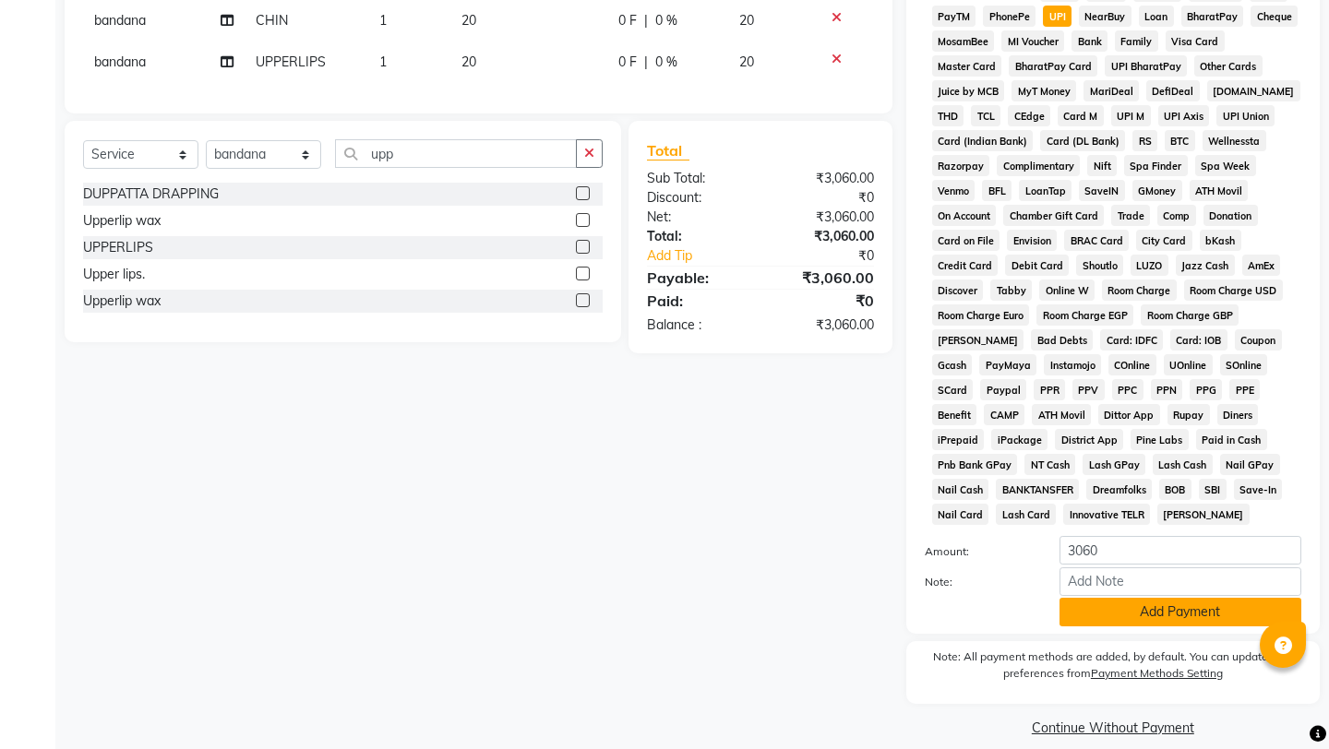
click at [1090, 598] on button "Add Payment" at bounding box center [1180, 612] width 242 height 29
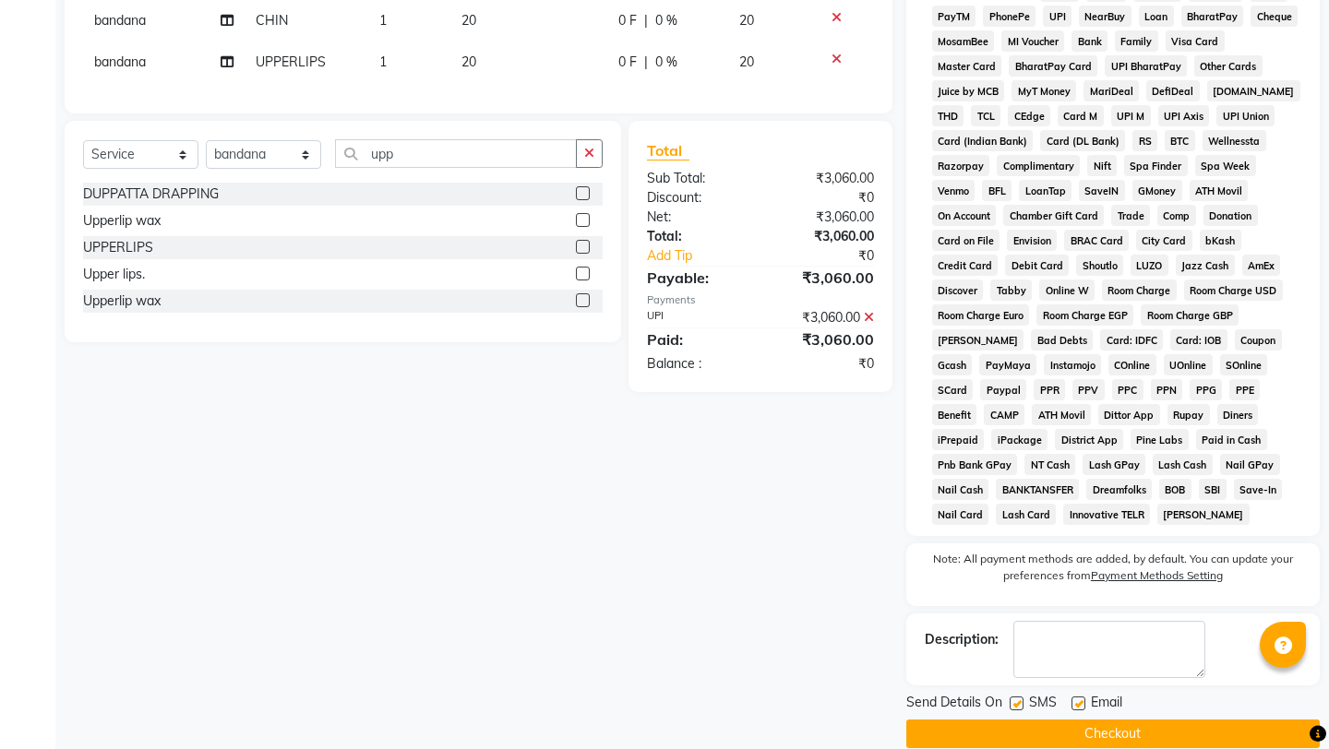
click at [1078, 697] on label at bounding box center [1078, 704] width 14 height 14
click at [1078, 698] on input "checkbox" at bounding box center [1077, 704] width 12 height 12
checkbox input "false"
click at [1019, 697] on label at bounding box center [1016, 704] width 14 height 14
click at [1019, 698] on input "checkbox" at bounding box center [1015, 704] width 12 height 12
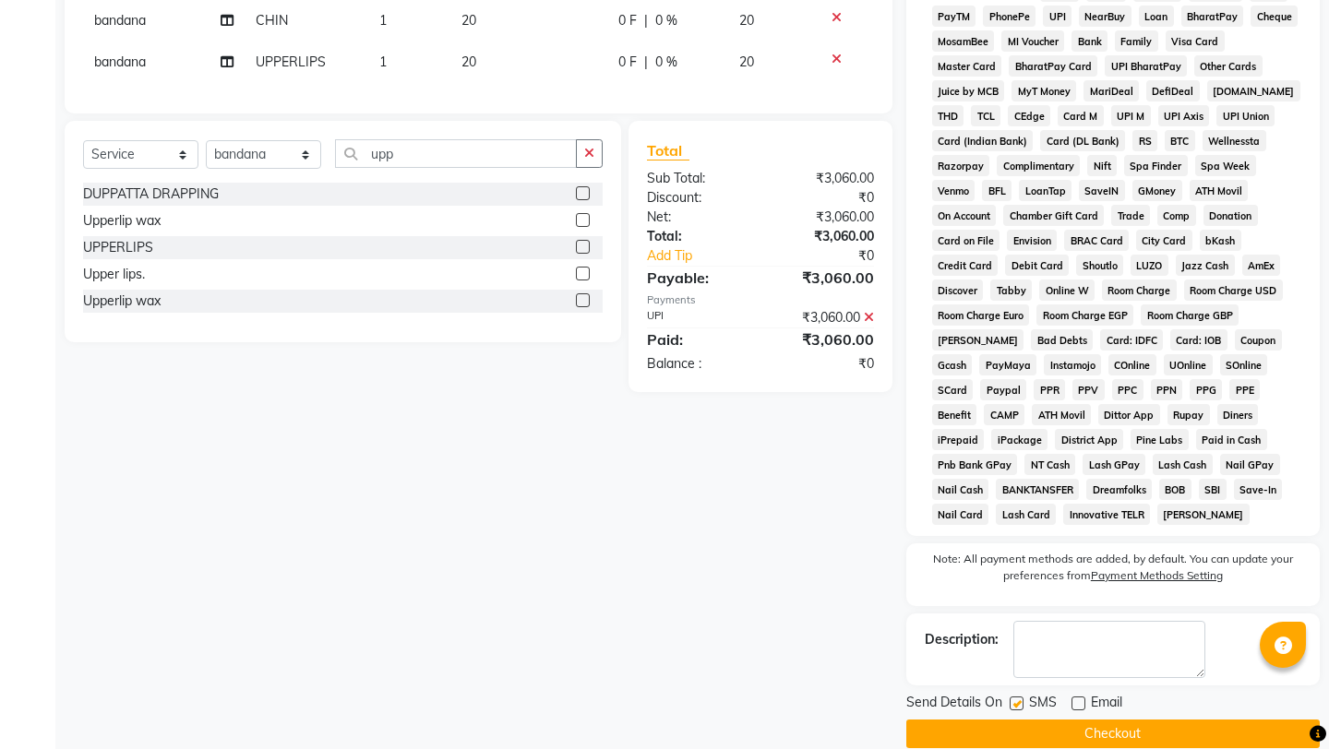
checkbox input "false"
click at [1019, 720] on button "Checkout" at bounding box center [1112, 734] width 413 height 29
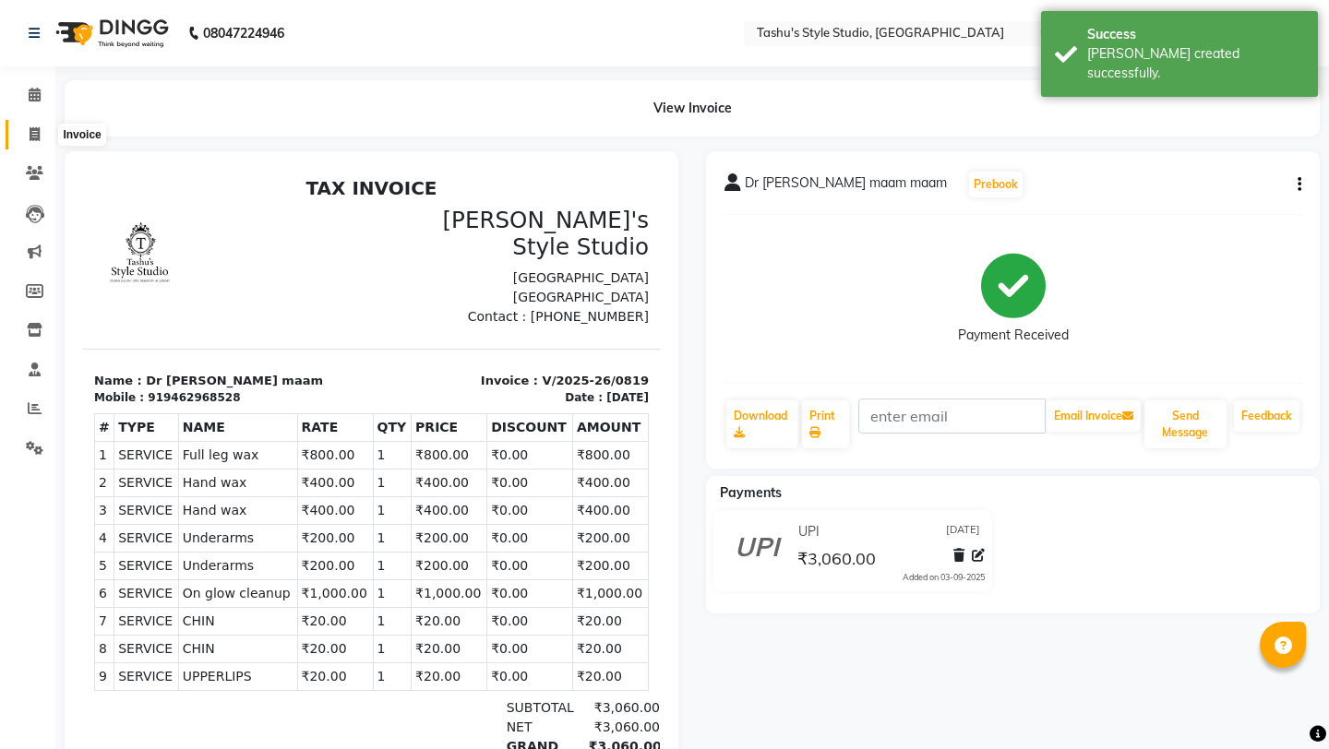
click at [31, 132] on icon at bounding box center [35, 134] width 10 height 14
select select "service"
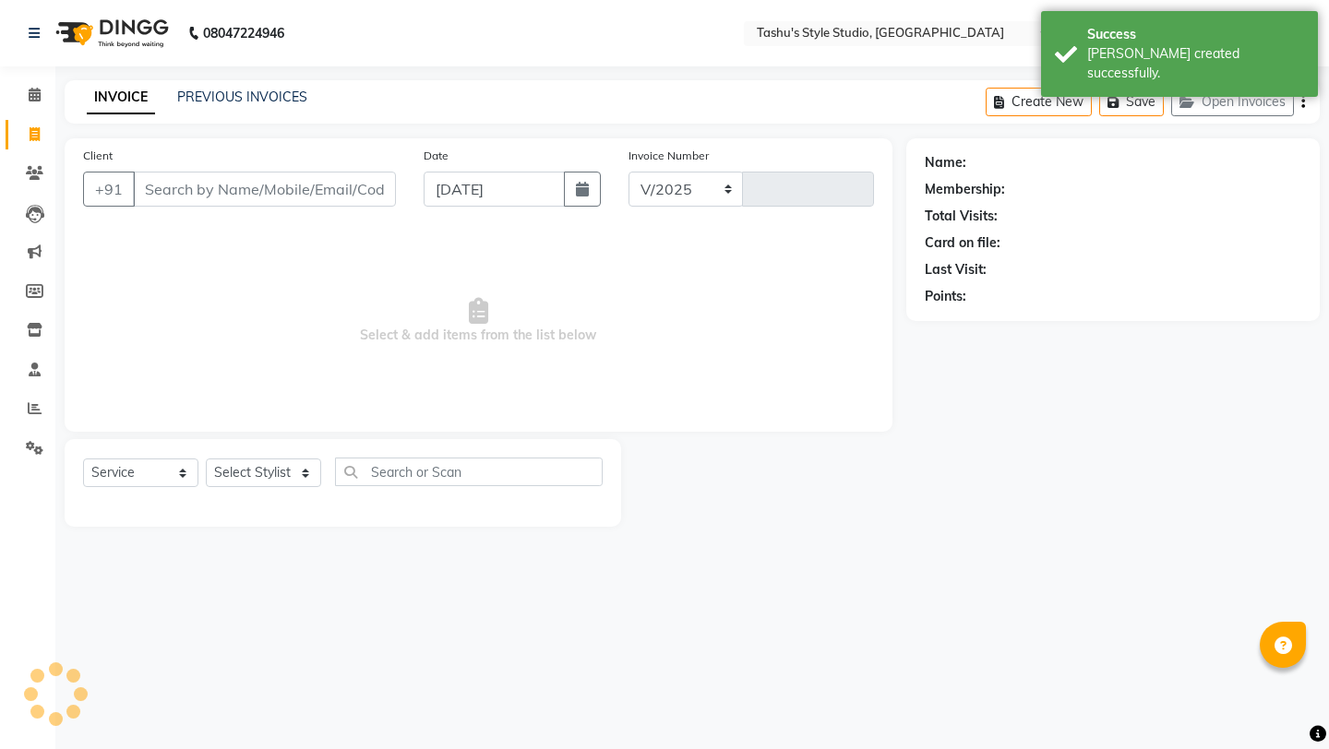
select select "5375"
type input "0820"
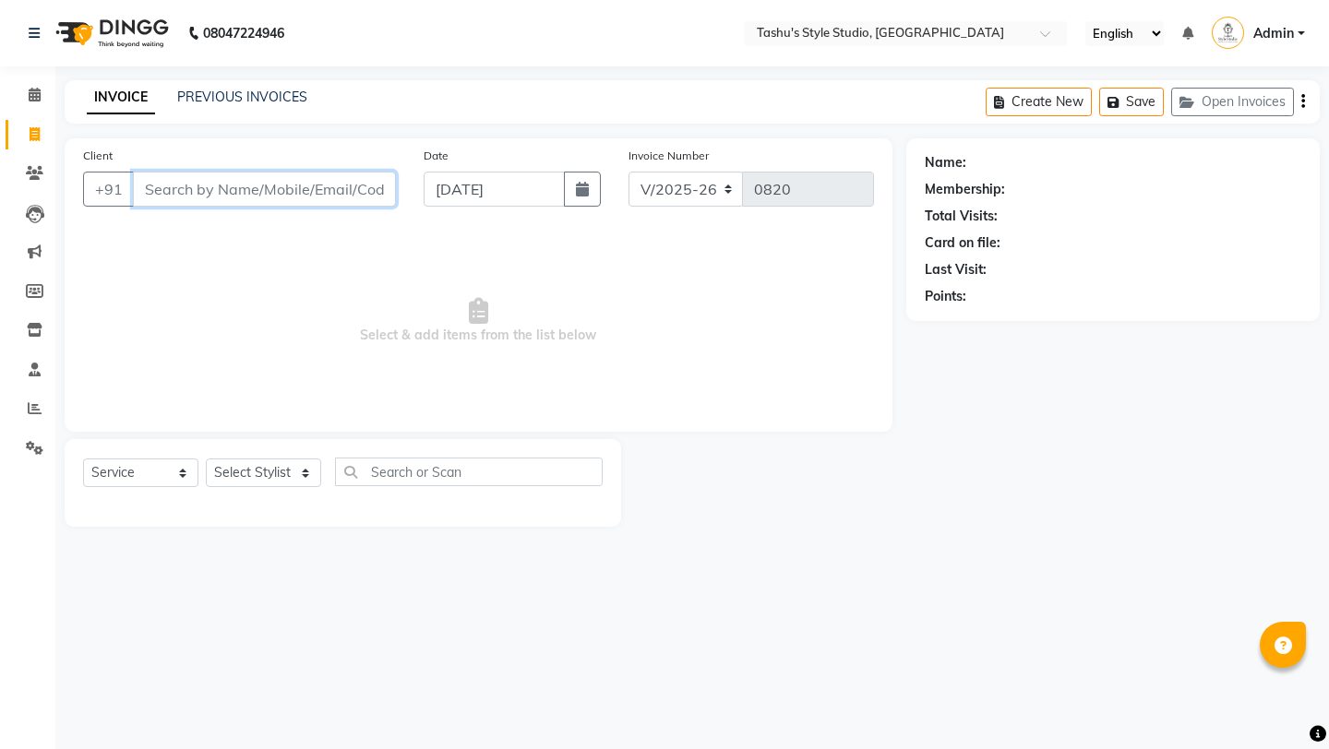
click at [279, 184] on input "Client" at bounding box center [264, 189] width 263 height 35
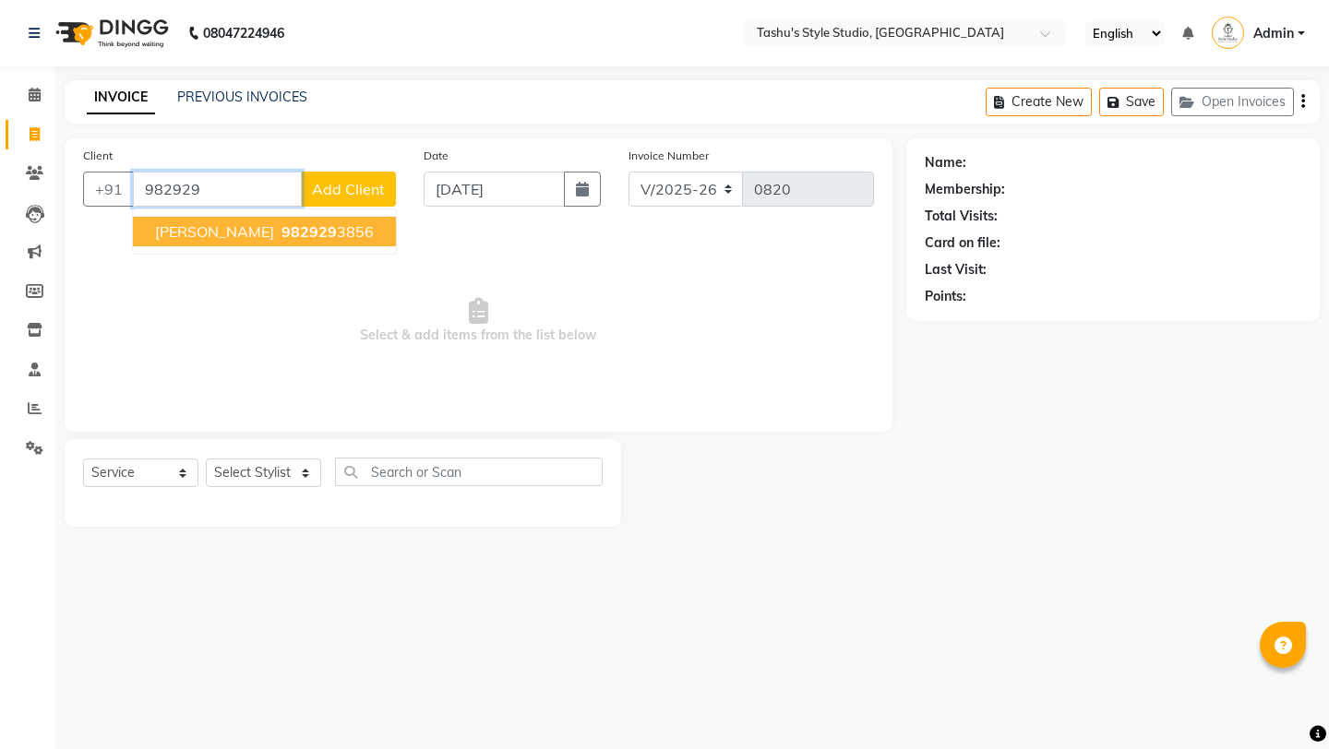
click at [310, 233] on ngb-highlight "982929 3856" at bounding box center [326, 231] width 96 height 18
type input "9829293856"
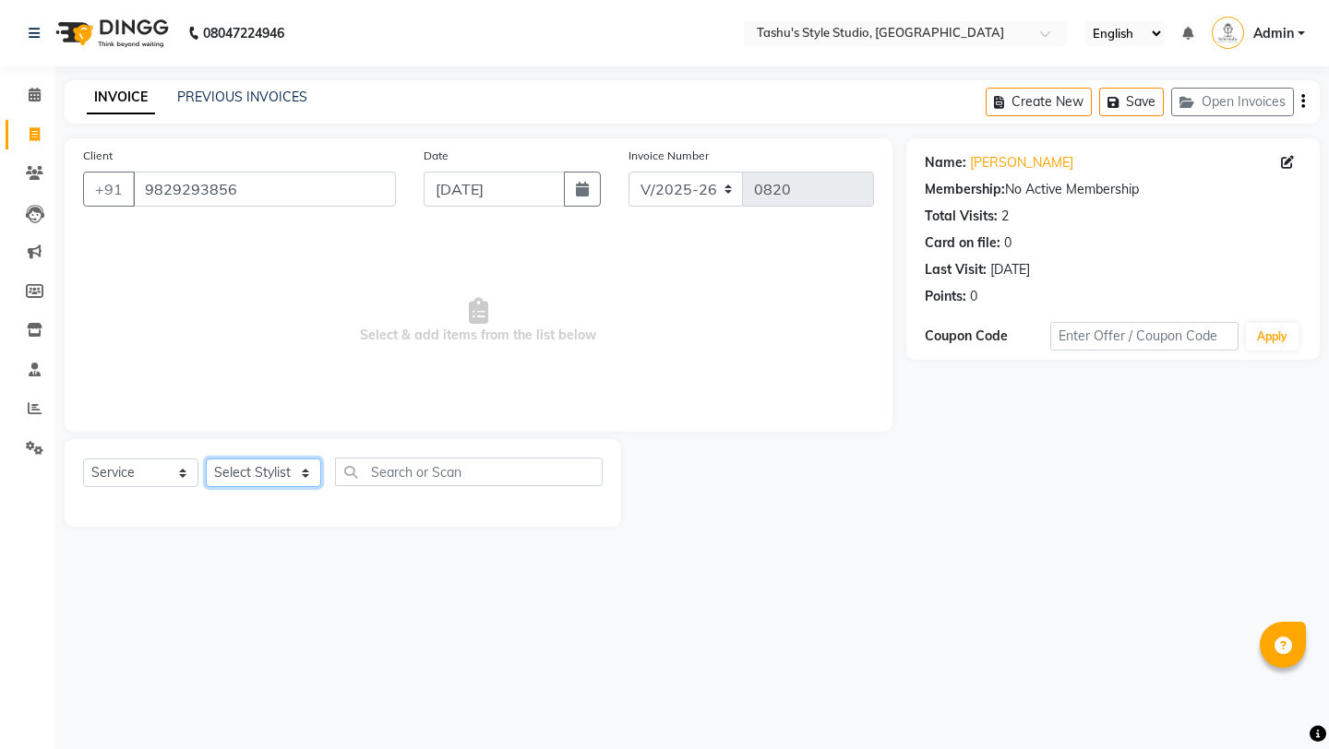
click at [273, 482] on select "Select Stylist [PERSON_NAME] AUNTY bandana manoj [PERSON_NAME] [PERSON_NAME] [P…" at bounding box center [263, 473] width 115 height 29
select select "79407"
click at [206, 459] on select "Select Stylist [PERSON_NAME] AUNTY bandana manoj [PERSON_NAME] [PERSON_NAME] [P…" at bounding box center [263, 473] width 115 height 29
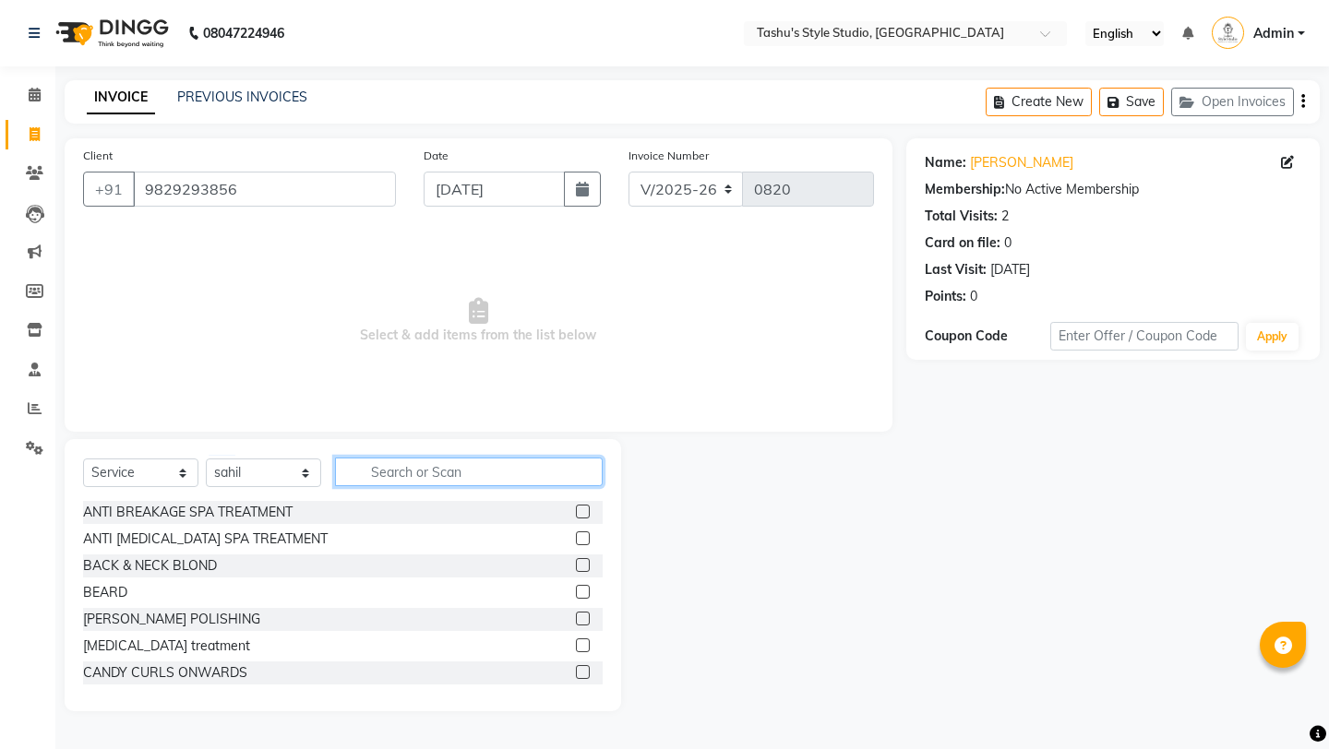
click at [374, 479] on input "text" at bounding box center [469, 472] width 268 height 29
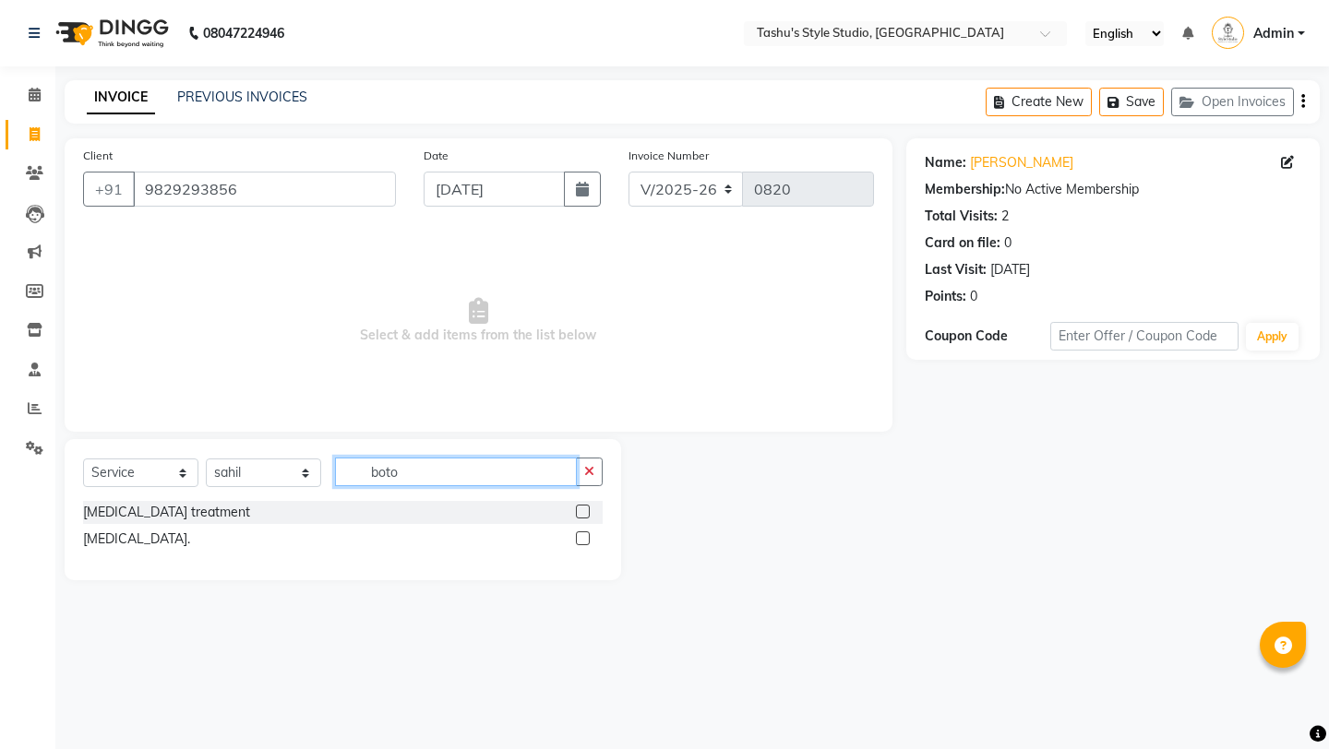
type input "boto"
click at [580, 540] on label at bounding box center [583, 538] width 14 height 14
click at [580, 540] on input "checkbox" at bounding box center [582, 539] width 12 height 12
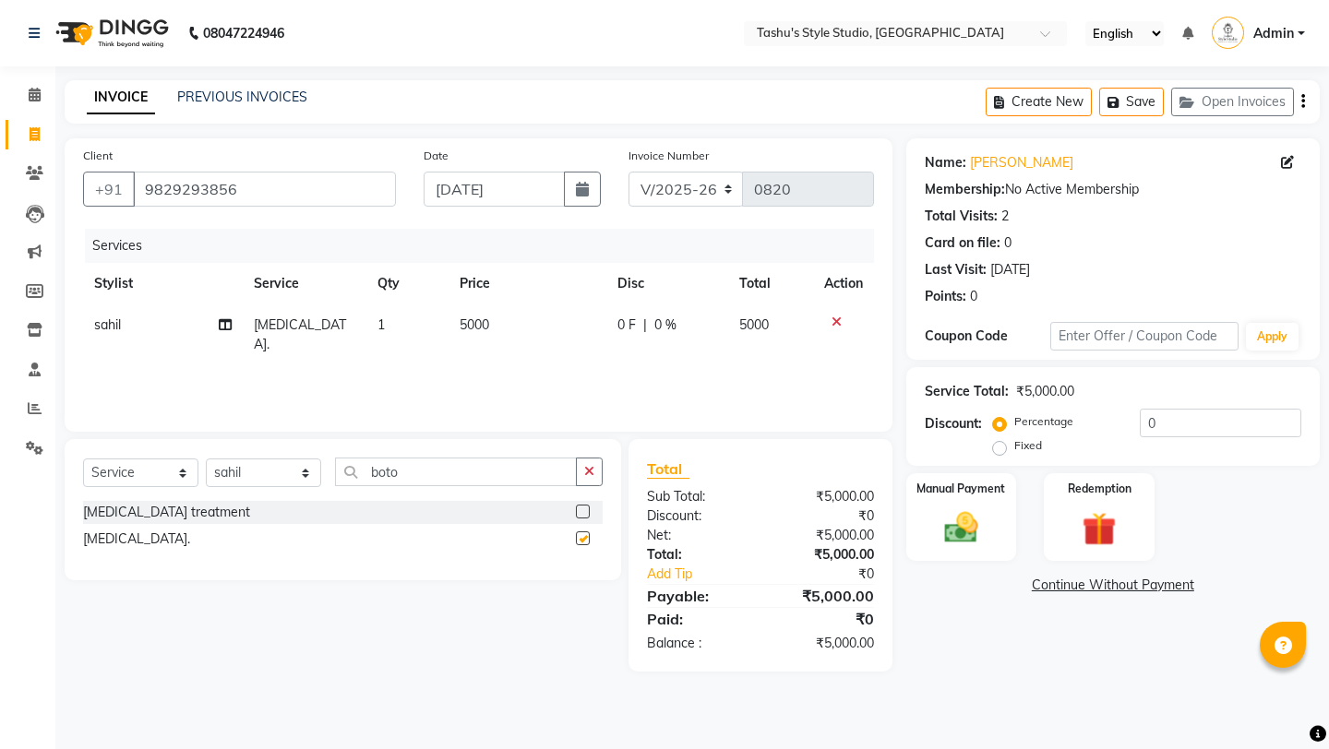
checkbox input "false"
click at [471, 327] on span "5000" at bounding box center [474, 324] width 30 height 17
select select "79407"
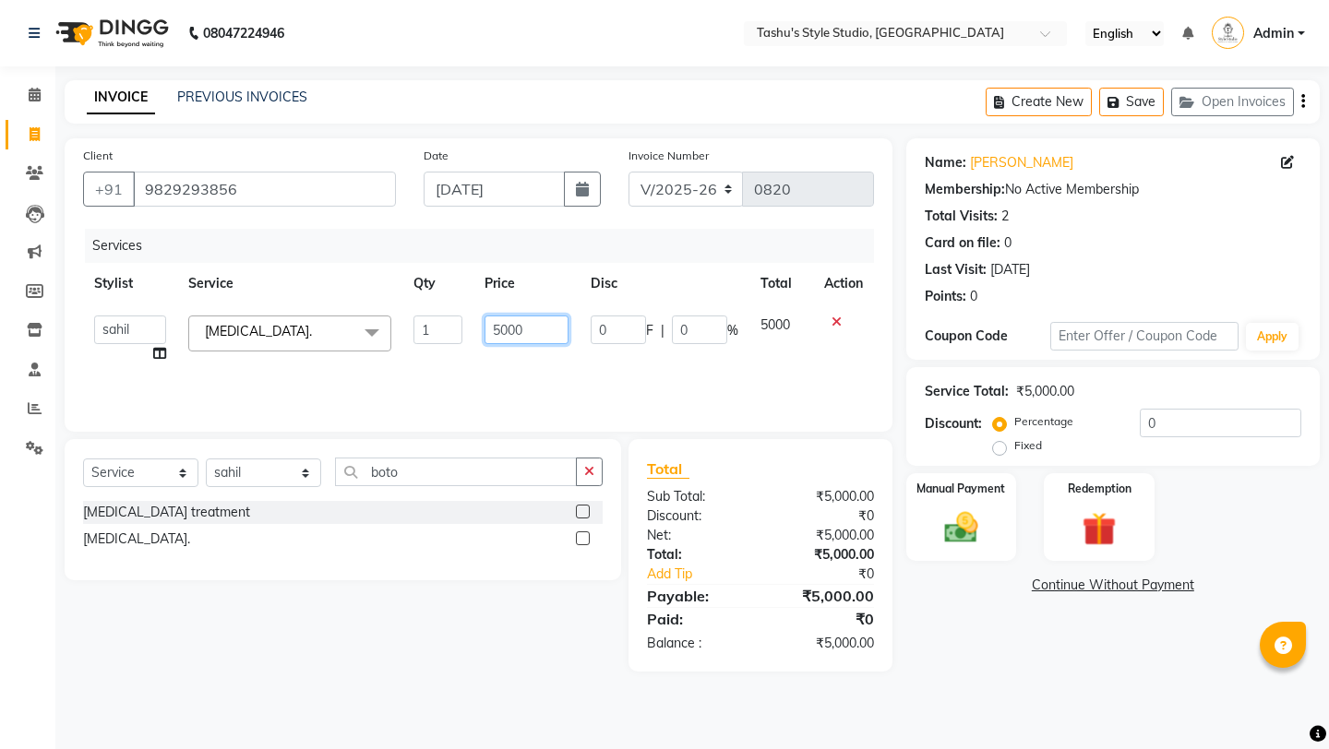
click at [503, 328] on input "5000" at bounding box center [526, 330] width 84 height 29
click at [508, 328] on input "5000" at bounding box center [526, 330] width 84 height 29
type input "5500"
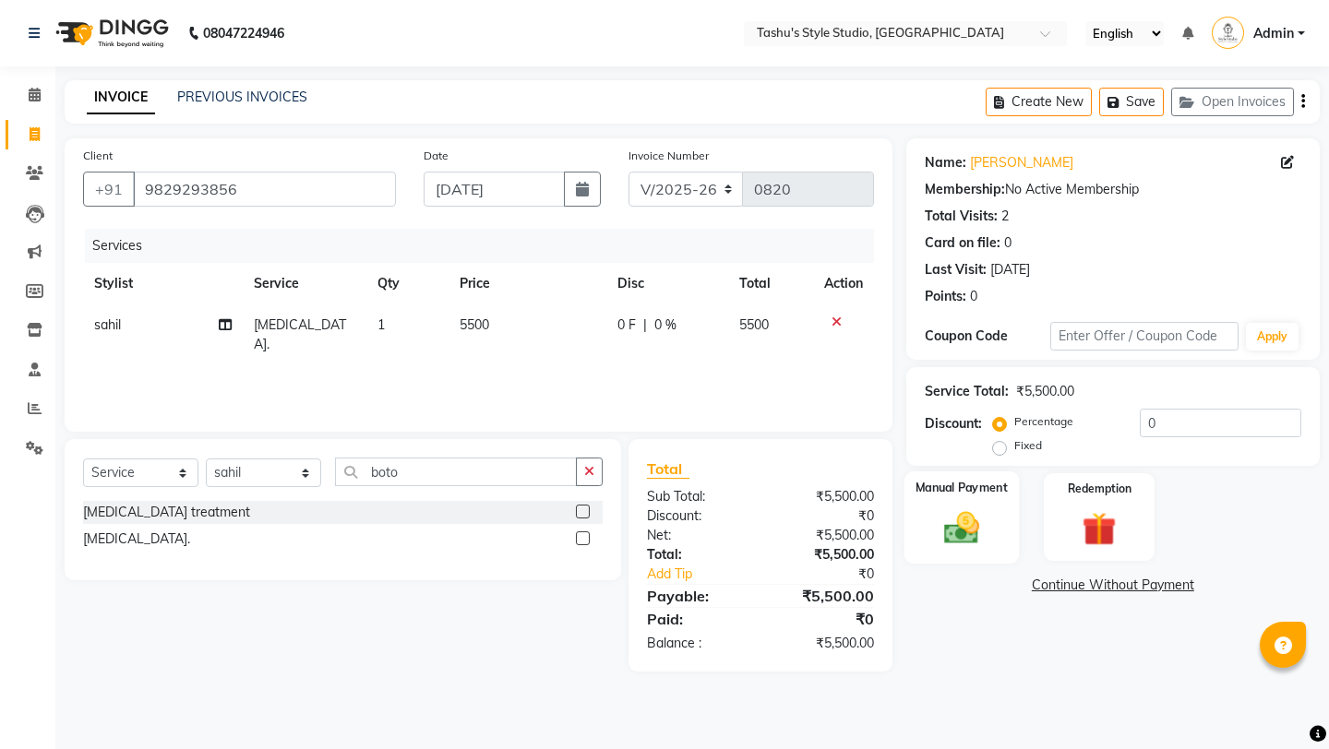
click at [980, 507] on img at bounding box center [960, 527] width 57 height 41
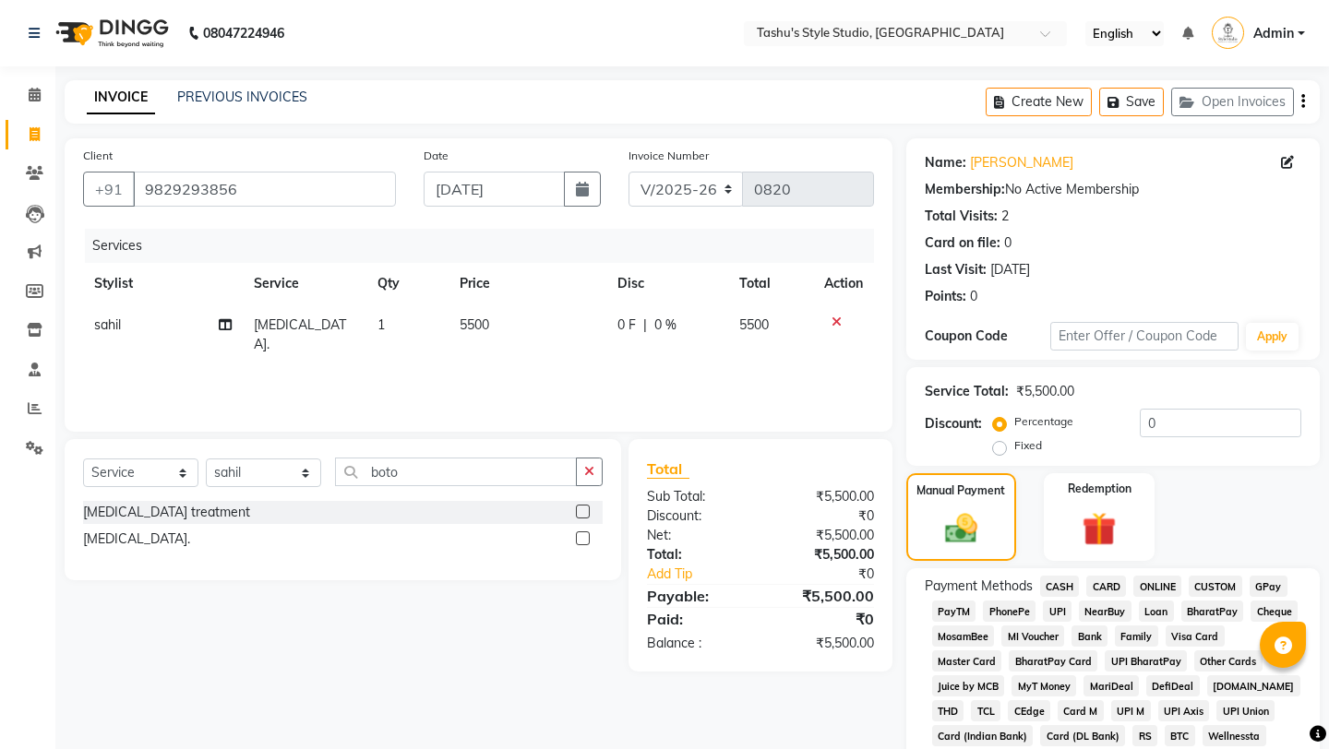
click at [1065, 601] on span "UPI" at bounding box center [1057, 611] width 29 height 21
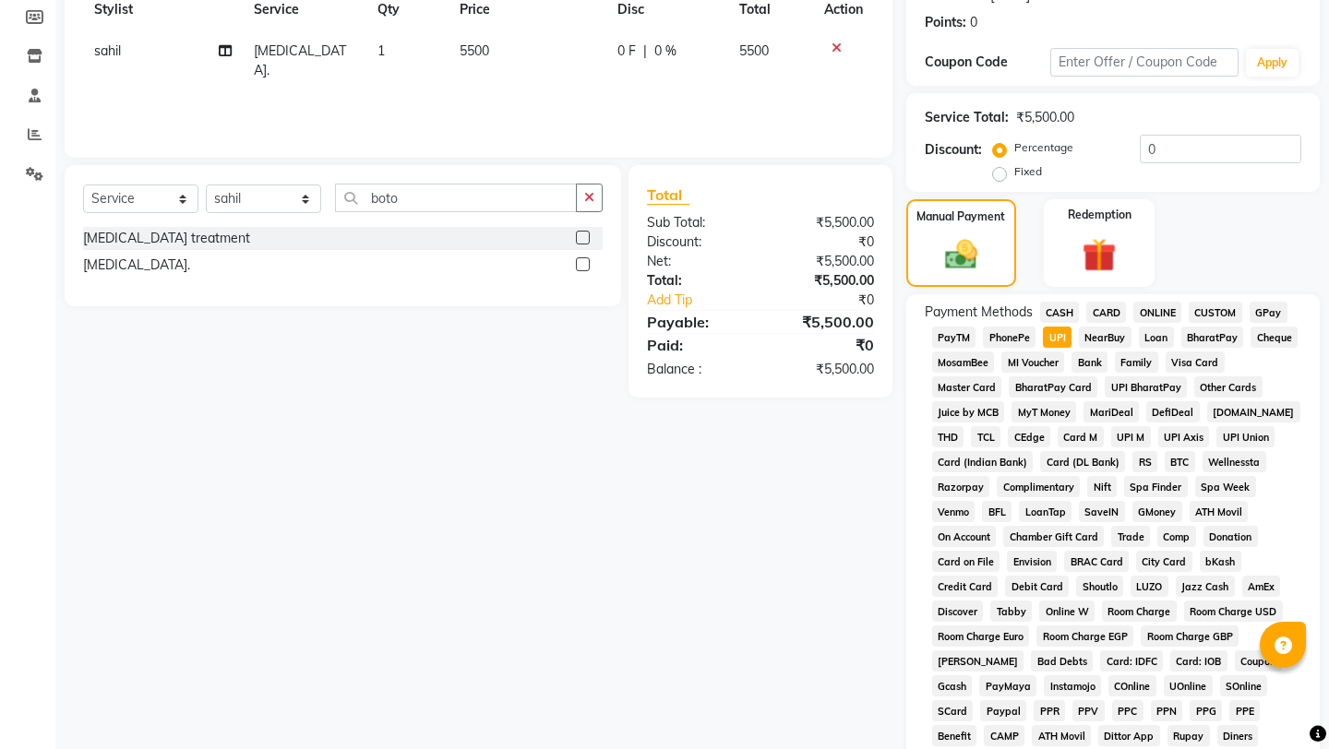
scroll to position [595, 0]
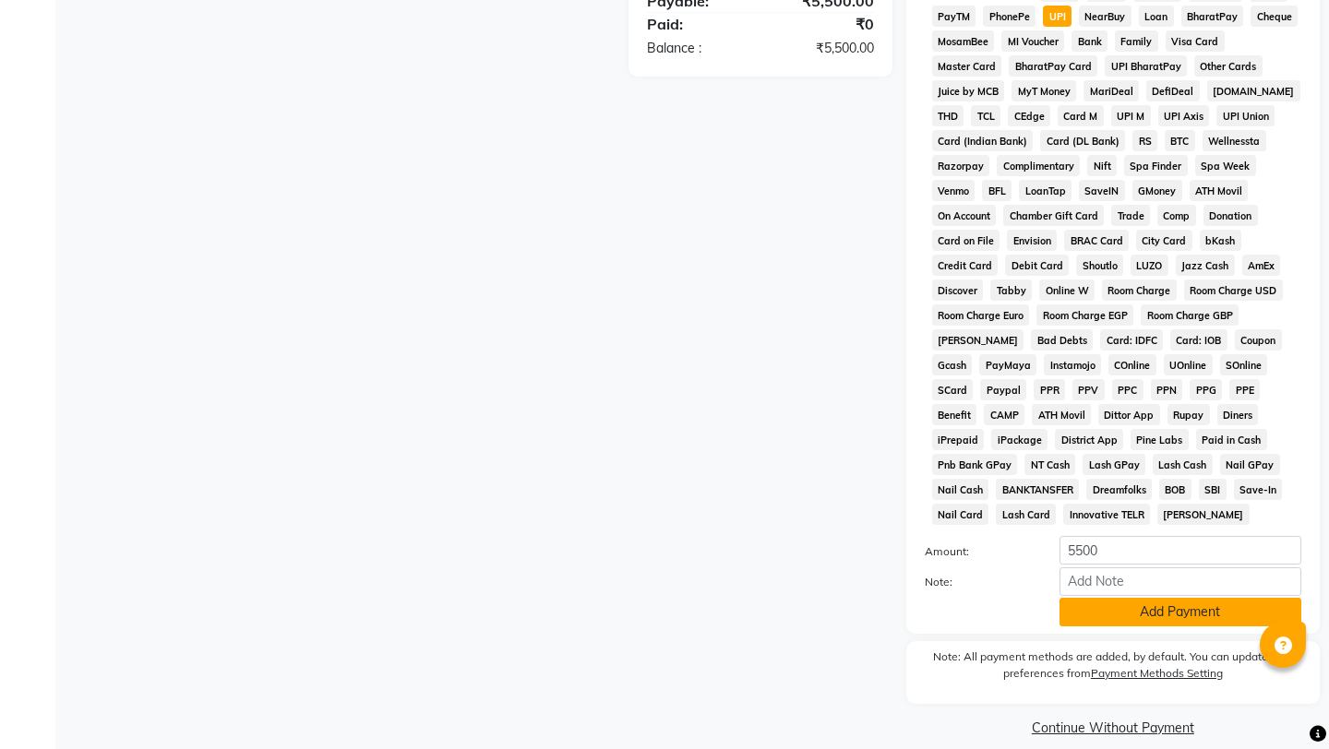
click at [1102, 598] on button "Add Payment" at bounding box center [1180, 612] width 242 height 29
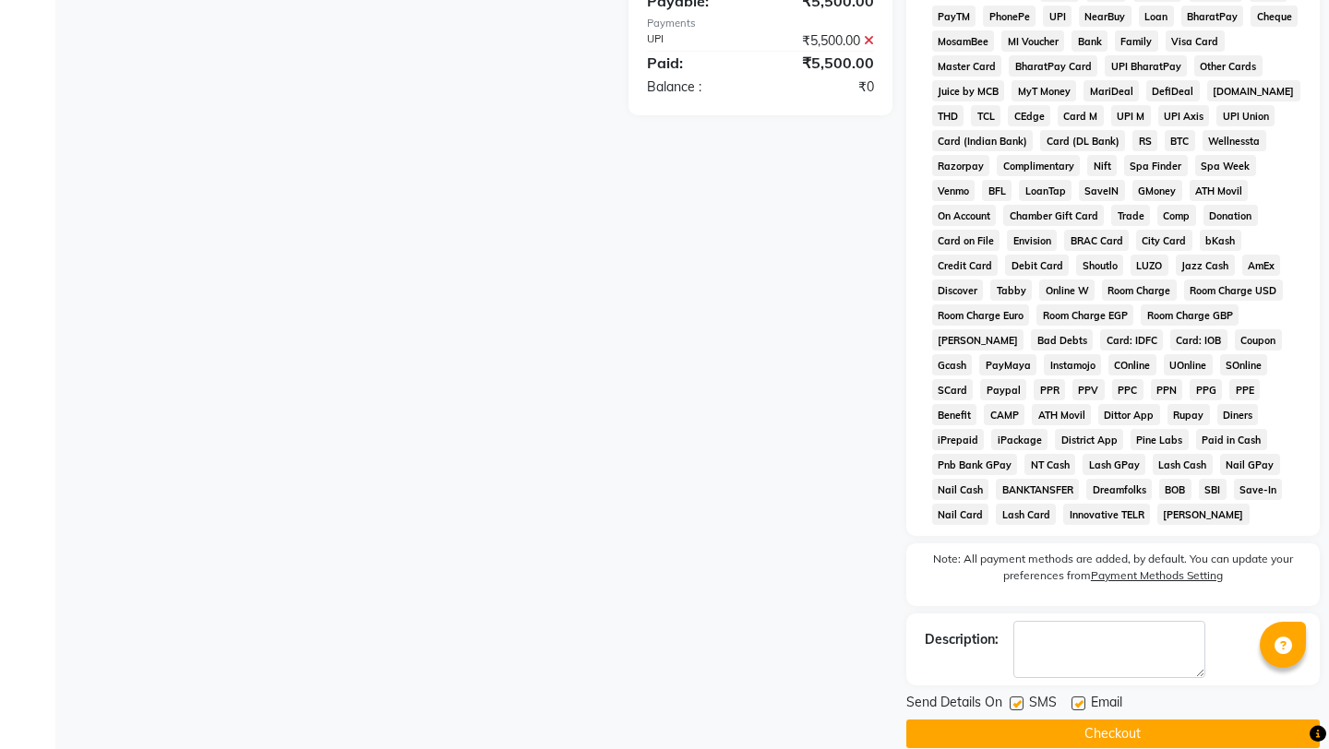
drag, startPoint x: 1078, startPoint y: 681, endPoint x: 1012, endPoint y: 681, distance: 65.5
click at [1077, 697] on label at bounding box center [1078, 704] width 14 height 14
click at [1077, 698] on input "checkbox" at bounding box center [1077, 704] width 12 height 12
checkbox input "false"
click at [1016, 697] on label at bounding box center [1016, 704] width 14 height 14
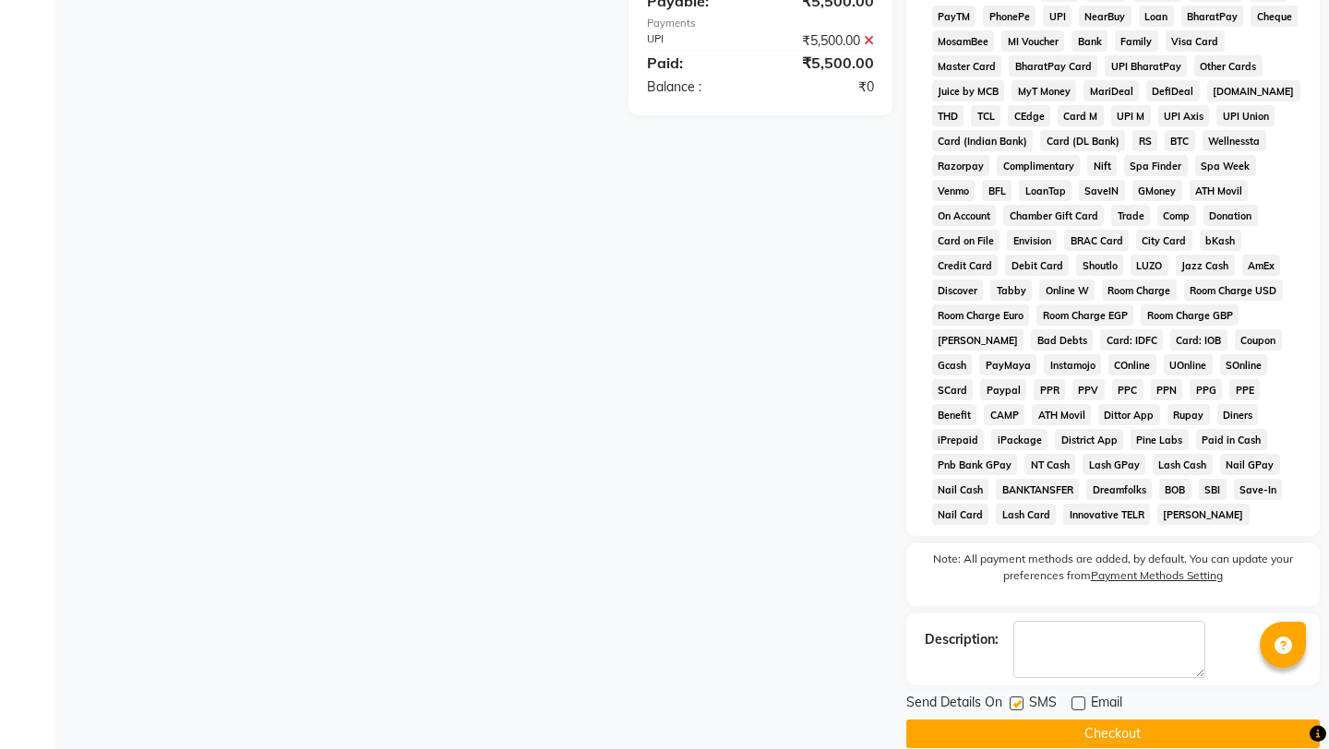
click at [1016, 698] on input "checkbox" at bounding box center [1015, 704] width 12 height 12
checkbox input "false"
click at [1016, 720] on button "Checkout" at bounding box center [1112, 734] width 413 height 29
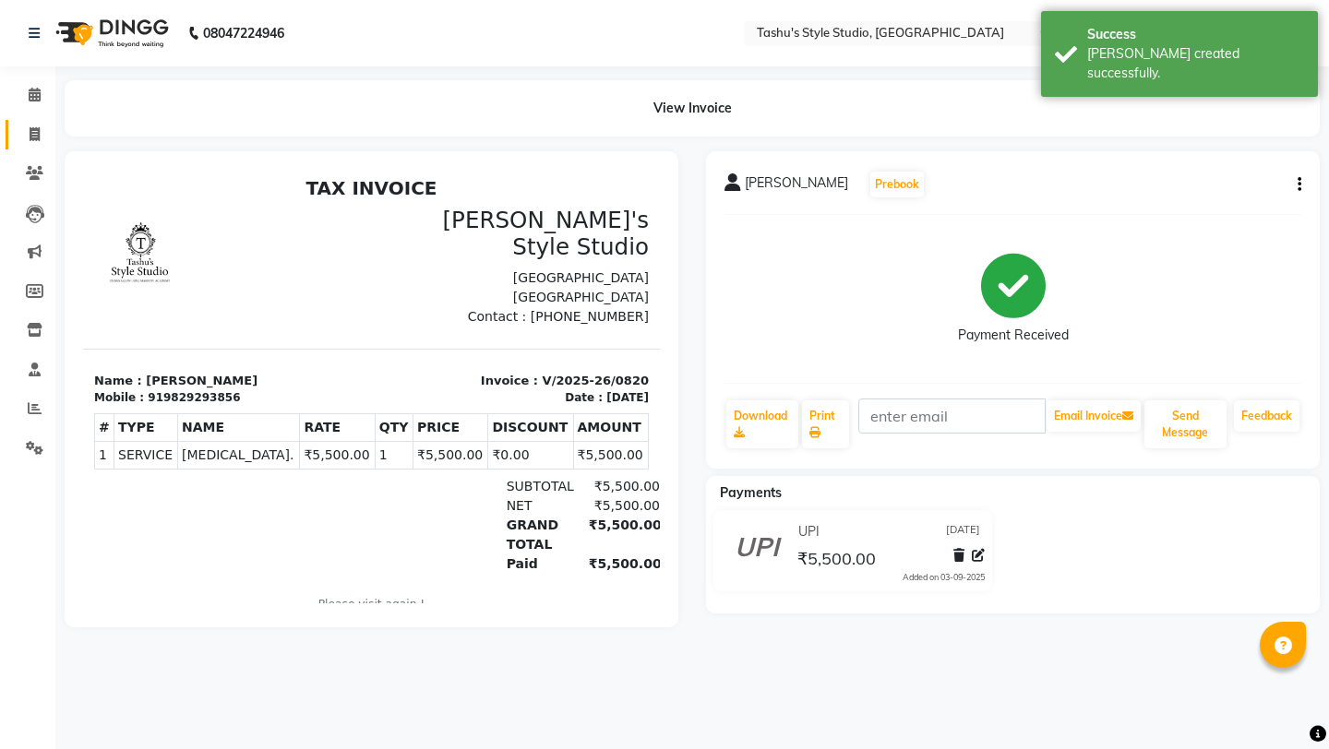
click at [38, 132] on icon at bounding box center [35, 134] width 10 height 14
select select "service"
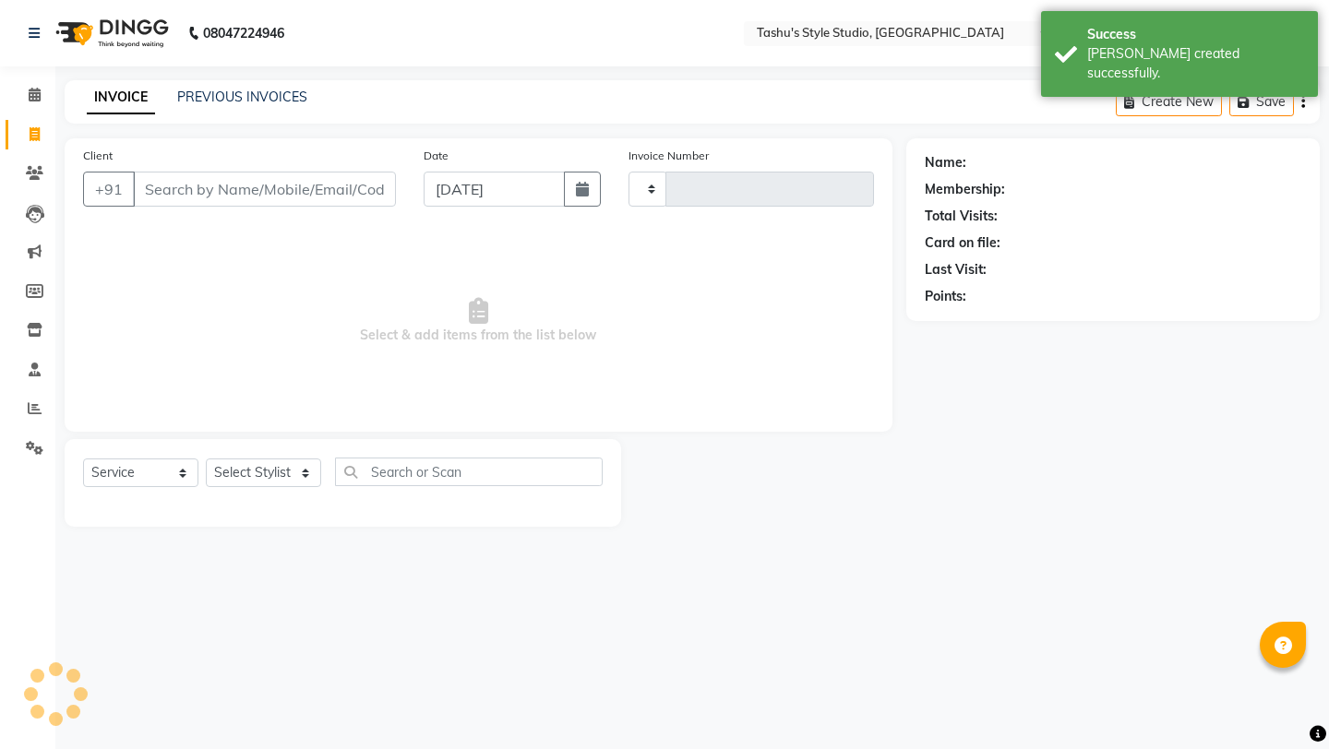
type input "0821"
select select "5375"
